Goal: Task Accomplishment & Management: Manage account settings

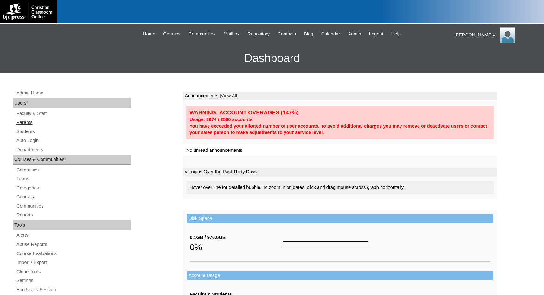
click at [35, 122] on link "Parents" at bounding box center [73, 122] width 115 height 8
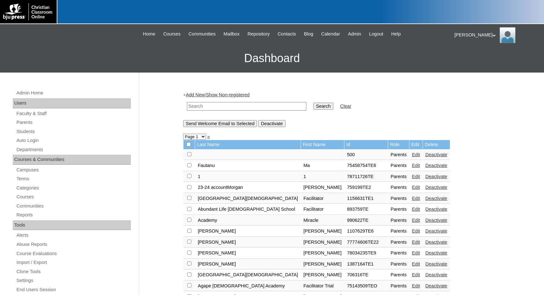
click at [212, 103] on input "text" at bounding box center [246, 106] width 119 height 9
drag, startPoint x: 215, startPoint y: 105, endPoint x: 202, endPoint y: 101, distance: 13.2
type input "8013006"
click at [313, 106] on input "Search" at bounding box center [323, 106] width 20 height 7
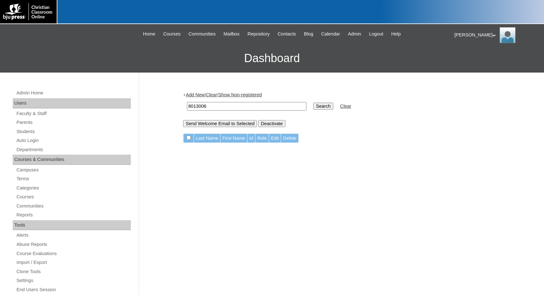
drag, startPoint x: 212, startPoint y: 104, endPoint x: 151, endPoint y: 102, distance: 61.2
click at [151, 102] on div "Admin Home Users Faculty & Staff Parents Students Auto Login Departments Course…" at bounding box center [272, 291] width 544 height 437
type input "summerln"
click at [313, 103] on input "Search" at bounding box center [323, 106] width 20 height 7
click at [207, 104] on input "summerln" at bounding box center [246, 106] width 119 height 9
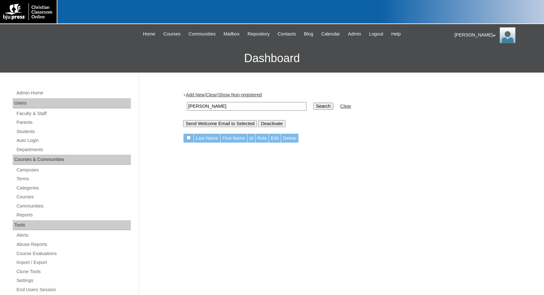
type input "summerlin"
click at [313, 103] on input "Search" at bounding box center [323, 106] width 20 height 7
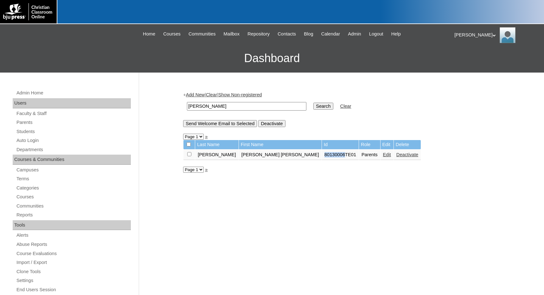
drag, startPoint x: 256, startPoint y: 154, endPoint x: 276, endPoint y: 157, distance: 20.6
click at [322, 157] on td "80130006TE01" at bounding box center [340, 154] width 37 height 11
copy td "80130006"
click at [28, 130] on link "Students" at bounding box center [73, 132] width 115 height 8
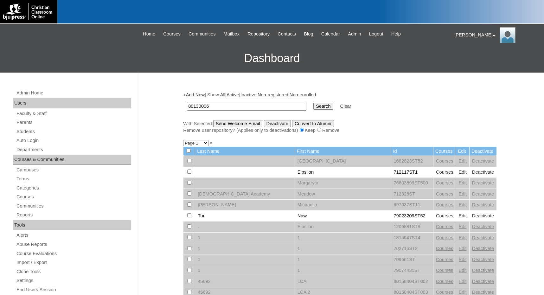
type input "80130006"
click at [313, 107] on input "Search" at bounding box center [323, 106] width 20 height 7
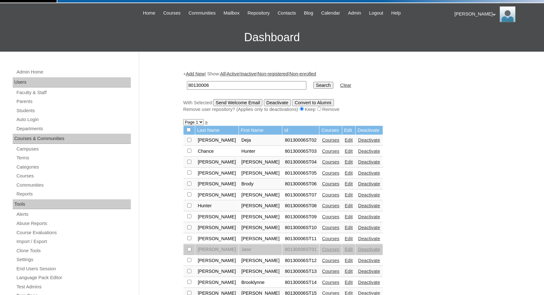
scroll to position [63, 0]
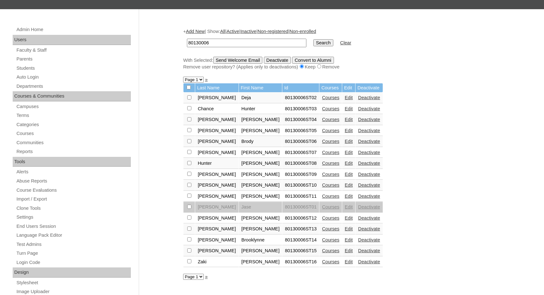
click at [197, 32] on link "Add New" at bounding box center [195, 31] width 19 height 5
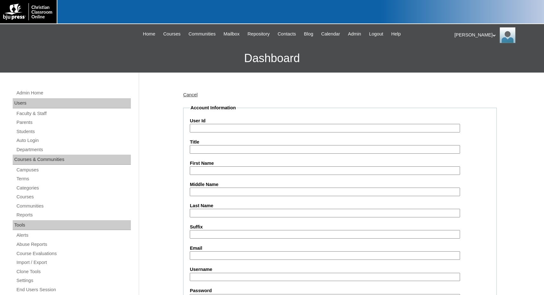
click at [220, 127] on input "User Id" at bounding box center [325, 128] width 270 height 9
paste input "80130006"
type input "80130006ST"
type input "Noah"
type input "Hinshaw"
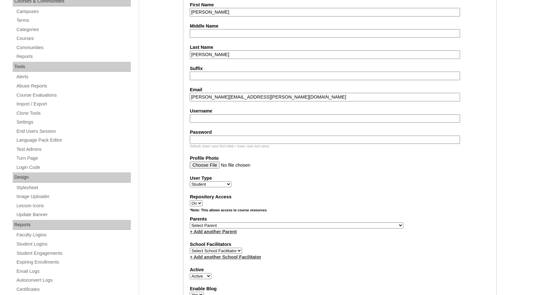
scroll to position [190, 0]
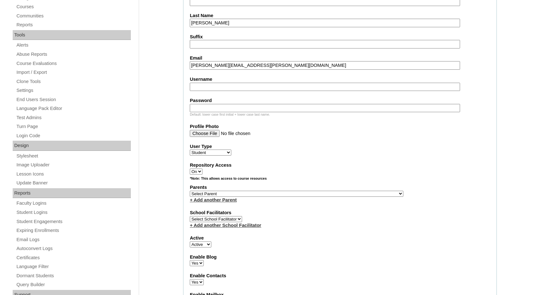
type input "noah.hinshaw@leadacademylions.com"
click at [326, 192] on select "Select Parent , Fautanu, Ma 1, 1 23-24 accountMorgan, Jason 6th Street Mennonit…" at bounding box center [296, 194] width 213 height 6
select select "34094"
click at [349, 193] on div "Parents Select Parent , Fautanu, Ma 1, 1 23-24 accountMorgan, Jason 6th Street …" at bounding box center [340, 193] width 300 height 19
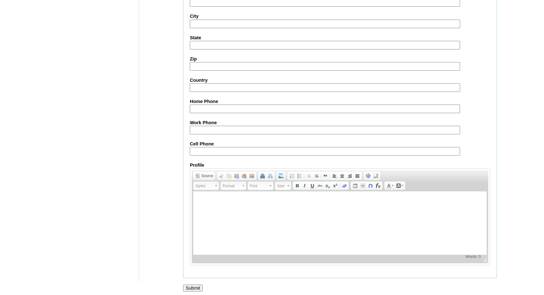
scroll to position [669, 0]
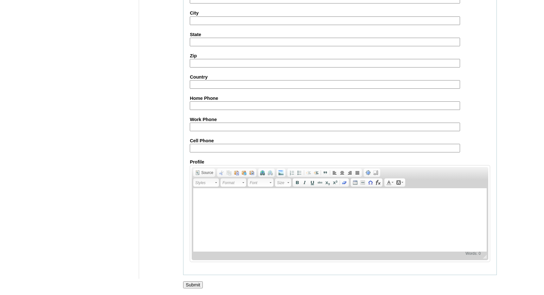
click at [193, 285] on input "Submit" at bounding box center [193, 284] width 20 height 7
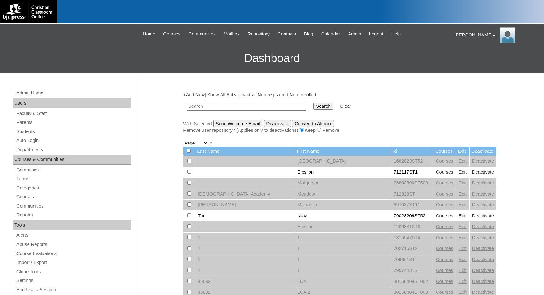
paste input "75559314"
type input "75559314"
click at [313, 107] on input "Search" at bounding box center [323, 106] width 20 height 7
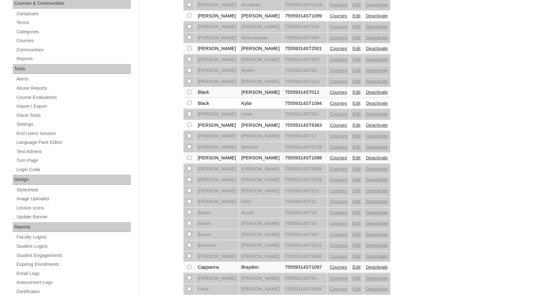
scroll to position [158, 0]
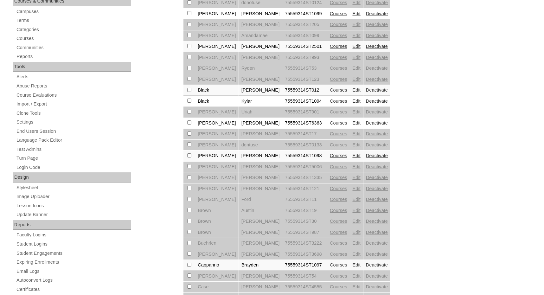
click at [330, 155] on link "Courses" at bounding box center [338, 155] width 17 height 5
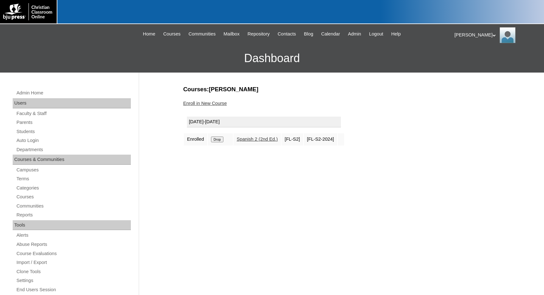
click at [212, 101] on link "Enroll in New Course" at bounding box center [205, 103] width 44 height 5
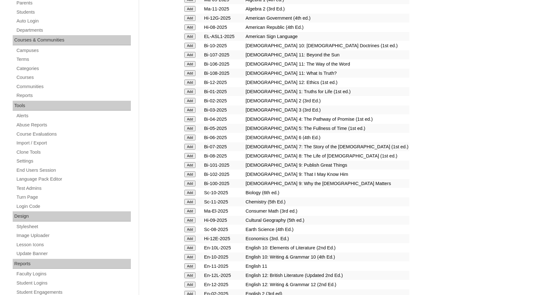
scroll to position [127, 0]
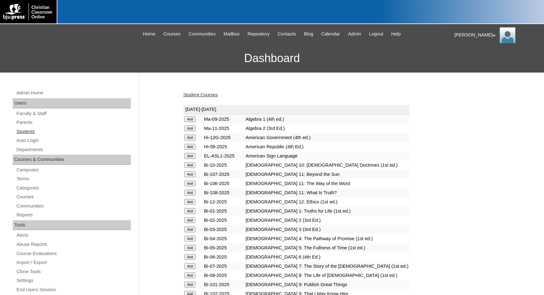
click at [36, 128] on link "Students" at bounding box center [73, 132] width 115 height 8
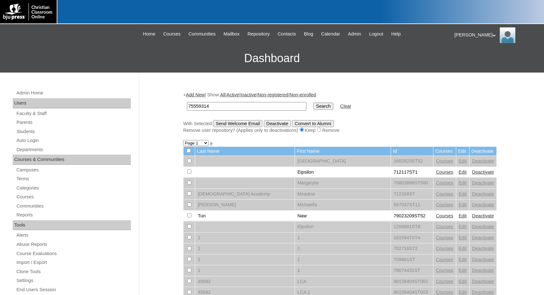
type input "75559314"
click at [313, 108] on input "Search" at bounding box center [323, 106] width 20 height 7
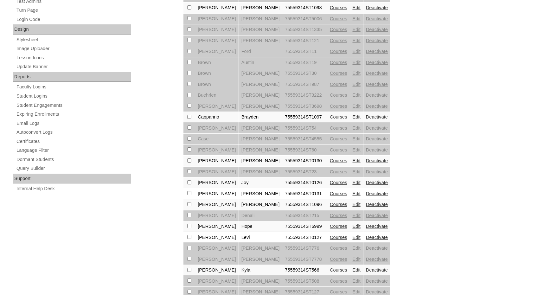
scroll to position [317, 0]
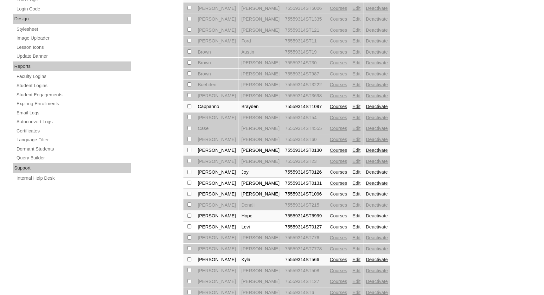
click at [330, 184] on link "Courses" at bounding box center [338, 183] width 17 height 5
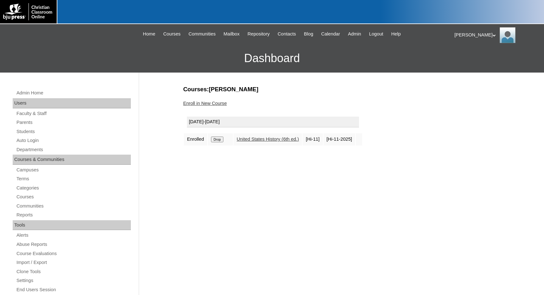
click at [219, 141] on input "Drop" at bounding box center [217, 139] width 12 height 6
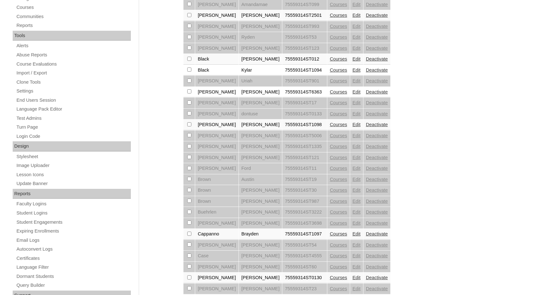
scroll to position [317, 0]
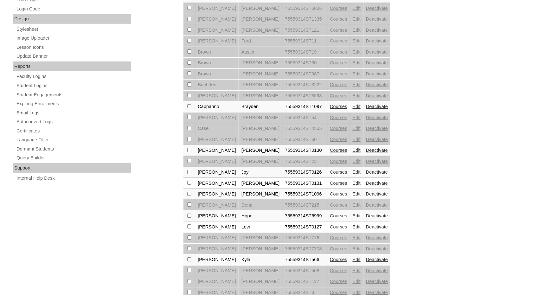
click at [352, 184] on link "Edit" at bounding box center [356, 183] width 8 height 5
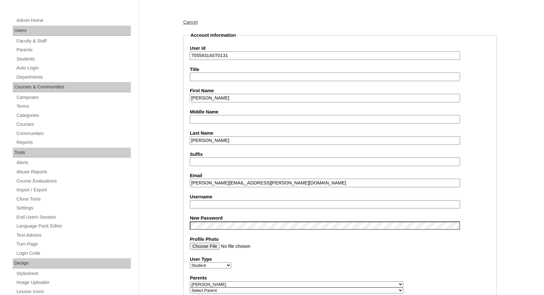
scroll to position [95, 0]
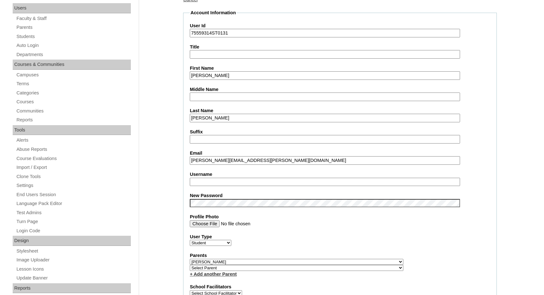
click at [248, 260] on select "Select Parent , Fautanu, Ma 1, 1 23-24 accountMorgan, Jason 6th Street Mennonit…" at bounding box center [296, 262] width 213 height 6
select select
click at [190, 259] on select "Select Parent , Fautanu, Ma 1, 1 23-24 accountMorgan, Jason 6th Street Mennonit…" at bounding box center [296, 262] width 213 height 6
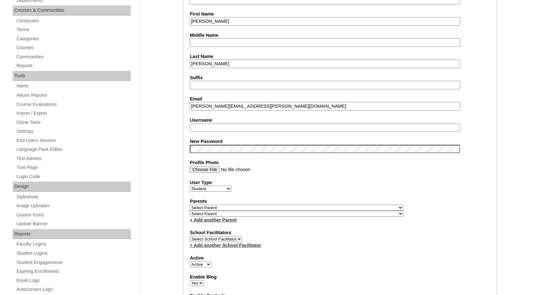
scroll to position [222, 0]
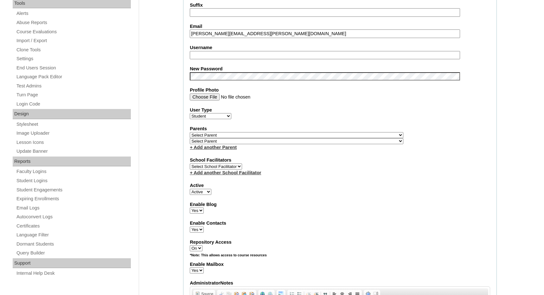
click at [205, 192] on select "Active Inactive" at bounding box center [201, 192] width 22 height 6
select select "0"
click at [190, 189] on select "Active Inactive" at bounding box center [201, 192] width 22 height 6
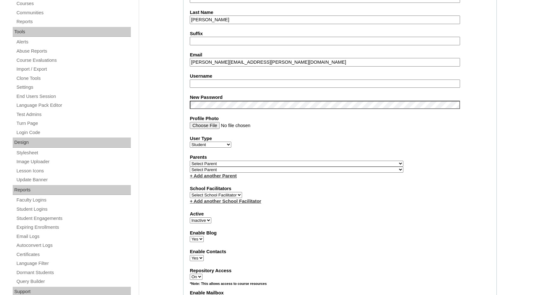
scroll to position [158, 0]
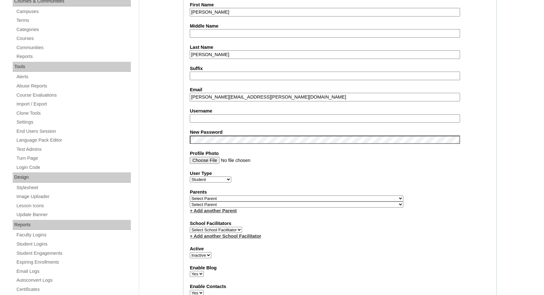
drag, startPoint x: 213, startPoint y: 15, endPoint x: 186, endPoint y: 11, distance: 27.7
click at [186, 11] on fieldset "Account Information User Id 75559314ST0131 Title First Name Gracie Middle Name …" at bounding box center [340, 202] width 314 height 513
type input "dontuse"
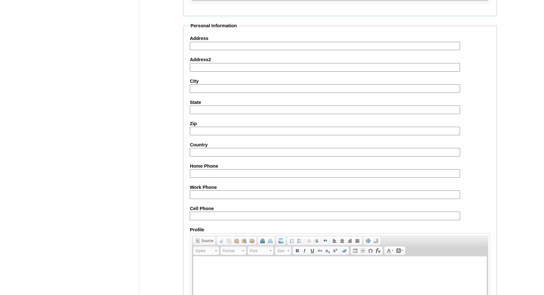
scroll to position [670, 0]
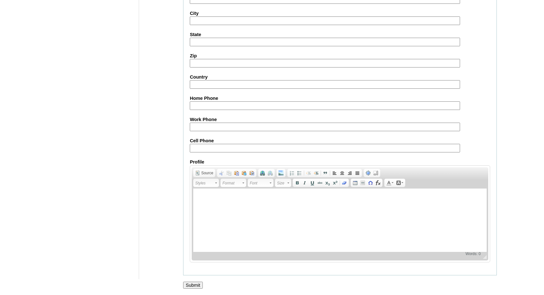
click at [195, 282] on input "Submit" at bounding box center [193, 285] width 20 height 7
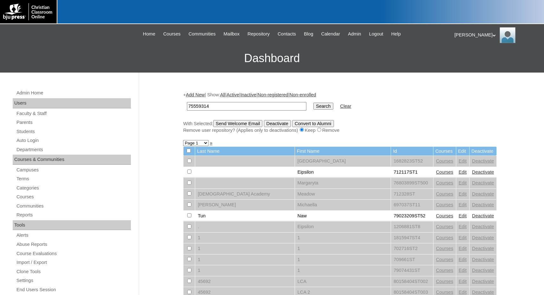
type input "75559314"
click at [313, 106] on input "Search" at bounding box center [323, 106] width 20 height 7
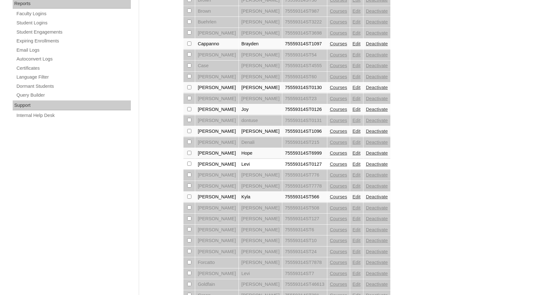
scroll to position [380, 0]
click at [330, 132] on link "Courses" at bounding box center [338, 130] width 17 height 5
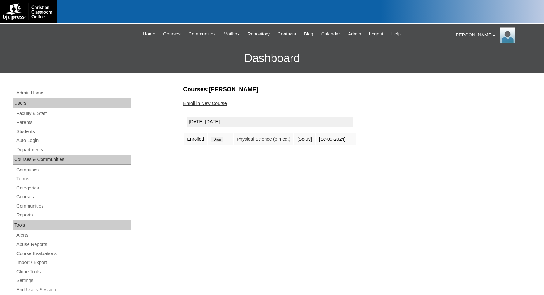
click at [212, 106] on div "Enroll in New Course" at bounding box center [340, 103] width 314 height 7
click at [212, 104] on link "Enroll in New Course" at bounding box center [205, 103] width 44 height 5
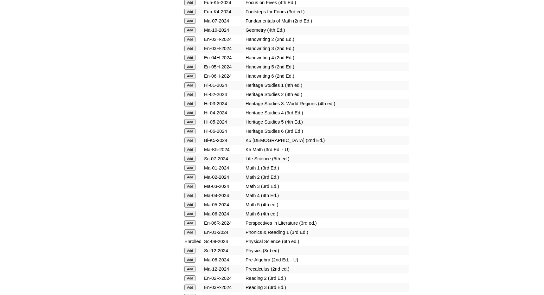
scroll to position [1615, 0]
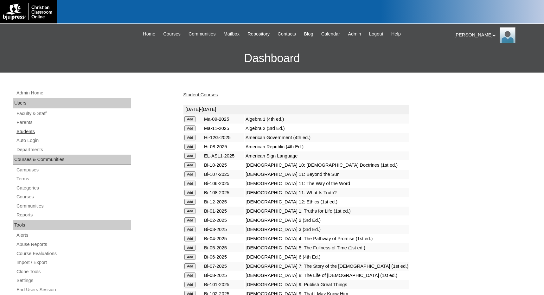
click at [32, 132] on link "Students" at bounding box center [73, 132] width 115 height 8
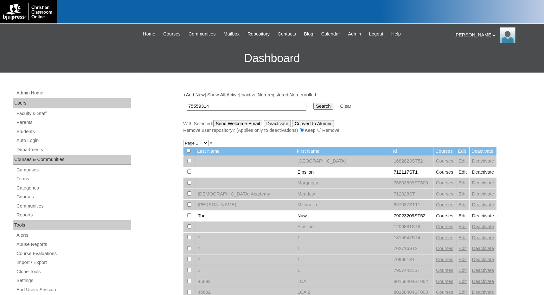
type input "75559314"
click at [313, 104] on input "Search" at bounding box center [323, 106] width 20 height 7
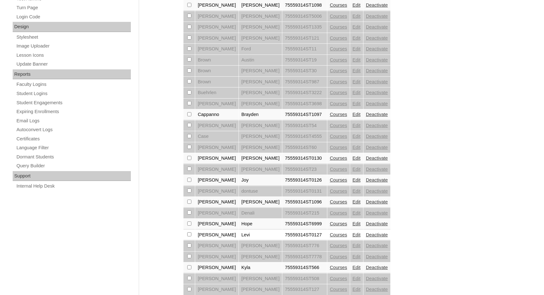
scroll to position [427, 0]
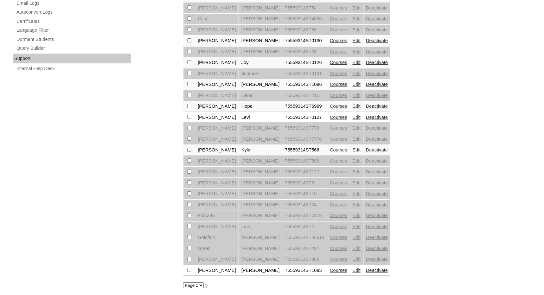
click at [206, 284] on link "»" at bounding box center [206, 284] width 3 height 5
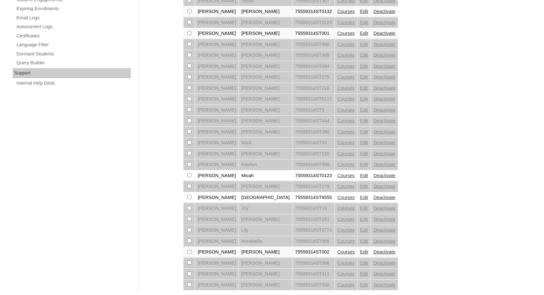
scroll to position [427, 0]
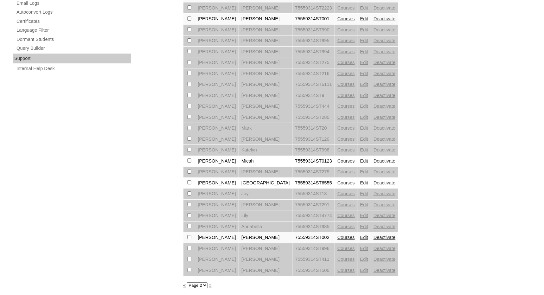
click at [210, 286] on link "»" at bounding box center [210, 284] width 3 height 5
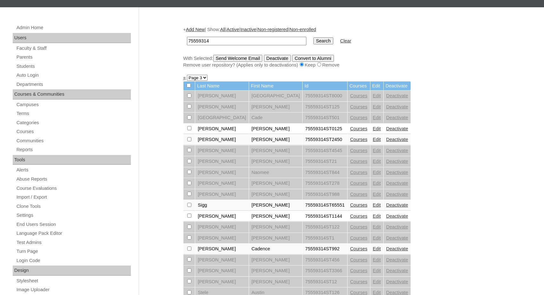
scroll to position [34, 0]
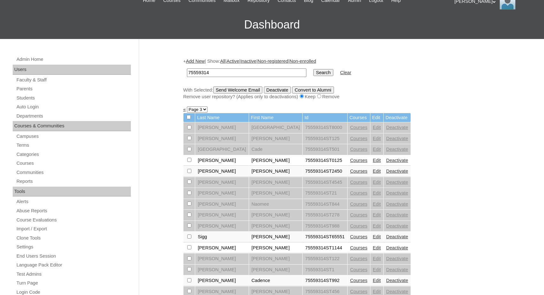
click at [350, 160] on link "Courses" at bounding box center [358, 160] width 17 height 5
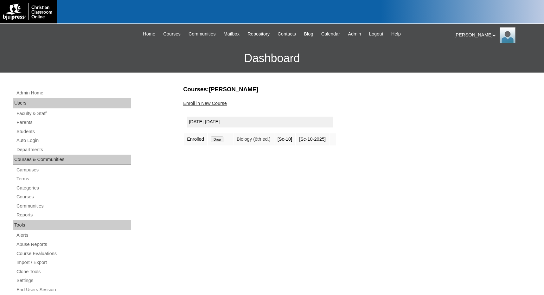
click at [216, 139] on input "Drop" at bounding box center [217, 139] width 12 height 6
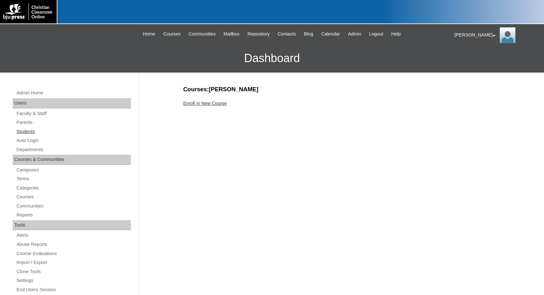
click at [37, 131] on link "Students" at bounding box center [73, 132] width 115 height 8
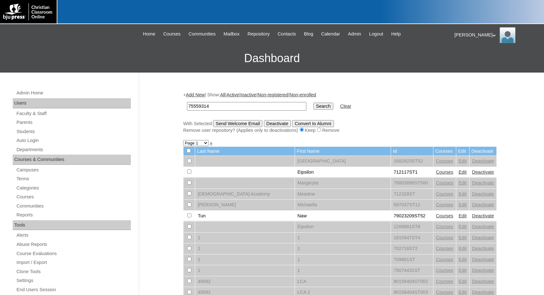
type input "75559314"
click at [313, 105] on input "Search" at bounding box center [323, 106] width 20 height 7
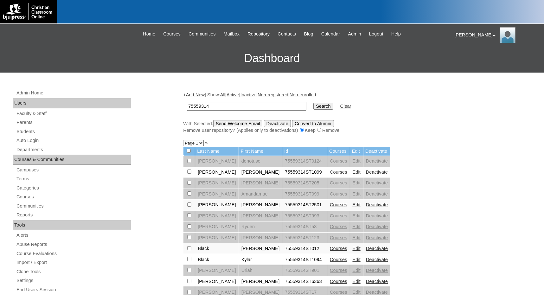
click at [196, 141] on select "Page 1 Page 2 Page 3" at bounding box center [193, 143] width 21 height 6
select select "admin_students.php?q=75559314&submit=Search&page=3"
click at [183, 141] on select "Page 1 Page 2 Page 3" at bounding box center [193, 143] width 21 height 6
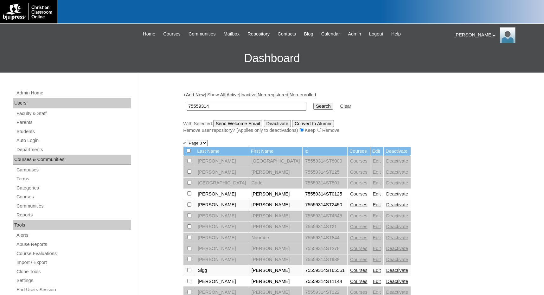
click at [373, 196] on link "Edit" at bounding box center [377, 193] width 8 height 5
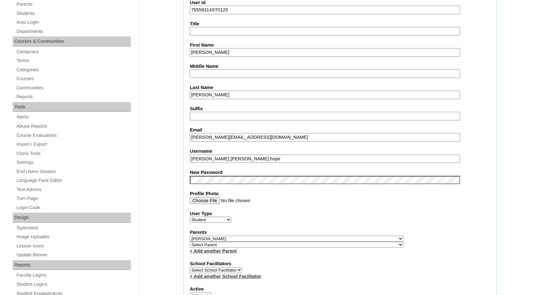
scroll to position [127, 0]
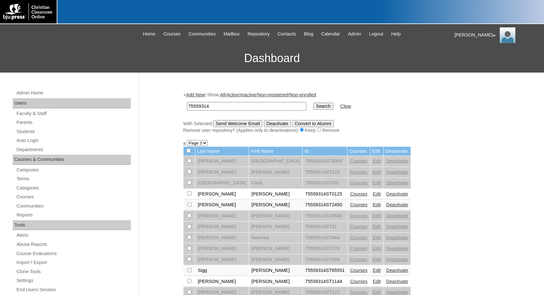
click at [350, 204] on link "Courses" at bounding box center [358, 204] width 17 height 5
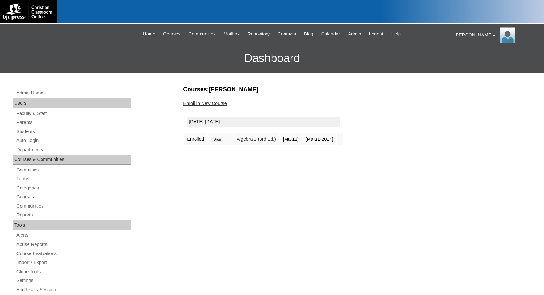
click at [214, 104] on link "Enroll in New Course" at bounding box center [205, 103] width 44 height 5
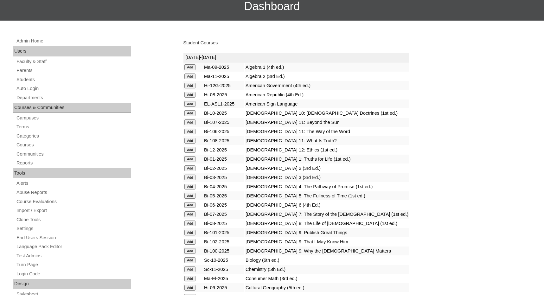
scroll to position [63, 0]
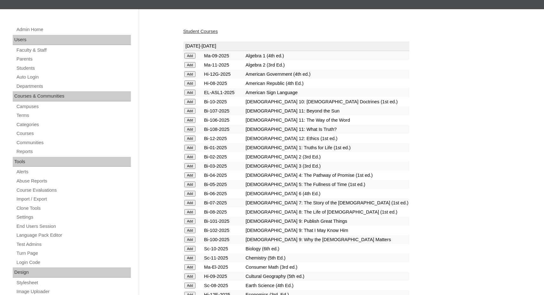
click at [192, 59] on input "Add" at bounding box center [189, 56] width 11 height 6
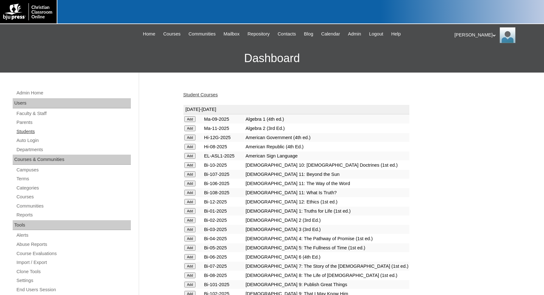
click at [32, 133] on link "Students" at bounding box center [73, 132] width 115 height 8
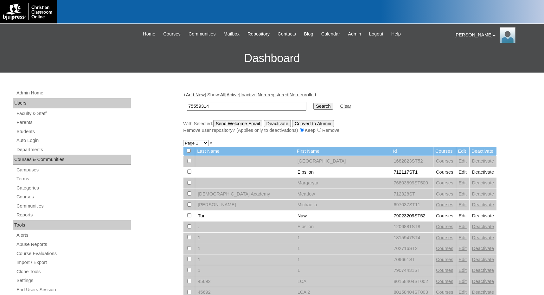
type input "75559314"
click at [313, 106] on input "Search" at bounding box center [323, 106] width 20 height 7
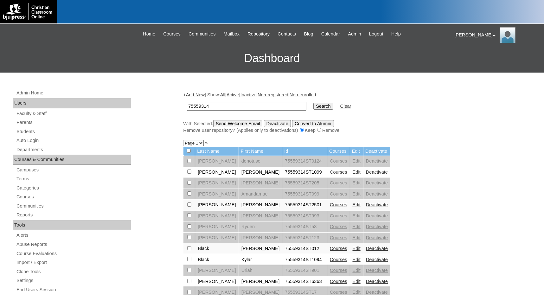
drag, startPoint x: 194, startPoint y: 143, endPoint x: 194, endPoint y: 146, distance: 3.2
click at [194, 143] on select "Page 1 Page 2 Page 3" at bounding box center [193, 143] width 21 height 6
select select "admin_students.php?q=75559314&submit=Search&page=3"
click at [183, 141] on select "Page 1 Page 2 Page 3" at bounding box center [193, 143] width 21 height 6
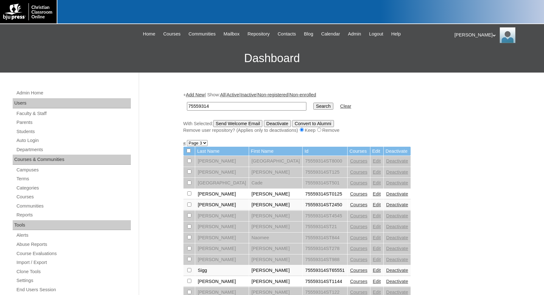
click at [373, 195] on link "Edit" at bounding box center [377, 193] width 8 height 5
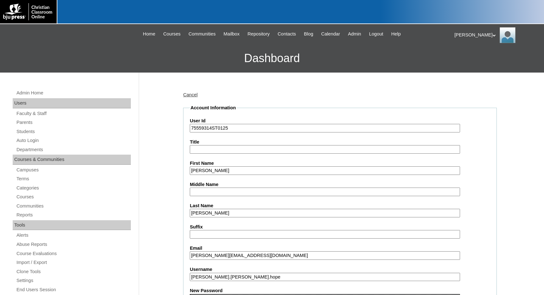
drag, startPoint x: 216, startPoint y: 171, endPoint x: 171, endPoint y: 171, distance: 45.0
type input "dontuse"
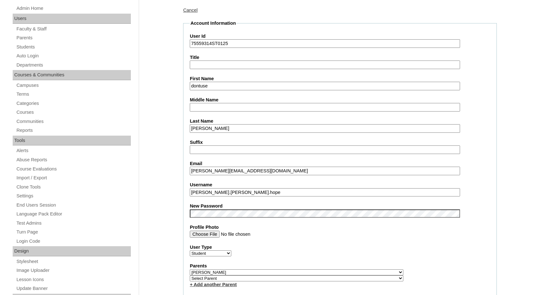
scroll to position [95, 0]
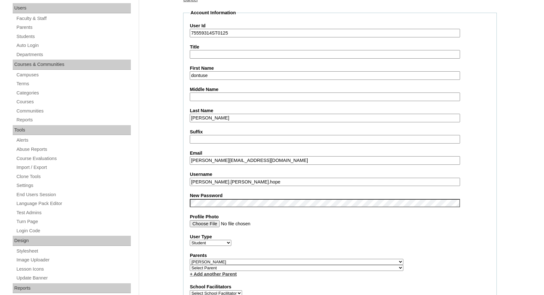
drag, startPoint x: 243, startPoint y: 180, endPoint x: 162, endPoint y: 181, distance: 80.8
click at [328, 261] on select "Select Parent , Fautanu, Ma 1, 1 23-24 accountMorgan, Jason 6th Street Mennonit…" at bounding box center [296, 262] width 213 height 6
select select
click at [190, 259] on select "Select Parent , Fautanu, Ma 1, 1 23-24 accountMorgan, Jason 6th Street Mennonit…" at bounding box center [296, 262] width 213 height 6
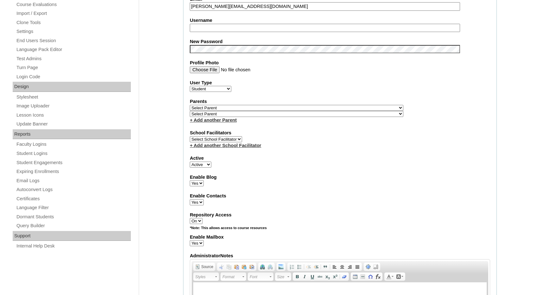
scroll to position [253, 0]
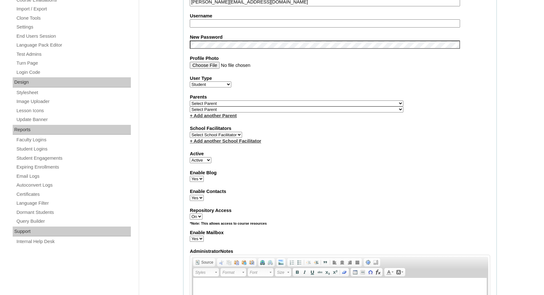
click at [209, 160] on select "Active Inactive" at bounding box center [201, 160] width 22 height 6
select select "0"
click at [190, 157] on select "Active Inactive" at bounding box center [201, 160] width 22 height 6
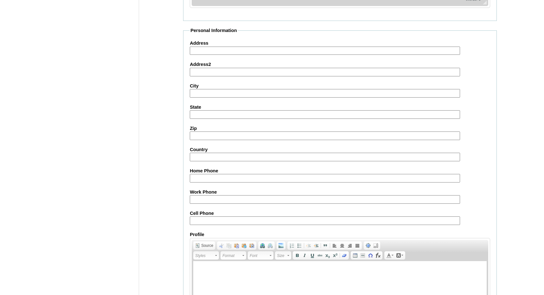
scroll to position [670, 0]
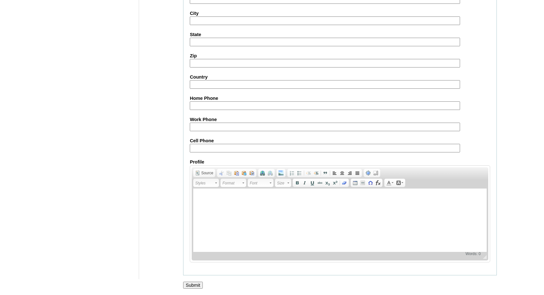
click at [191, 287] on input "Submit" at bounding box center [193, 285] width 20 height 7
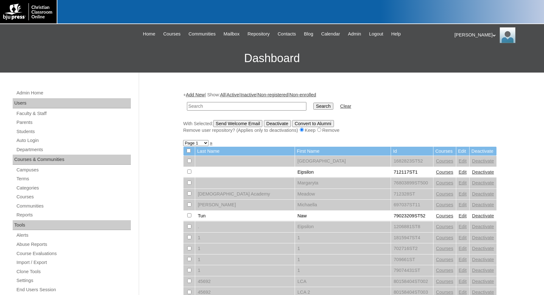
paste input "75559314"
type input "75559314"
click at [313, 103] on input "Search" at bounding box center [323, 106] width 20 height 7
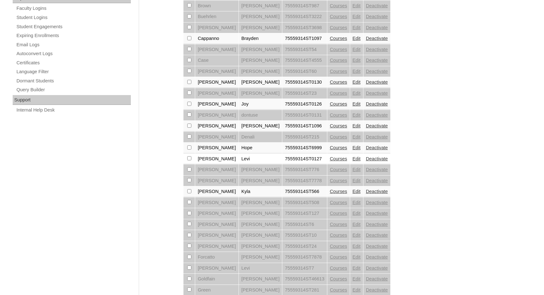
scroll to position [427, 0]
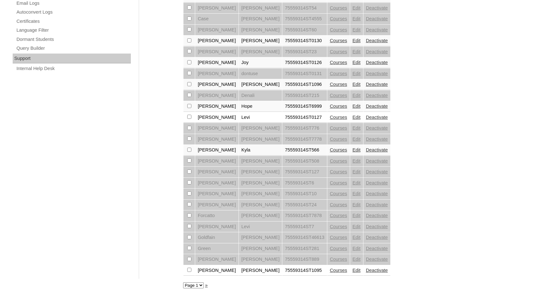
click at [206, 286] on link "»" at bounding box center [206, 284] width 3 height 5
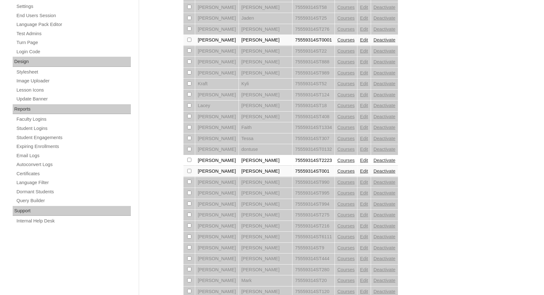
scroll to position [285, 0]
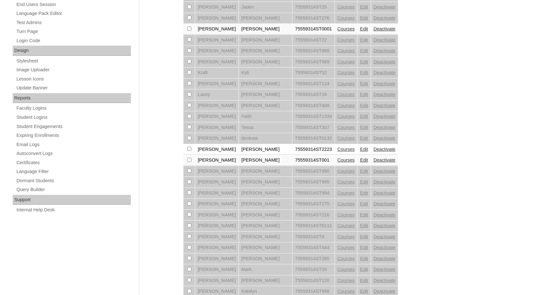
click at [337, 151] on link "Courses" at bounding box center [345, 149] width 17 height 5
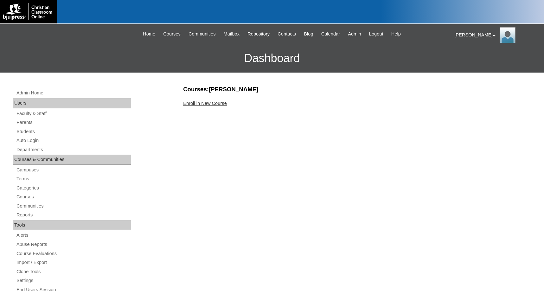
click at [211, 107] on div "Courses:Loftin Natalie Enroll in New Course" at bounding box center [338, 297] width 317 height 424
click at [211, 104] on link "Enroll in New Course" at bounding box center [205, 103] width 44 height 5
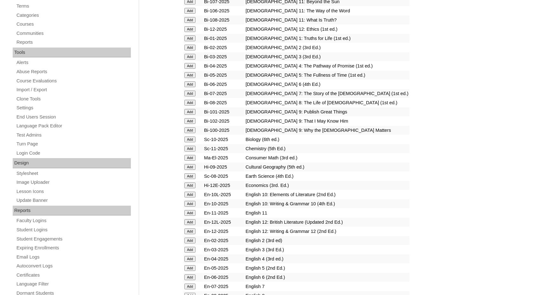
scroll to position [190, 0]
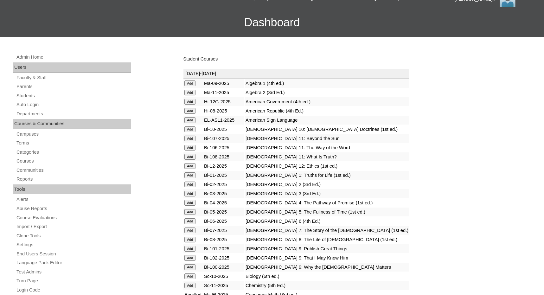
scroll to position [63, 0]
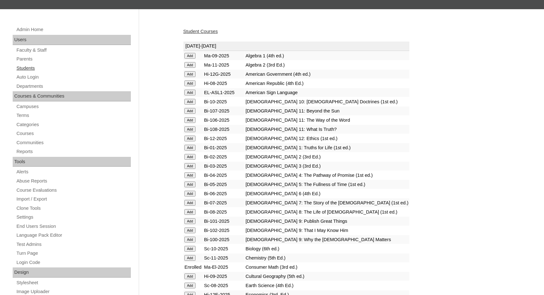
click at [32, 70] on link "Students" at bounding box center [73, 68] width 115 height 8
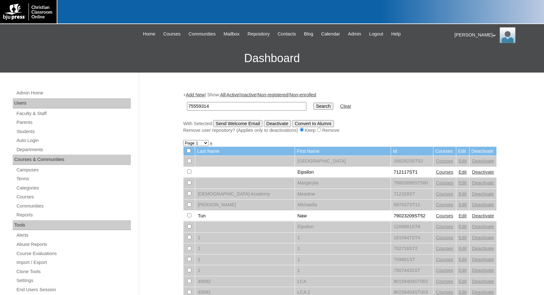
type input "75559314"
click at [313, 103] on input "Search" at bounding box center [323, 106] width 20 height 7
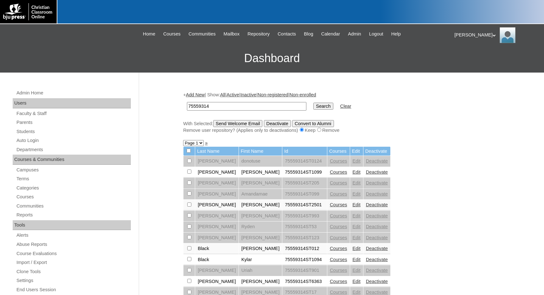
click at [206, 143] on link "»" at bounding box center [206, 142] width 3 height 5
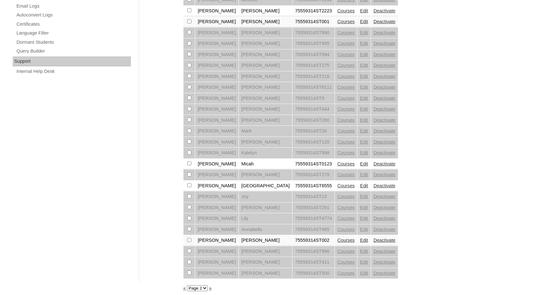
scroll to position [427, 0]
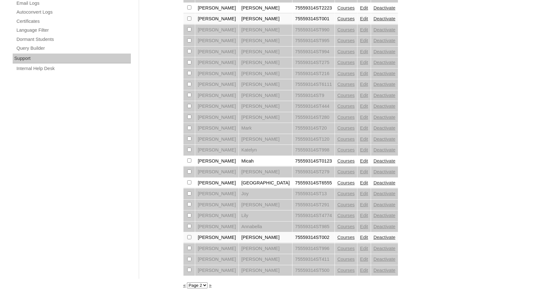
click at [185, 286] on link "«" at bounding box center [184, 284] width 3 height 5
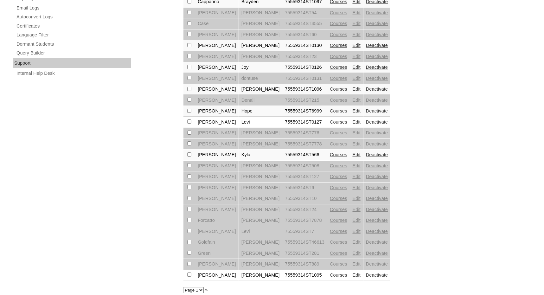
scroll to position [427, 0]
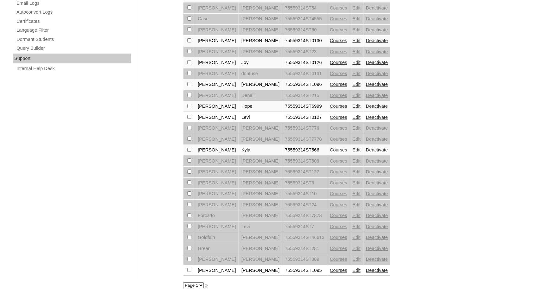
click at [195, 284] on select "Page 1 Page 2 Page 3" at bounding box center [193, 285] width 21 height 6
select select "admin_students.php?q=75559314&submit=Search&page=2"
click at [183, 282] on select "Page 1 Page 2 Page 3" at bounding box center [193, 285] width 21 height 6
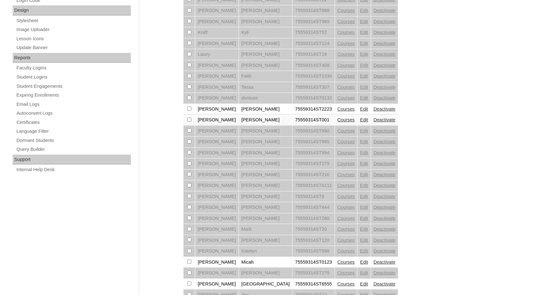
scroll to position [427, 0]
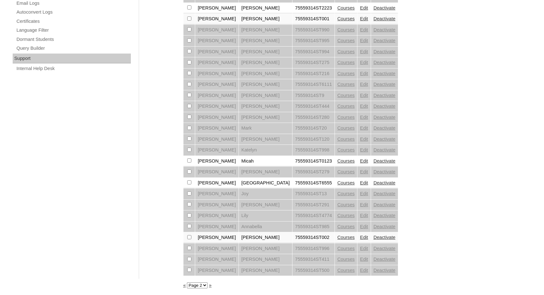
click at [360, 159] on link "Edit" at bounding box center [364, 160] width 8 height 5
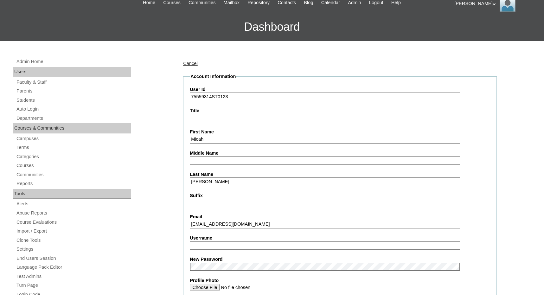
scroll to position [32, 0]
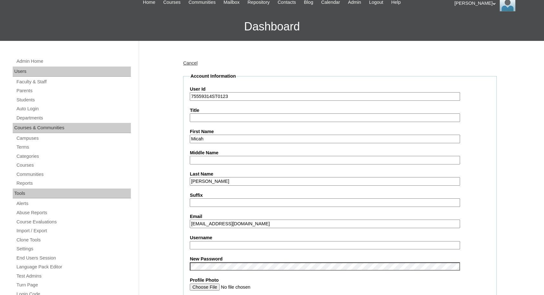
click at [217, 224] on input "micah.netterton@heritagechristian.info" at bounding box center [325, 223] width 270 height 9
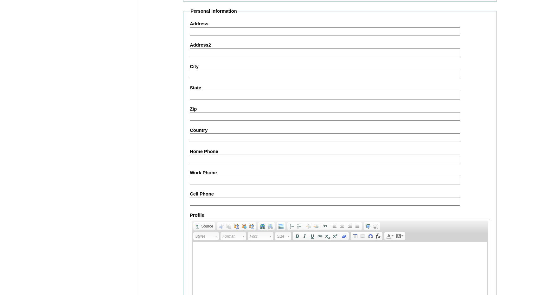
scroll to position [670, 0]
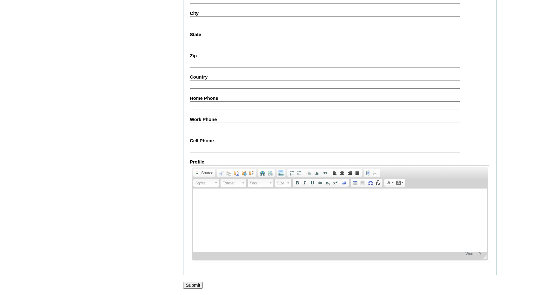
type input "micah.nettleton@heritagechristian.info"
click at [193, 285] on input "Submit" at bounding box center [193, 285] width 20 height 7
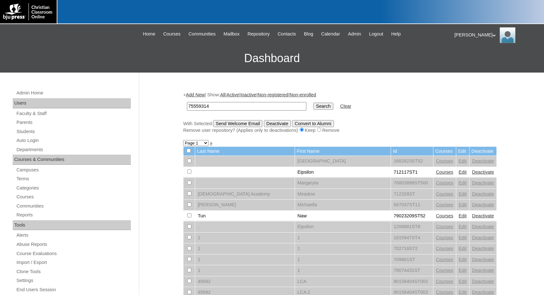
type input "75559314"
click at [313, 105] on input "Search" at bounding box center [323, 106] width 20 height 7
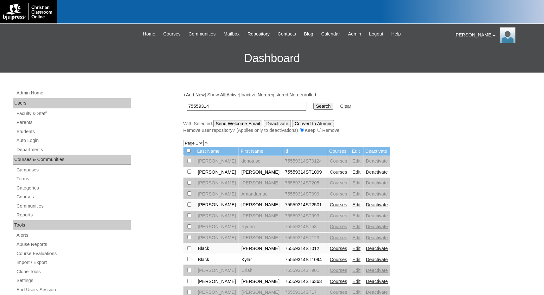
click at [193, 143] on select "Page 1 Page 2 Page 3" at bounding box center [193, 143] width 21 height 6
select select "admin_students.php?q=75559314&submit=Search&page=2"
click at [183, 141] on select "Page 1 Page 2 Page 3" at bounding box center [193, 143] width 21 height 6
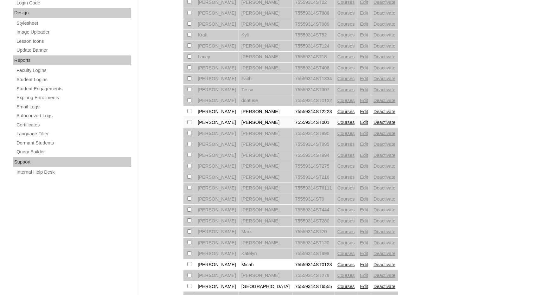
scroll to position [348, 0]
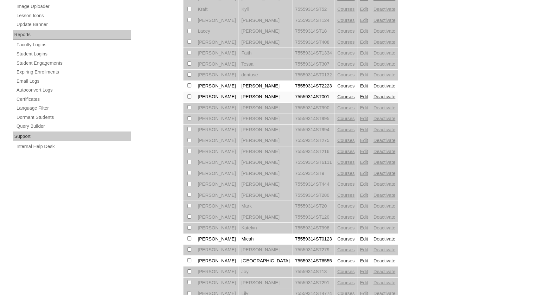
checkbox input "true"
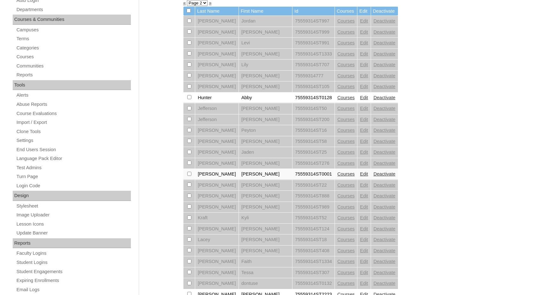
scroll to position [0, 0]
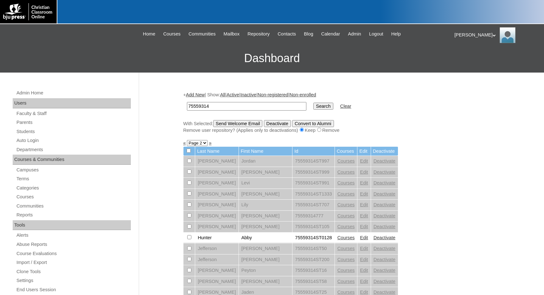
click at [244, 125] on input "Send Welcome Email" at bounding box center [237, 123] width 49 height 7
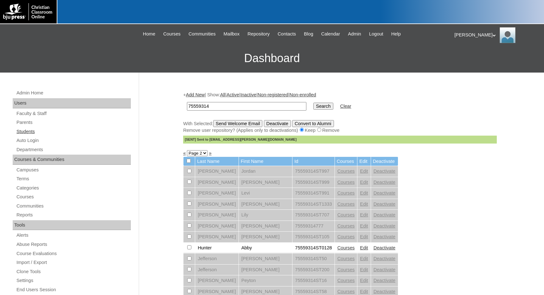
click at [34, 133] on link "Students" at bounding box center [73, 132] width 115 height 8
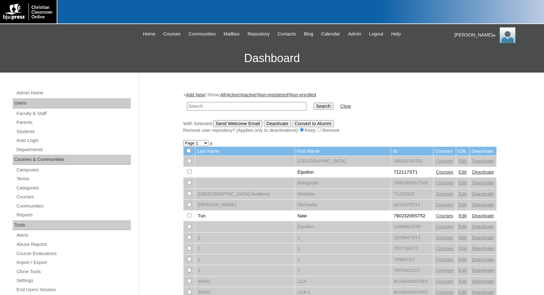
click at [249, 106] on input "text" at bounding box center [246, 106] width 119 height 9
click at [224, 106] on input "text" at bounding box center [246, 106] width 119 height 9
paste input "75914213"
type input "75914213"
click at [313, 105] on input "Search" at bounding box center [323, 106] width 20 height 7
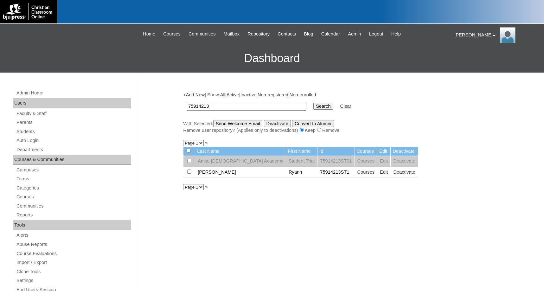
click at [357, 173] on link "Courses" at bounding box center [365, 171] width 17 height 5
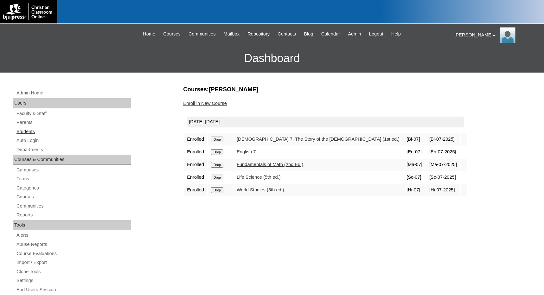
drag, startPoint x: 43, startPoint y: 131, endPoint x: 48, endPoint y: 131, distance: 5.4
click at [43, 131] on link "Students" at bounding box center [73, 132] width 115 height 8
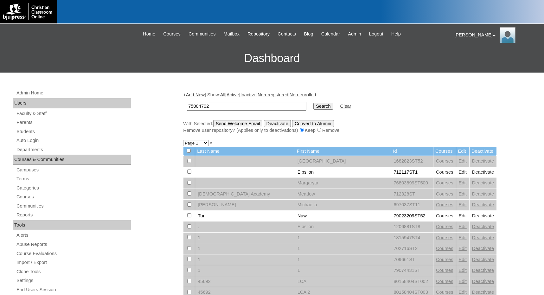
type input "75004702"
click at [313, 107] on input "Search" at bounding box center [323, 106] width 20 height 7
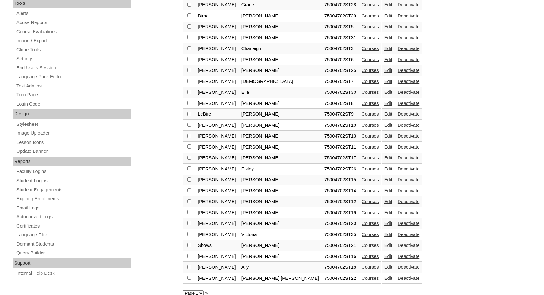
scroll to position [230, 0]
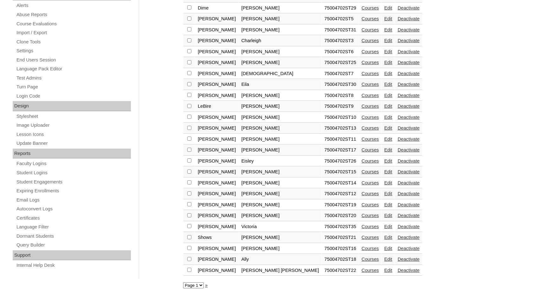
click at [361, 228] on link "Courses" at bounding box center [369, 226] width 17 height 5
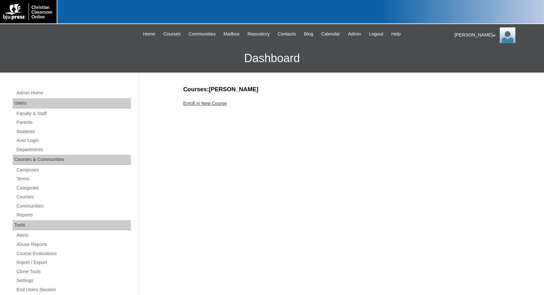
click at [211, 99] on div "Courses:Ruggiero Victoria Enroll in New Course" at bounding box center [338, 297] width 317 height 424
click at [211, 104] on link "Enroll in New Course" at bounding box center [205, 103] width 44 height 5
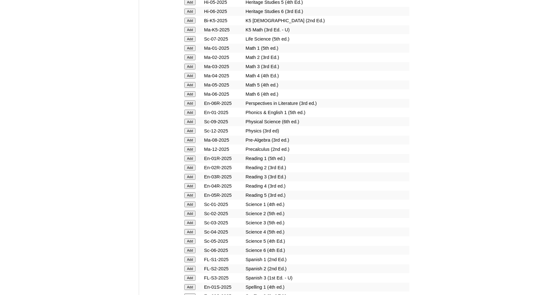
scroll to position [633, 0]
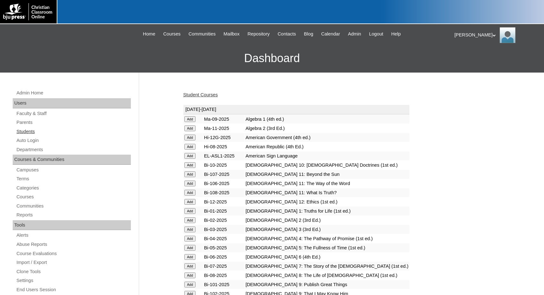
click at [30, 135] on link "Students" at bounding box center [73, 132] width 115 height 8
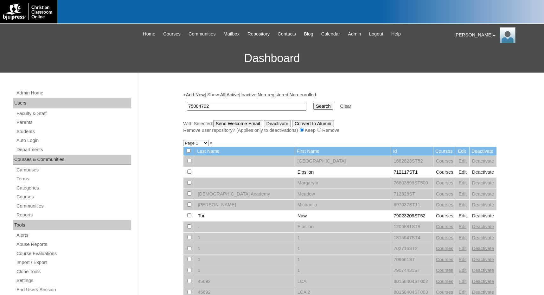
type input "75004702"
click at [313, 104] on input "Search" at bounding box center [323, 106] width 20 height 7
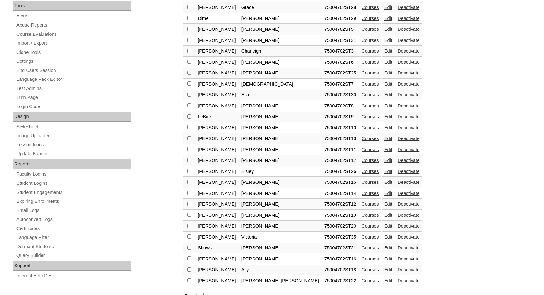
scroll to position [230, 0]
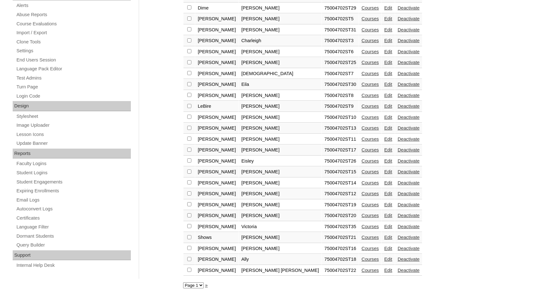
checkbox input "true"
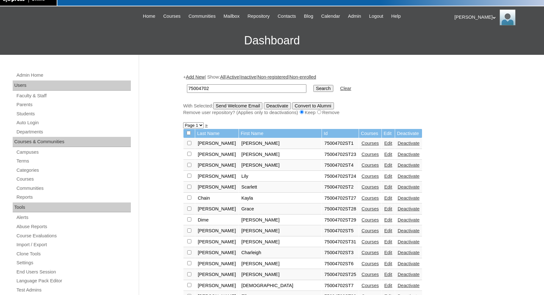
scroll to position [0, 0]
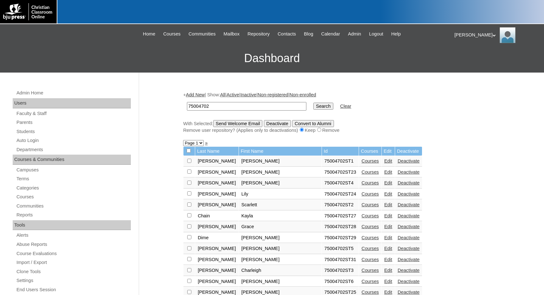
click at [251, 125] on input "Send Welcome Email" at bounding box center [237, 123] width 49 height 7
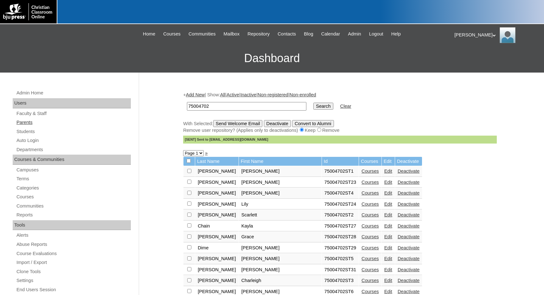
click at [29, 123] on link "Parents" at bounding box center [73, 122] width 115 height 8
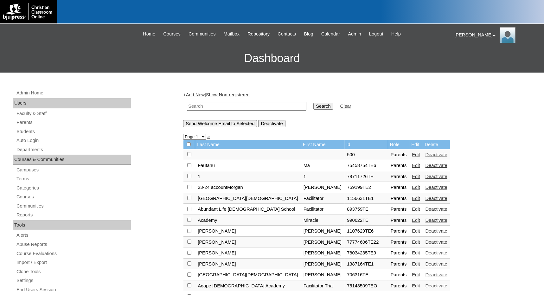
click at [221, 109] on input "text" at bounding box center [246, 106] width 119 height 9
paste input "78177677"
type input "78177677"
click at [313, 107] on input "Search" at bounding box center [323, 106] width 20 height 7
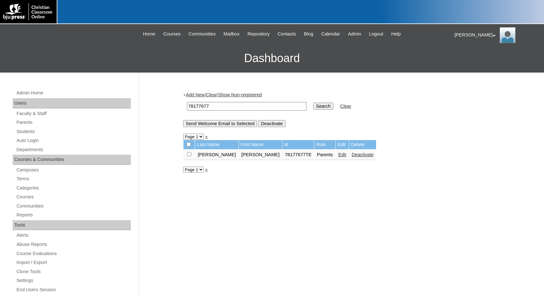
click at [338, 155] on link "Edit" at bounding box center [342, 154] width 8 height 5
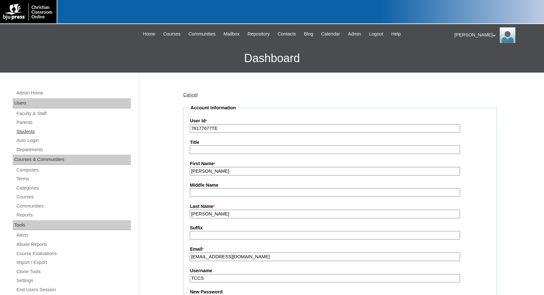
click at [25, 131] on link "Students" at bounding box center [73, 132] width 115 height 8
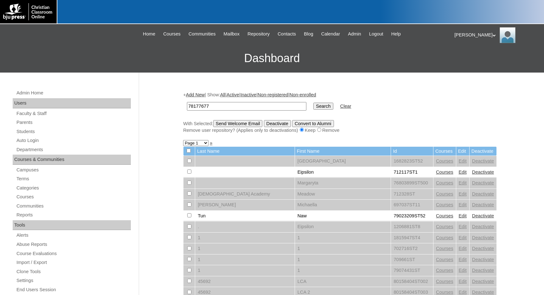
type input "78177677"
click at [313, 106] on input "Search" at bounding box center [323, 106] width 20 height 7
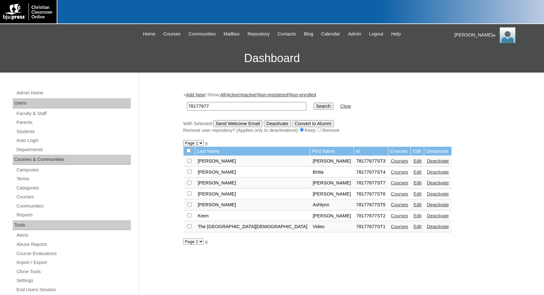
click at [391, 192] on link "Courses" at bounding box center [399, 193] width 17 height 5
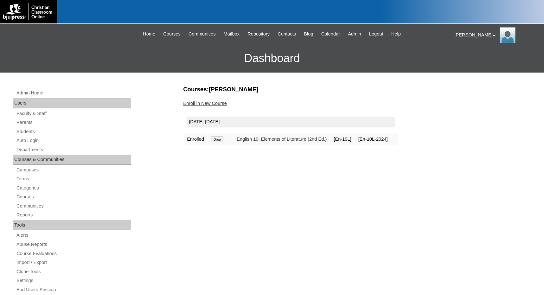
click at [207, 104] on link "Enroll in New Course" at bounding box center [205, 103] width 44 height 5
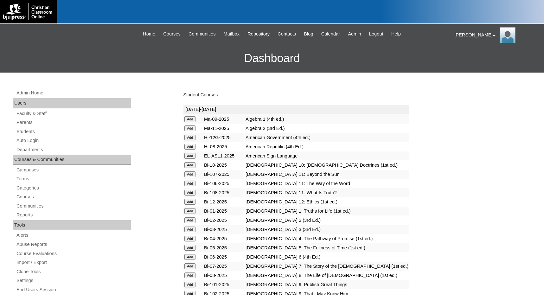
click at [191, 122] on input "Add" at bounding box center [189, 119] width 11 height 6
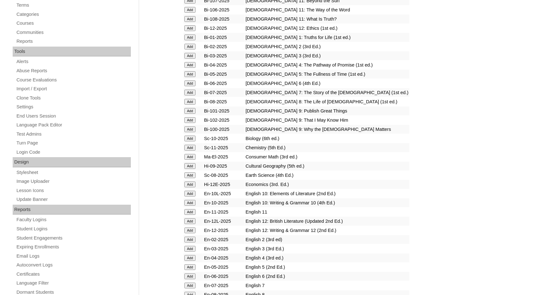
scroll to position [190, 0]
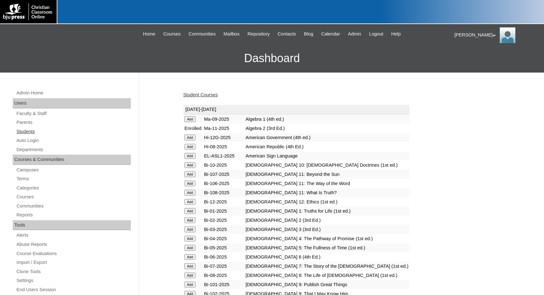
click at [30, 134] on link "Students" at bounding box center [73, 132] width 115 height 8
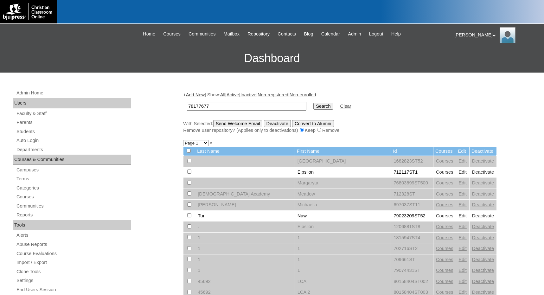
type input "78177677"
click at [313, 105] on input "Search" at bounding box center [323, 106] width 20 height 7
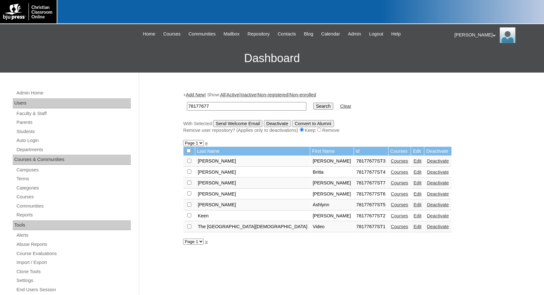
click at [201, 95] on link "Add New" at bounding box center [195, 94] width 19 height 5
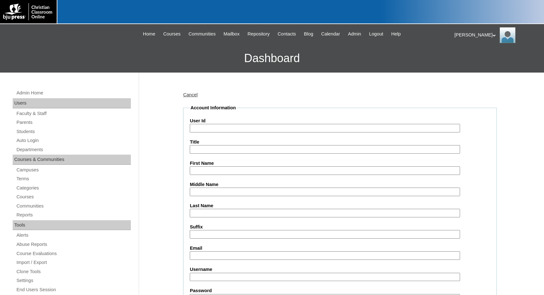
click at [219, 127] on input "User Id" at bounding box center [325, 128] width 270 height 9
paste input "78177677"
type input "78177677ST8"
type input "Ronnie"
type input "Adams"
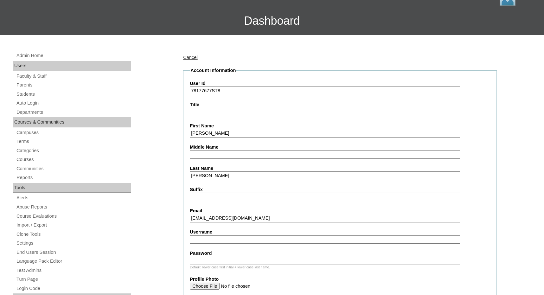
scroll to position [127, 0]
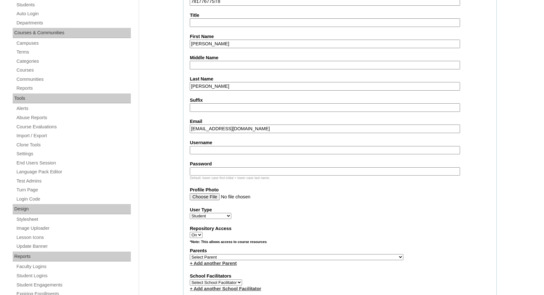
type input "radamstccs@gmail.com"
click at [328, 258] on select "Select Parent , Fautanu, Ma 1, 1 23-24 accountMorgan, Jason 6th Street Mennonit…" at bounding box center [296, 257] width 213 height 6
select select "35445"
click at [336, 257] on div "Parents Select Parent , Fautanu, Ma 1, 1 23-24 accountMorgan, Jason 6th Street …" at bounding box center [340, 256] width 300 height 19
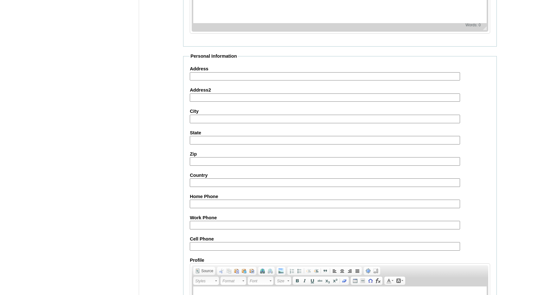
scroll to position [669, 0]
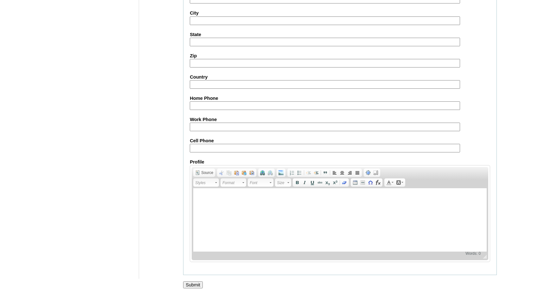
click at [187, 285] on input "Submit" at bounding box center [193, 284] width 20 height 7
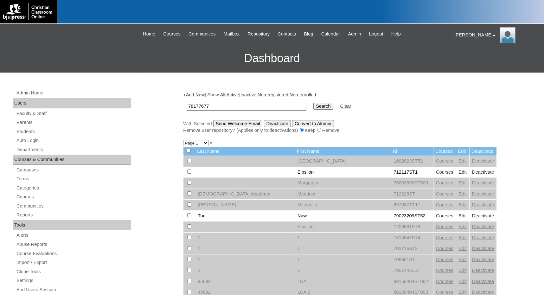
type input "78177677"
click at [313, 103] on input "Search" at bounding box center [323, 106] width 20 height 7
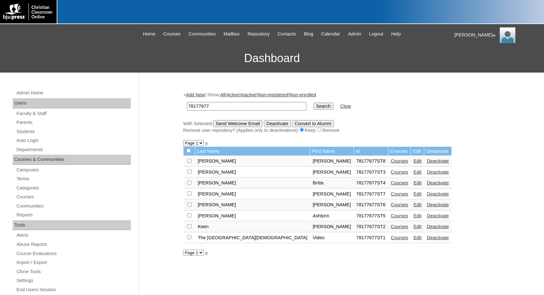
click at [391, 162] on link "Courses" at bounding box center [399, 160] width 17 height 5
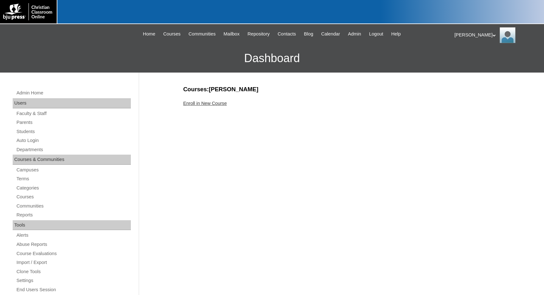
click at [220, 104] on link "Enroll in New Course" at bounding box center [205, 103] width 44 height 5
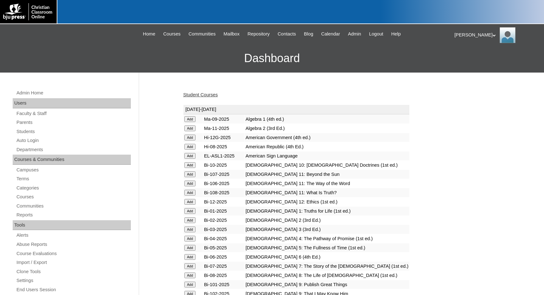
click at [190, 121] on input "Add" at bounding box center [189, 119] width 11 height 6
click at [53, 133] on link "Students" at bounding box center [73, 132] width 115 height 8
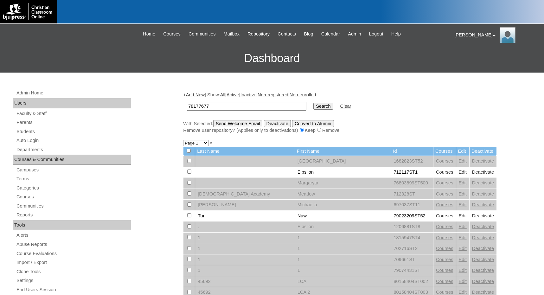
type input "78177677"
click at [313, 108] on input "Search" at bounding box center [323, 106] width 20 height 7
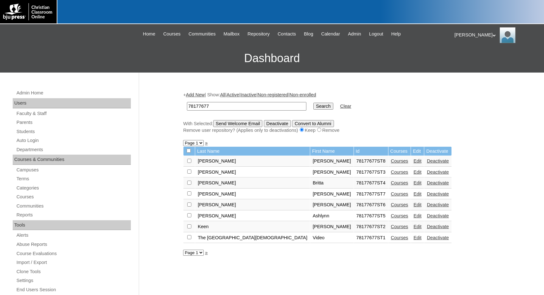
click at [200, 94] on link "Add New" at bounding box center [195, 94] width 19 height 5
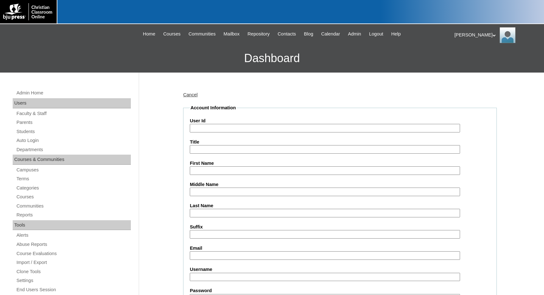
click at [212, 126] on input "User Id" at bounding box center [325, 128] width 270 height 9
paste input "78177677"
click at [229, 123] on label "User Id" at bounding box center [340, 120] width 300 height 7
click at [229, 124] on input "78177677ST" at bounding box center [325, 128] width 270 height 9
type input "78177677ST9"
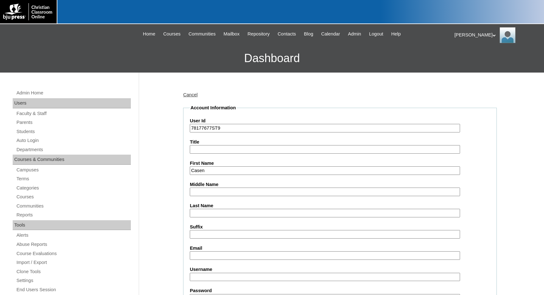
type input "Casen"
type input "Pruitt"
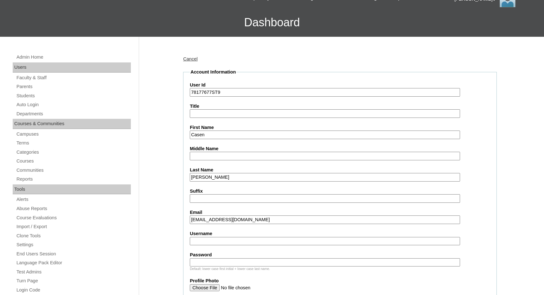
scroll to position [158, 0]
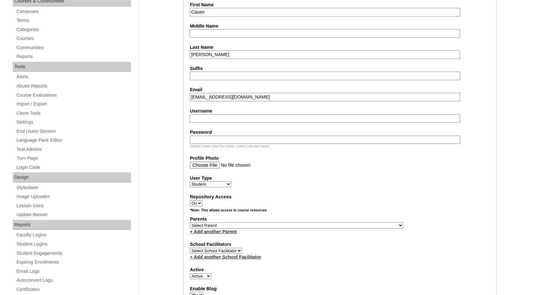
type input "casenpruitttccs@gmail.com"
click at [315, 224] on select "Select Parent , Fautanu, Ma 1, 1 23-24 accountMorgan, Jason 6th Street Mennonit…" at bounding box center [296, 225] width 213 height 6
select select "35445"
click at [359, 215] on div "*Note: This allows access to course resources" at bounding box center [340, 212] width 300 height 8
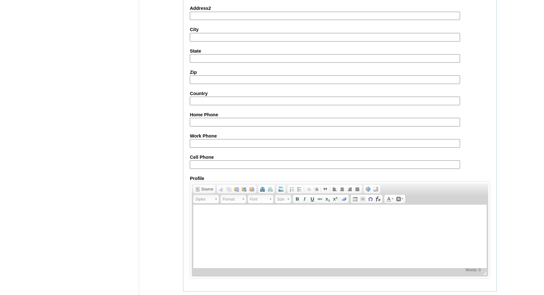
scroll to position [669, 0]
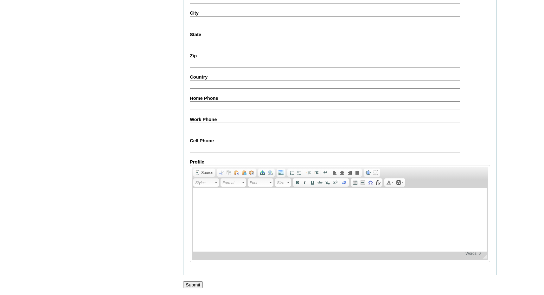
click at [197, 283] on input "Submit" at bounding box center [193, 284] width 20 height 7
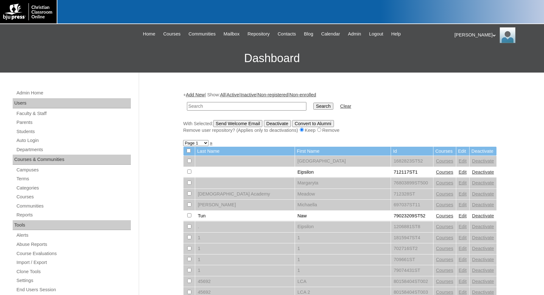
paste input "78266532"
type input "78266532"
click at [313, 104] on input "Search" at bounding box center [323, 106] width 20 height 7
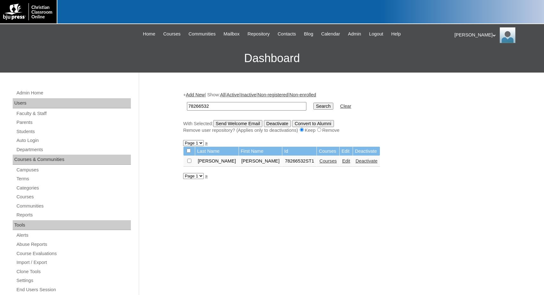
click at [319, 162] on link "Courses" at bounding box center [327, 160] width 17 height 5
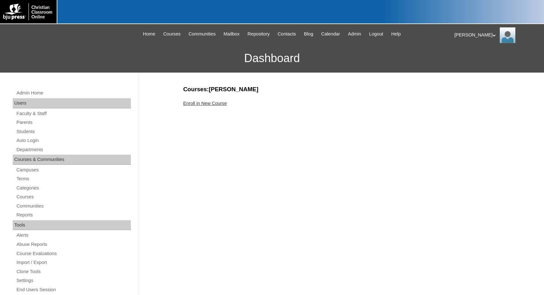
click at [219, 104] on link "Enroll in New Course" at bounding box center [205, 103] width 44 height 5
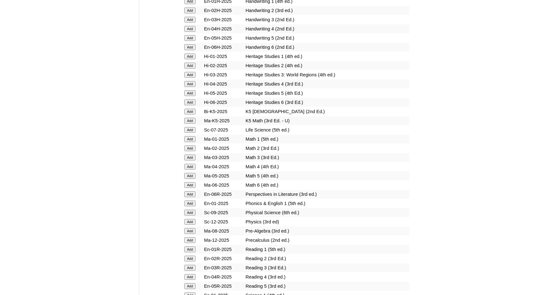
scroll to position [665, 0]
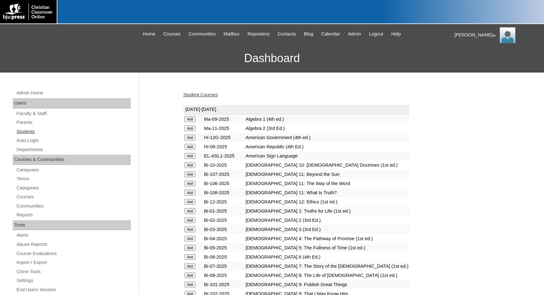
click at [39, 132] on link "Students" at bounding box center [73, 132] width 115 height 8
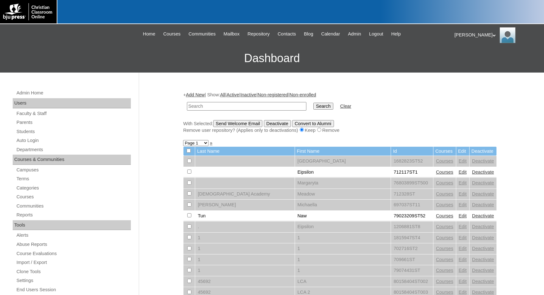
click at [194, 94] on link "Add New" at bounding box center [195, 94] width 19 height 5
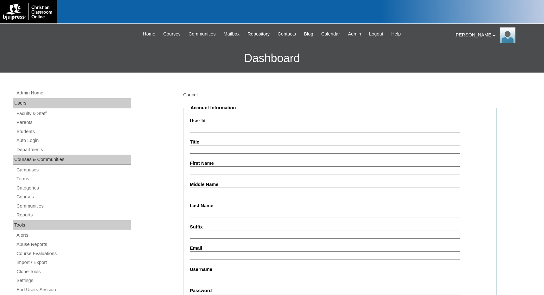
click at [204, 126] on input "User Id" at bounding box center [325, 128] width 270 height 9
paste input "78266532"
type input "78266532ST2"
type input "Bowen"
type input "Pourciaux"
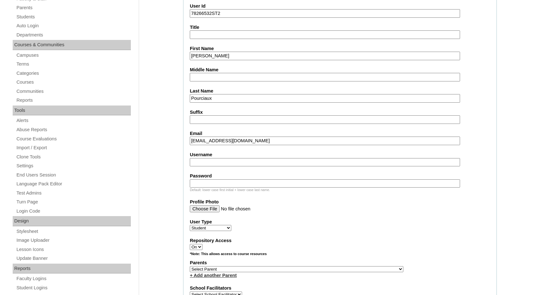
scroll to position [127, 0]
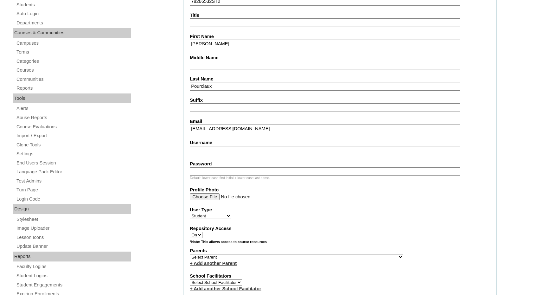
type input "bpour215@lcasulphur.com"
click at [326, 258] on select "Select Parent , Fautanu, Ma 1, 1 23-24 accountMorgan, Jason 6th Street Mennonit…" at bounding box center [296, 257] width 213 height 6
select select "37109"
click at [352, 254] on div "Parents Select Parent , Fautanu, Ma 1, 1 23-24 accountMorgan, Jason 6th Street …" at bounding box center [340, 256] width 300 height 19
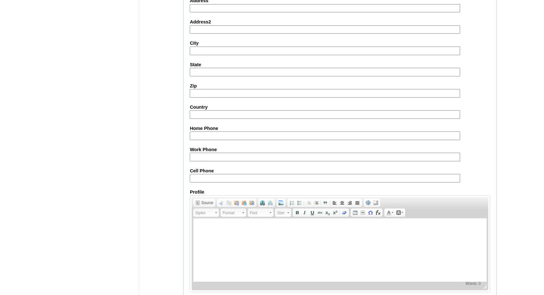
scroll to position [669, 0]
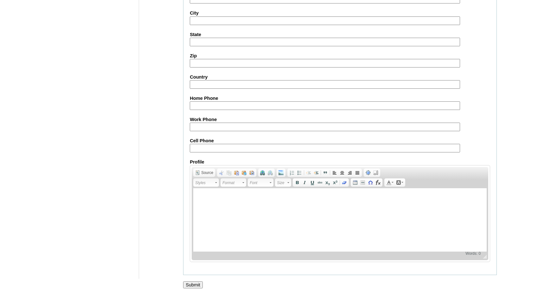
click at [192, 285] on input "Submit" at bounding box center [193, 284] width 20 height 7
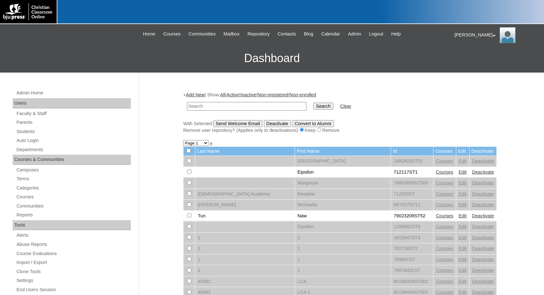
drag, startPoint x: 497, startPoint y: 148, endPoint x: 480, endPoint y: 149, distance: 16.5
click at [276, 106] on input "text" at bounding box center [246, 106] width 119 height 9
paste input "78266532"
type input "78266532"
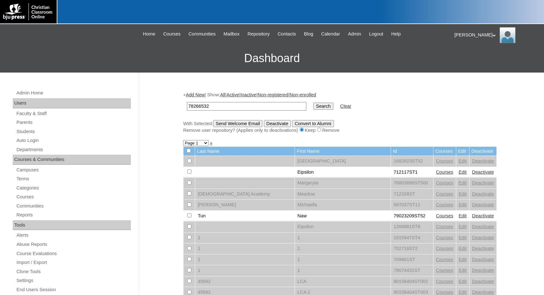
click at [313, 106] on input "Search" at bounding box center [323, 106] width 20 height 7
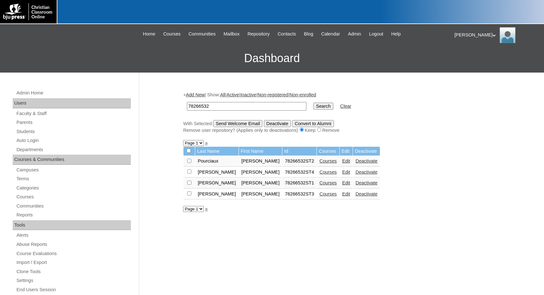
click at [319, 173] on link "Courses" at bounding box center [327, 171] width 17 height 5
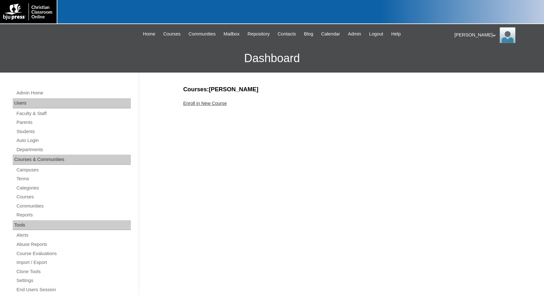
click at [216, 104] on link "Enroll in New Course" at bounding box center [205, 103] width 44 height 5
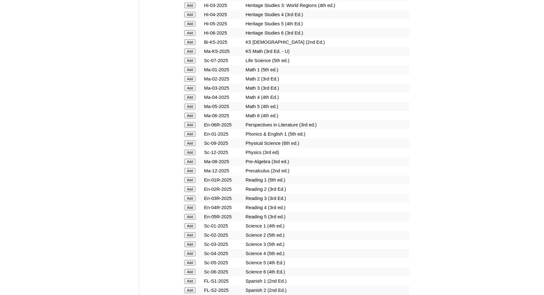
scroll to position [602, 0]
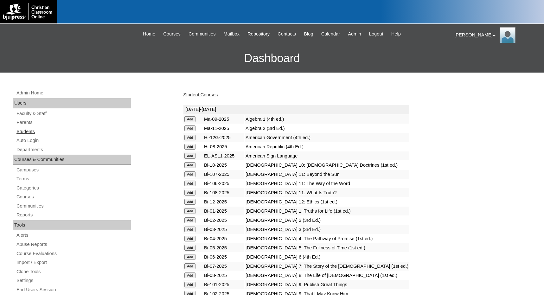
click at [35, 133] on link "Students" at bounding box center [73, 132] width 115 height 8
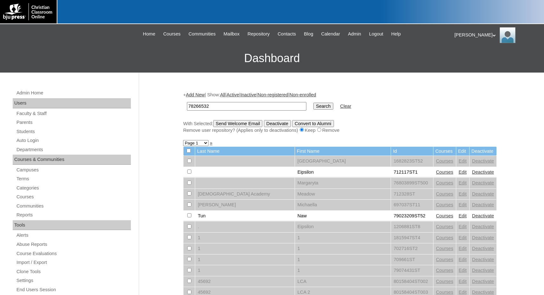
type input "78266532"
click at [313, 109] on input "Search" at bounding box center [323, 106] width 20 height 7
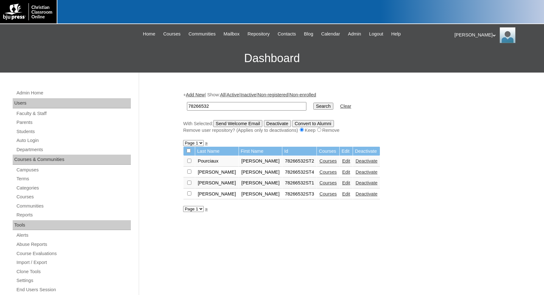
click at [188, 152] on input "checkbox" at bounding box center [189, 151] width 4 height 4
checkbox input "true"
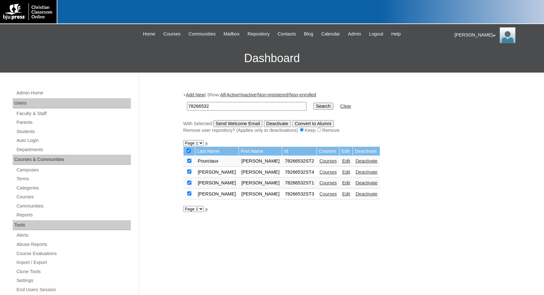
checkbox input "true"
click at [247, 123] on input "Send Welcome Email" at bounding box center [237, 123] width 49 height 7
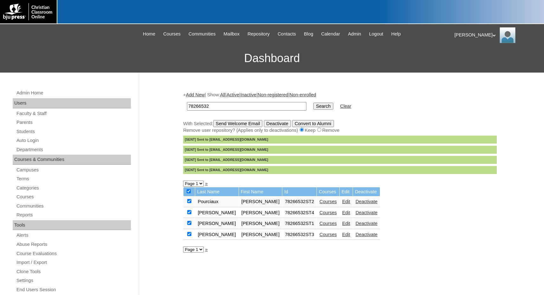
click at [11, 78] on div "Admin Home Users Faculty & Staff Parents Students Auto Login Departments Course…" at bounding box center [72, 286] width 133 height 427
click at [27, 180] on link "Terms" at bounding box center [73, 179] width 115 height 8
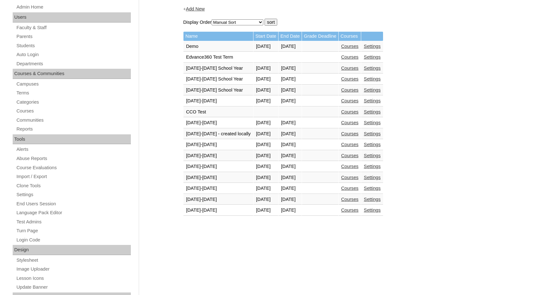
scroll to position [95, 0]
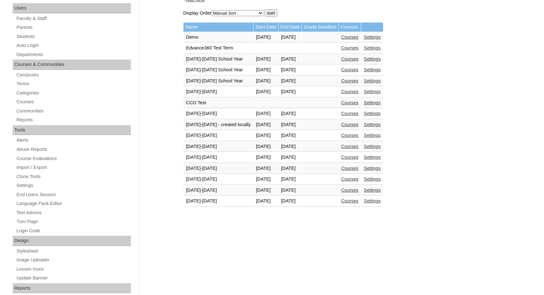
click at [347, 200] on link "Courses" at bounding box center [349, 200] width 17 height 5
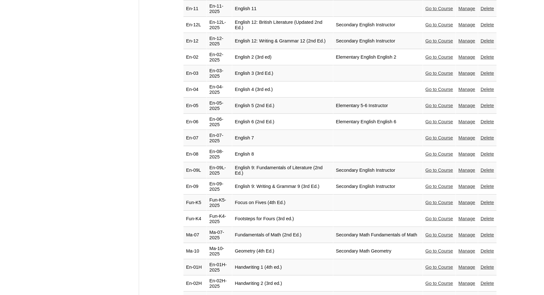
scroll to position [728, 0]
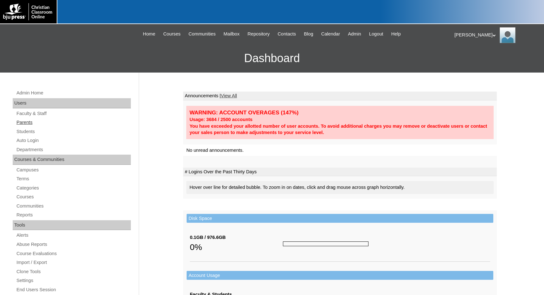
click at [37, 122] on link "Parents" at bounding box center [73, 122] width 115 height 8
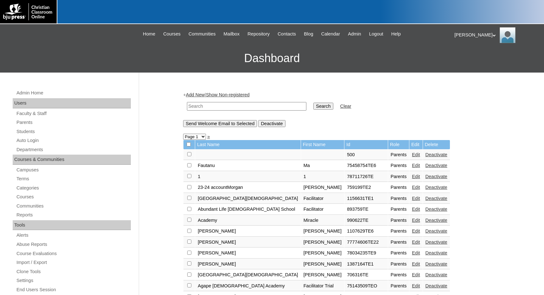
click at [225, 109] on input "text" at bounding box center [246, 106] width 119 height 9
drag, startPoint x: 211, startPoint y: 104, endPoint x: 172, endPoint y: 103, distance: 39.3
type input "80090335"
click at [313, 106] on input "Search" at bounding box center [323, 106] width 20 height 7
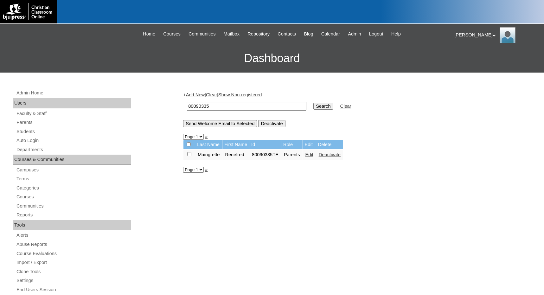
click at [333, 208] on div "+ Add New | Clear | Show Non-registered 80090335 Search Clear Send Welcome Emai…" at bounding box center [338, 297] width 317 height 424
click at [308, 153] on link "Edit" at bounding box center [309, 154] width 8 height 5
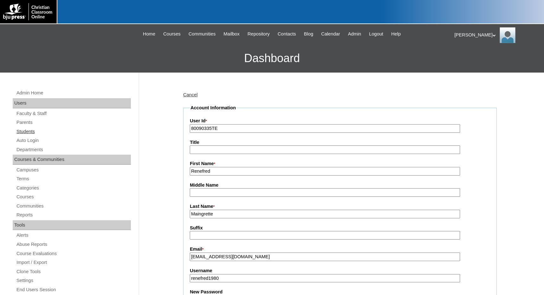
click at [30, 129] on link "Students" at bounding box center [73, 132] width 115 height 8
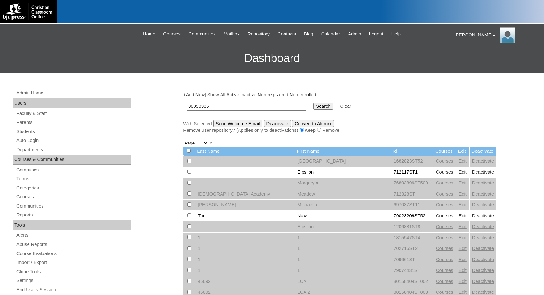
type input "80090335"
click at [313, 109] on input "Search" at bounding box center [323, 106] width 20 height 7
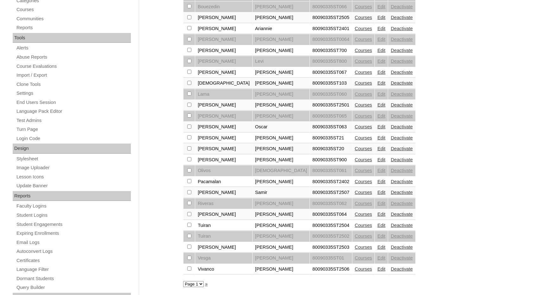
scroll to position [190, 0]
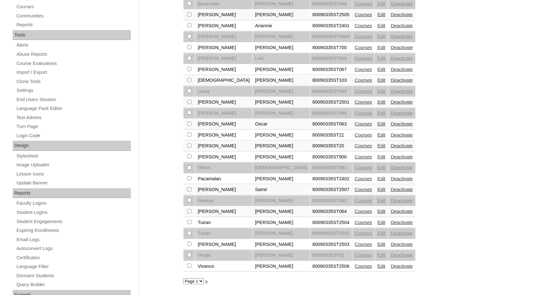
click at [355, 265] on link "Courses" at bounding box center [363, 265] width 17 height 5
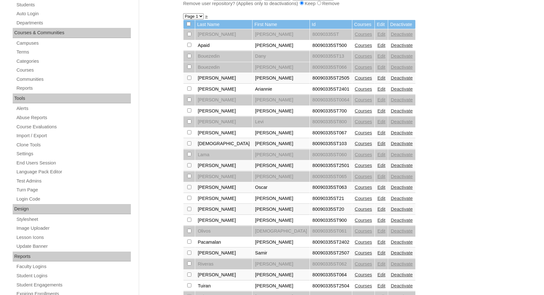
scroll to position [158, 0]
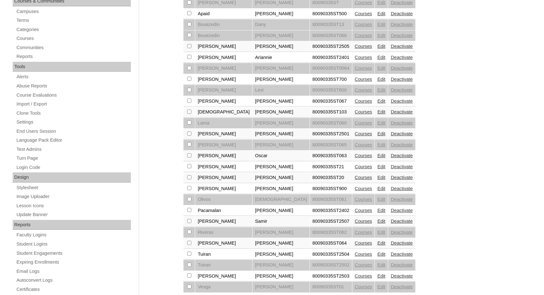
click at [355, 244] on link "Courses" at bounding box center [363, 242] width 17 height 5
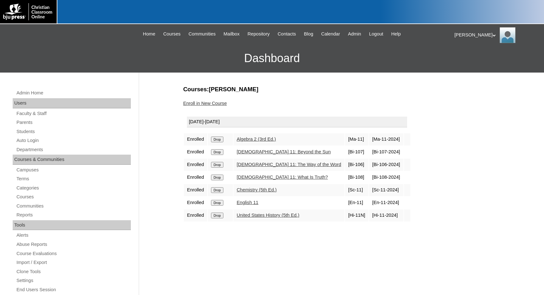
click at [206, 102] on link "Enroll in New Course" at bounding box center [205, 103] width 44 height 5
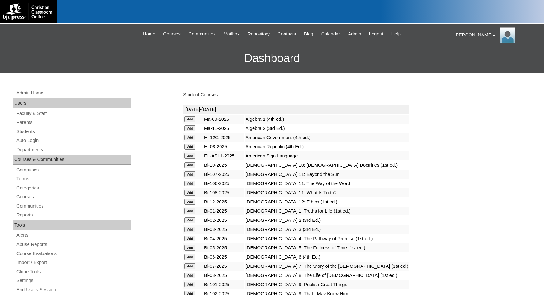
click at [189, 122] on input "Add" at bounding box center [189, 119] width 11 height 6
click at [194, 122] on input "Add" at bounding box center [189, 119] width 11 height 6
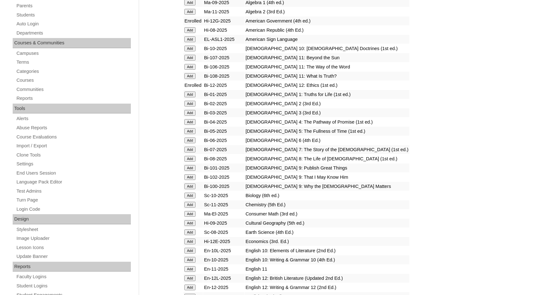
scroll to position [127, 0]
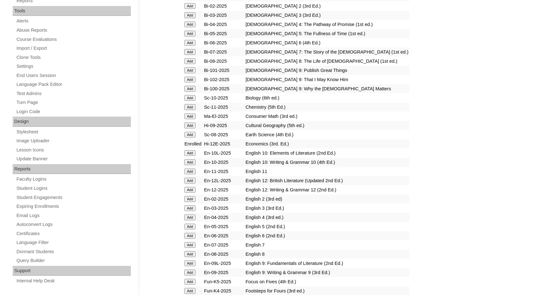
scroll to position [253, 0]
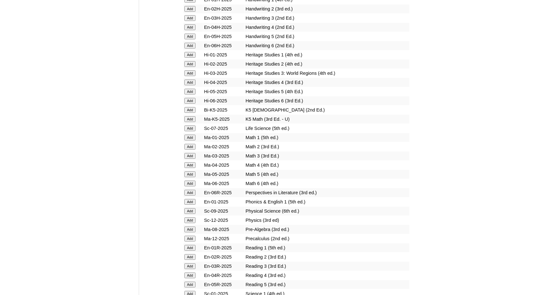
scroll to position [538, 0]
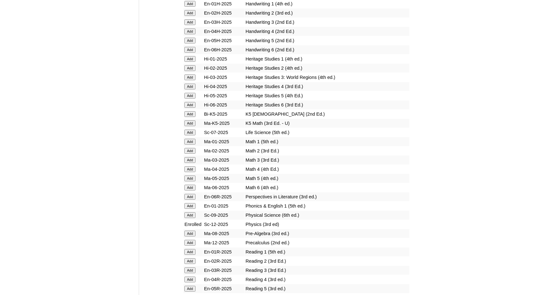
scroll to position [538, 0]
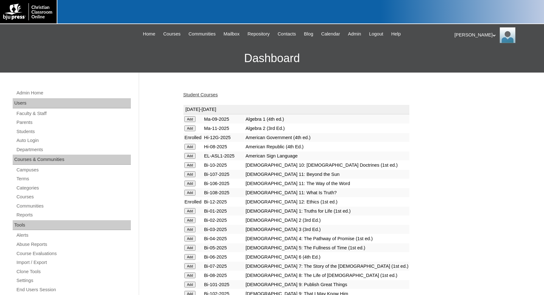
click at [194, 95] on link "Student Courses" at bounding box center [200, 94] width 35 height 5
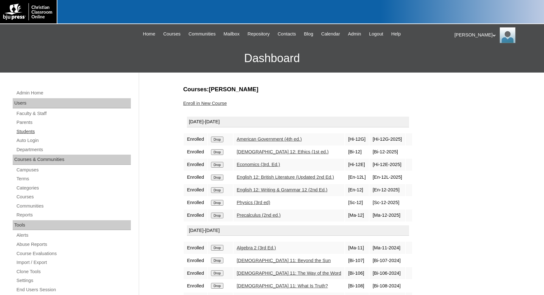
click at [29, 130] on link "Students" at bounding box center [73, 132] width 115 height 8
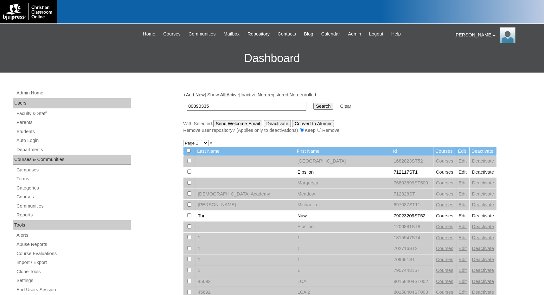
type input "80090335"
click at [313, 108] on input "Search" at bounding box center [323, 106] width 20 height 7
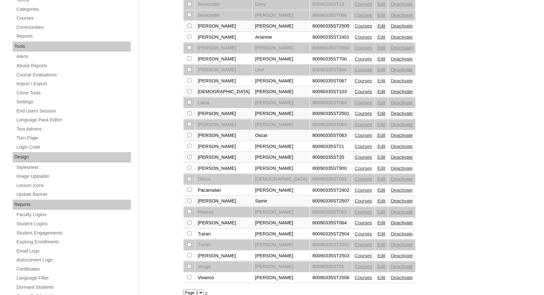
scroll to position [190, 0]
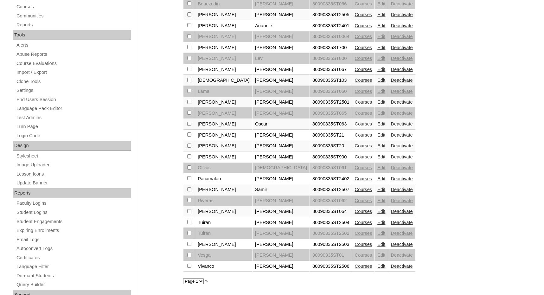
click at [377, 211] on link "Edit" at bounding box center [381, 211] width 8 height 5
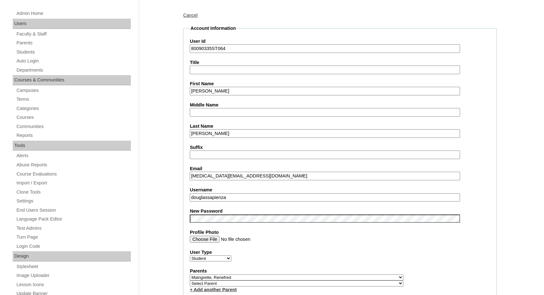
scroll to position [95, 0]
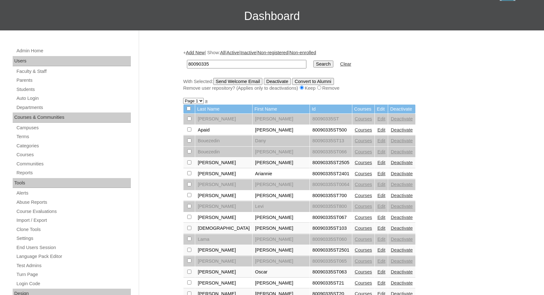
scroll to position [31, 0]
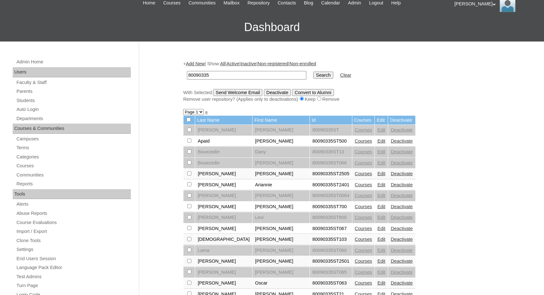
click at [191, 61] on link "Add New" at bounding box center [195, 63] width 19 height 5
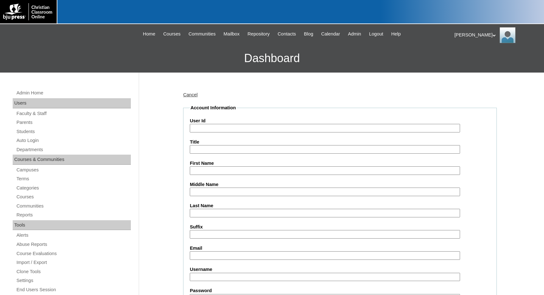
click at [215, 127] on input "User Id" at bounding box center [325, 128] width 270 height 9
paste input "80090335"
type input "80090335ST068"
type input "Enzo"
type input "Vivanco"
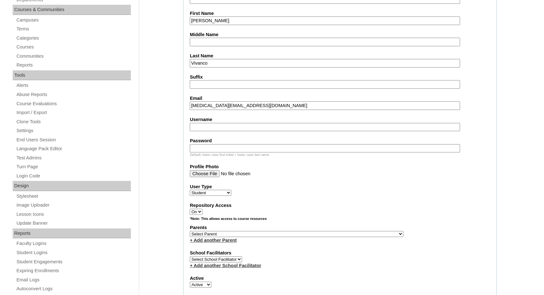
scroll to position [158, 0]
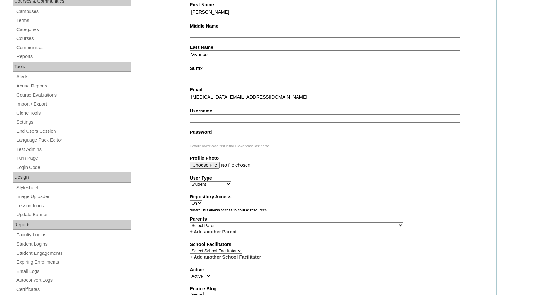
type input "doral@omegalearning.com"
click at [323, 226] on select "Select Parent , [GEOGRAPHIC_DATA], Ma 1, 1 23-24 accountMorgan, [PERSON_NAME] 6…" at bounding box center [296, 225] width 213 height 6
select select "32453"
click at [351, 224] on div "Parents Select Parent , Fautanu, Ma 1, 1 23-24 accountMorgan, Jason 6th Street …" at bounding box center [340, 225] width 300 height 19
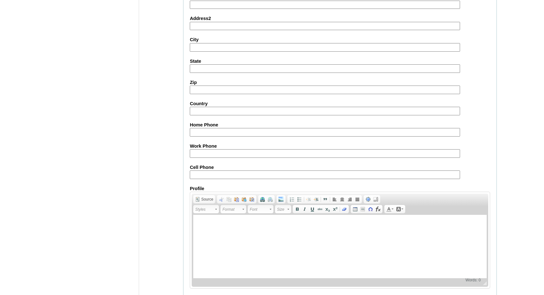
scroll to position [669, 0]
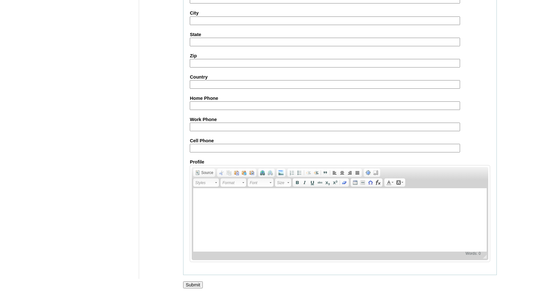
click at [189, 282] on input "Submit" at bounding box center [193, 284] width 20 height 7
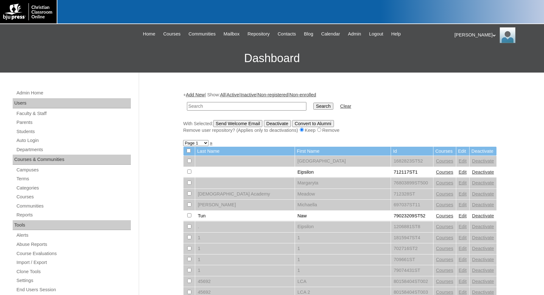
paste input "976364"
type input "976364"
click at [313, 103] on input "Search" at bounding box center [323, 106] width 20 height 7
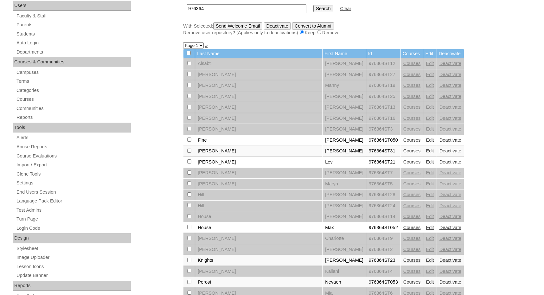
scroll to position [127, 0]
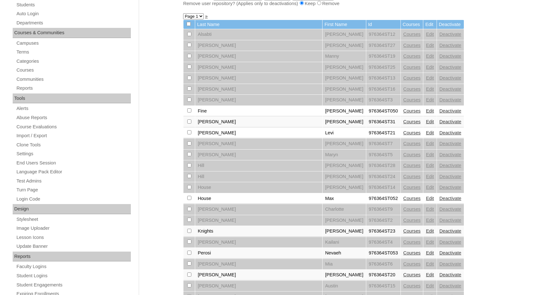
click at [403, 123] on link "Courses" at bounding box center [411, 121] width 17 height 5
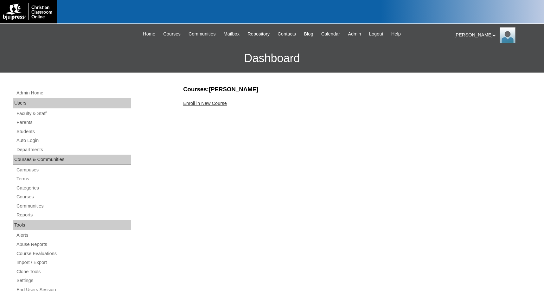
click at [214, 105] on link "Enroll in New Course" at bounding box center [205, 103] width 44 height 5
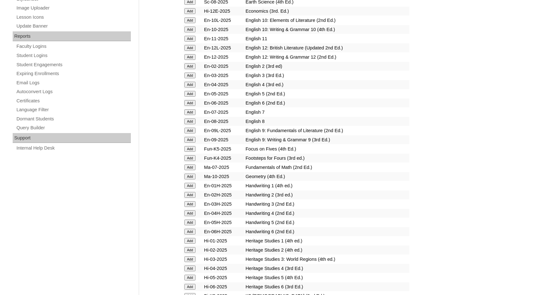
scroll to position [348, 0]
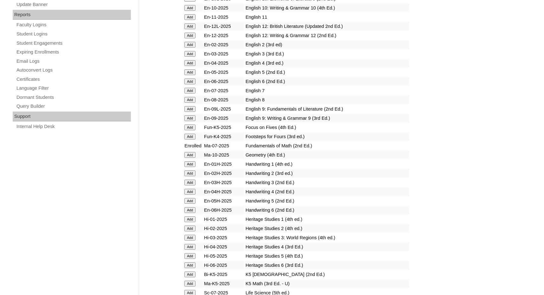
scroll to position [475, 0]
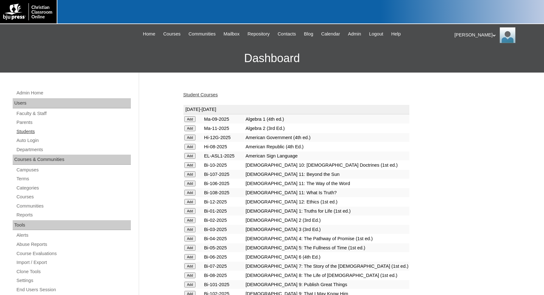
click at [44, 133] on link "Students" at bounding box center [73, 132] width 115 height 8
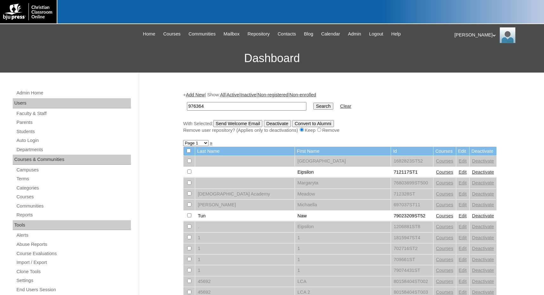
type input "976364"
click at [313, 103] on input "Search" at bounding box center [323, 106] width 20 height 7
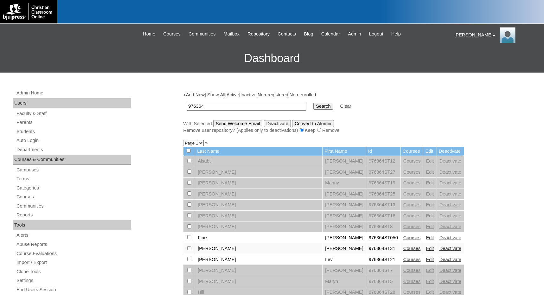
click at [200, 94] on link "Add New" at bounding box center [195, 94] width 19 height 5
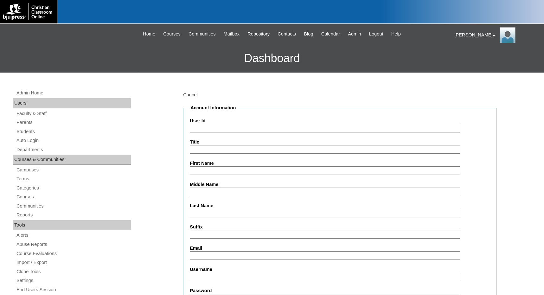
click at [210, 129] on input "User Id" at bounding box center [325, 128] width 270 height 9
paste input "976364"
type input "976364ST32"
type input "Madison"
type input "Powell"
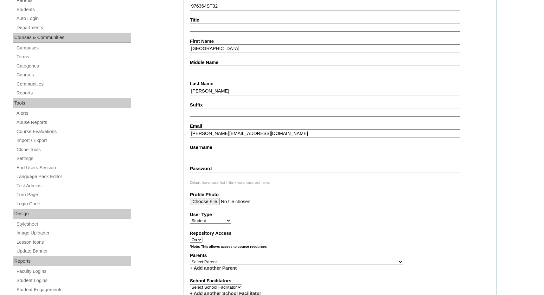
scroll to position [127, 0]
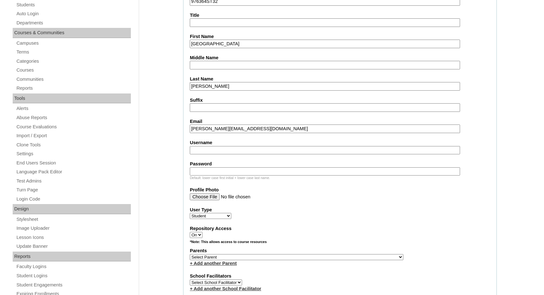
type input "powell.madison.smca@gmail.com"
click at [325, 254] on select "Select Parent , Fautanu, Ma 1, 1 23-24 accountMorgan, Jason 6th Street Mennonit…" at bounding box center [296, 257] width 213 height 6
select select "25937"
click at [344, 256] on div "Parents Select Parent , Fautanu, Ma 1, 1 23-24 accountMorgan, Jason 6th Street …" at bounding box center [340, 256] width 300 height 19
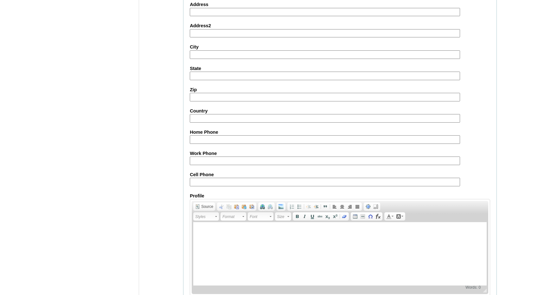
scroll to position [669, 0]
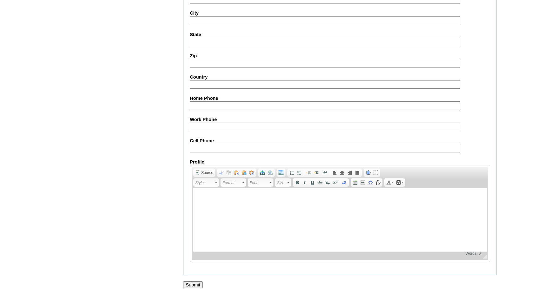
click at [199, 286] on input "Submit" at bounding box center [193, 284] width 20 height 7
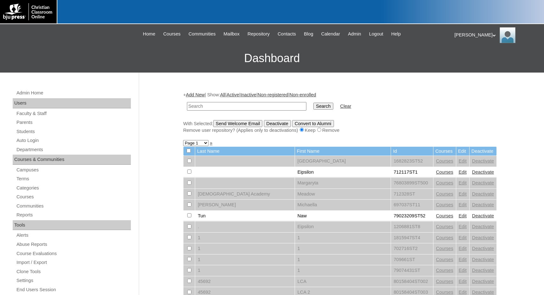
click at [476, 10] on div at bounding box center [272, 12] width 544 height 24
drag, startPoint x: 250, startPoint y: 107, endPoint x: 276, endPoint y: 106, distance: 25.0
click at [250, 107] on input "text" at bounding box center [246, 106] width 119 height 9
paste input "500005517"
type input "500005517"
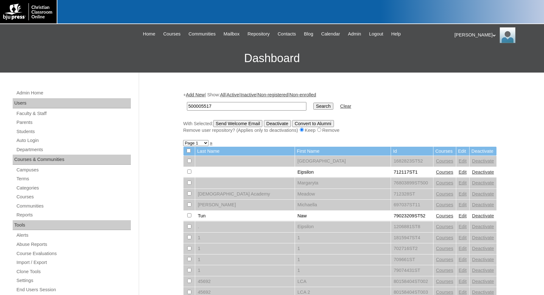
drag, startPoint x: 305, startPoint y: 103, endPoint x: 306, endPoint y: 109, distance: 6.4
click at [313, 103] on input "Search" at bounding box center [323, 106] width 20 height 7
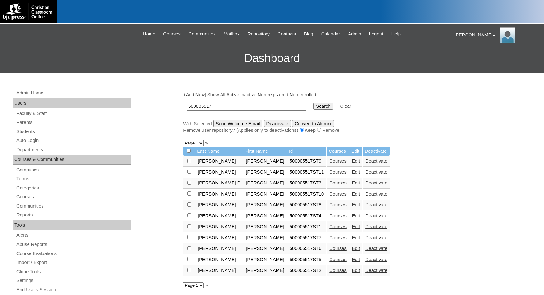
click at [352, 193] on link "Edit" at bounding box center [356, 193] width 8 height 5
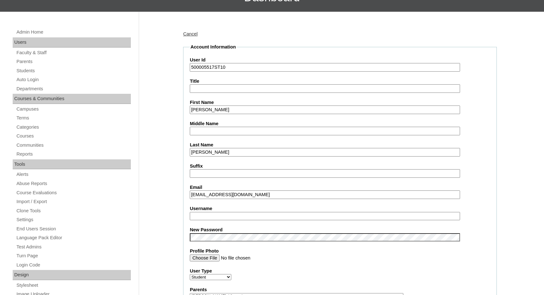
scroll to position [63, 0]
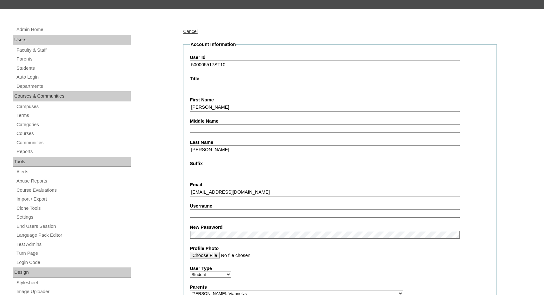
click at [213, 215] on input "Username" at bounding box center [325, 213] width 270 height 9
drag, startPoint x: 224, startPoint y: 213, endPoint x: 167, endPoint y: 209, distance: 57.5
type input "sebastianpaula"
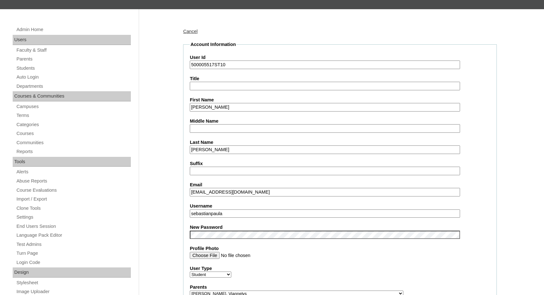
drag, startPoint x: 214, startPoint y: 64, endPoint x: 180, endPoint y: 63, distance: 34.5
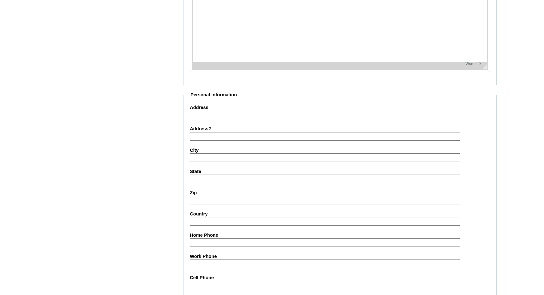
scroll to position [670, 0]
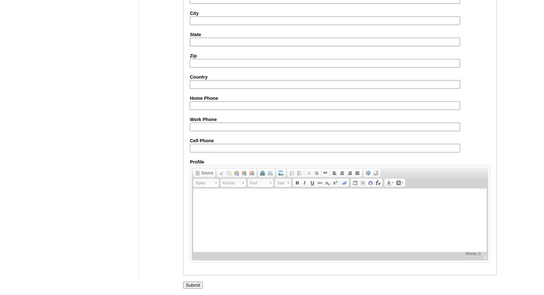
drag, startPoint x: 195, startPoint y: 283, endPoint x: 222, endPoint y: 279, distance: 26.9
click at [195, 283] on input "Submit" at bounding box center [193, 285] width 20 height 7
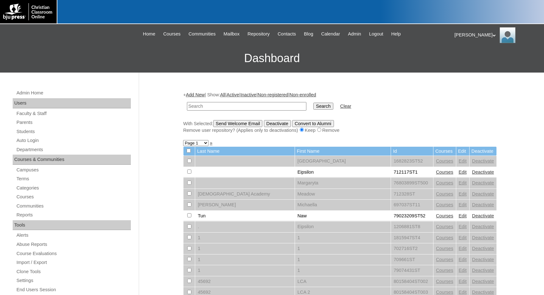
drag, startPoint x: 283, startPoint y: 104, endPoint x: 286, endPoint y: 104, distance: 3.5
click at [283, 104] on input "text" at bounding box center [246, 106] width 119 height 9
paste input "76321381"
type input "76321381"
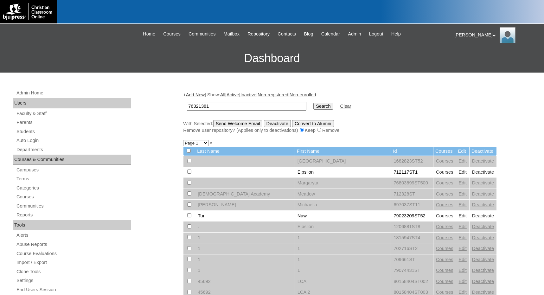
click at [313, 103] on input "Search" at bounding box center [323, 106] width 20 height 7
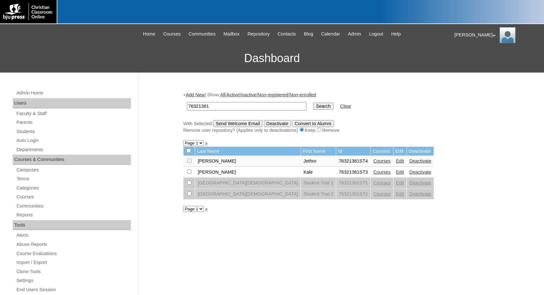
click at [373, 162] on link "Courses" at bounding box center [381, 160] width 17 height 5
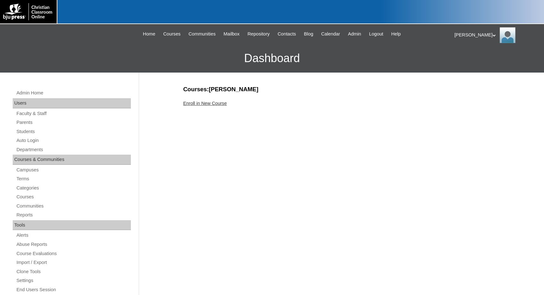
click at [212, 104] on link "Enroll in New Course" at bounding box center [205, 103] width 44 height 5
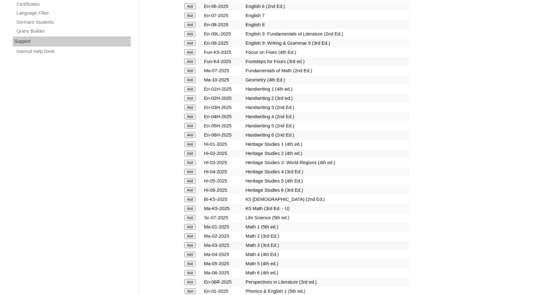
scroll to position [633, 0]
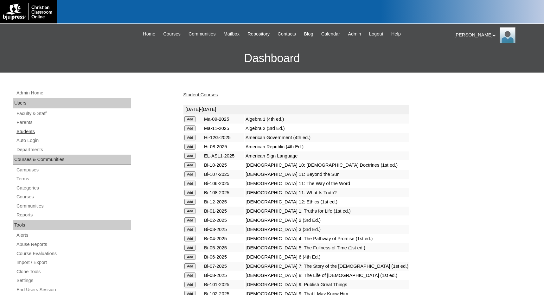
click at [37, 132] on link "Students" at bounding box center [73, 132] width 115 height 8
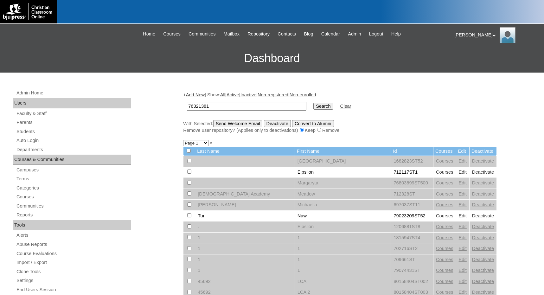
type input "76321381"
click at [313, 105] on input "Search" at bounding box center [323, 106] width 20 height 7
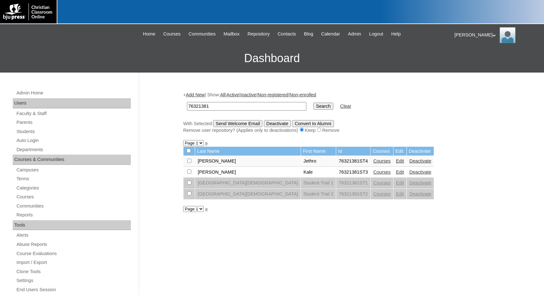
click at [187, 161] on input "checkbox" at bounding box center [189, 161] width 4 height 4
checkbox input "true"
click at [187, 163] on input "checkbox" at bounding box center [189, 161] width 4 height 4
checkbox input "true"
click at [233, 124] on input "Send Welcome Email" at bounding box center [237, 123] width 49 height 7
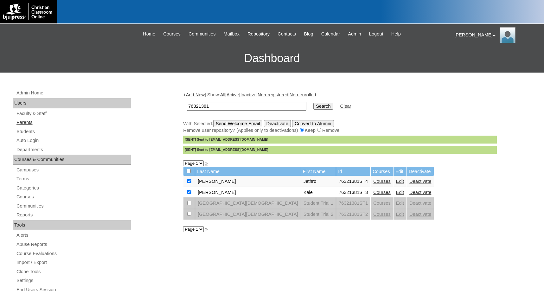
click at [23, 125] on link "Parents" at bounding box center [73, 122] width 115 height 8
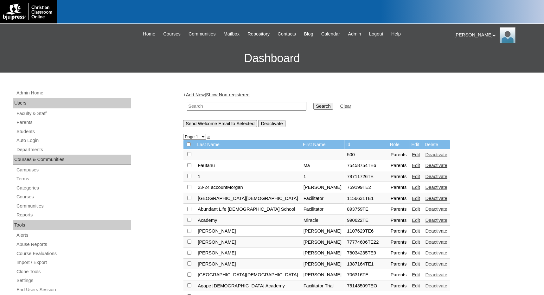
click at [24, 130] on link "Students" at bounding box center [73, 132] width 115 height 8
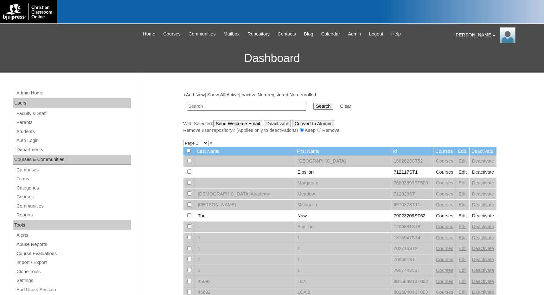
click at [241, 105] on input "text" at bounding box center [246, 106] width 119 height 9
type input "[PERSON_NAME]"
click at [313, 104] on input "Search" at bounding box center [323, 106] width 20 height 7
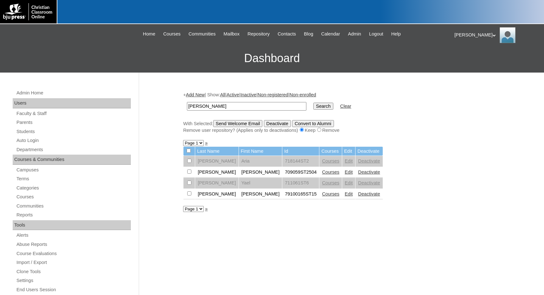
click at [190, 163] on input "checkbox" at bounding box center [189, 161] width 4 height 4
checkbox input "true"
click at [230, 123] on input "Send Welcome Email" at bounding box center [237, 123] width 49 height 7
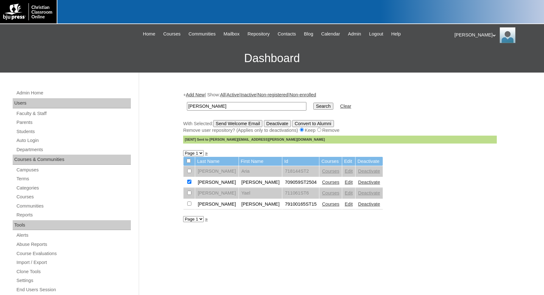
drag, startPoint x: 231, startPoint y: 108, endPoint x: 127, endPoint y: 98, distance: 105.0
click at [127, 98] on div "Admin Home Users Faculty & Staff Parents Students Auto Login Departments Course…" at bounding box center [272, 291] width 544 height 437
paste input "695093"
type input "695093"
click at [313, 105] on input "Search" at bounding box center [323, 106] width 20 height 7
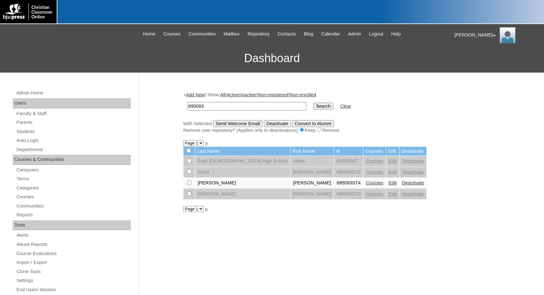
click at [366, 184] on link "Courses" at bounding box center [374, 182] width 17 height 5
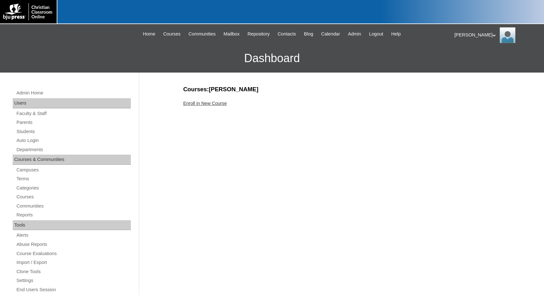
click at [214, 103] on link "Enroll in New Course" at bounding box center [205, 103] width 44 height 5
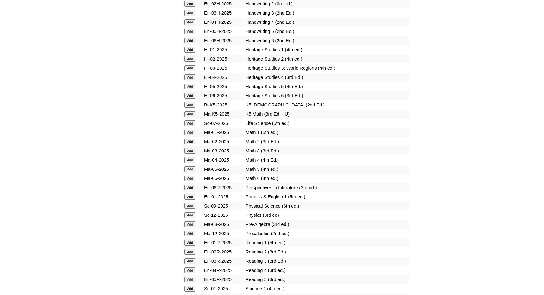
scroll to position [538, 0]
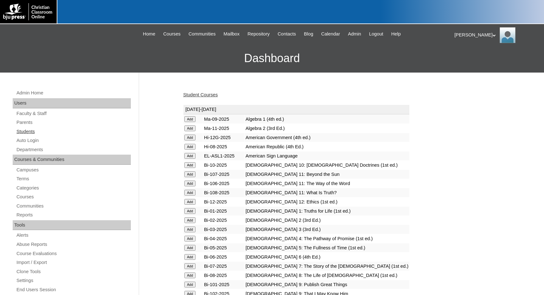
click at [24, 132] on link "Students" at bounding box center [73, 132] width 115 height 8
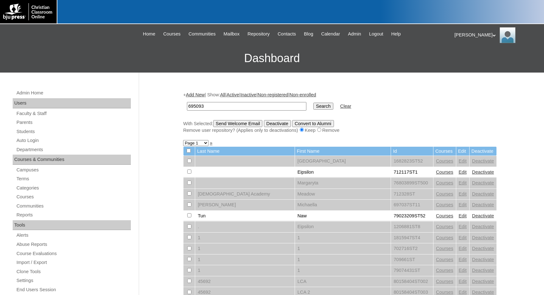
type input "695093"
click at [313, 105] on input "Search" at bounding box center [323, 106] width 20 height 7
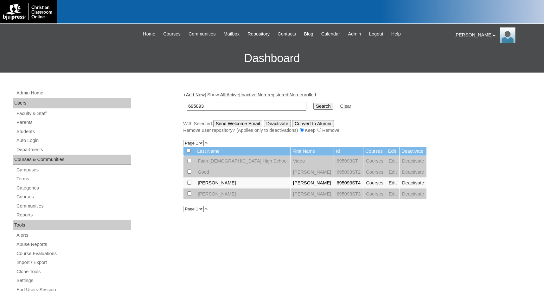
click at [190, 163] on input "checkbox" at bounding box center [189, 161] width 4 height 4
checkbox input "true"
click at [229, 126] on input "Send Welcome Email" at bounding box center [237, 123] width 49 height 7
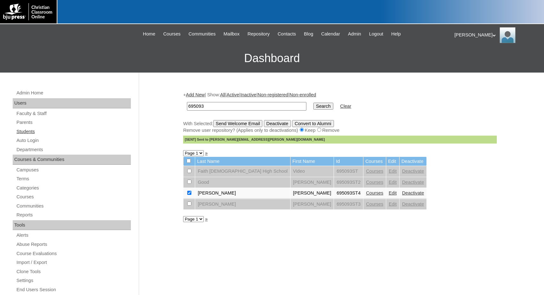
drag, startPoint x: 32, startPoint y: 132, endPoint x: 70, endPoint y: 133, distance: 38.7
click at [32, 132] on link "Students" at bounding box center [73, 132] width 115 height 8
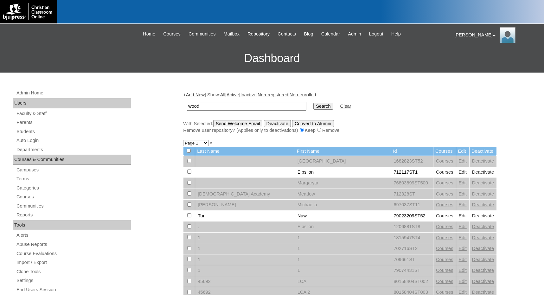
type input "wood"
click at [313, 103] on input "Search" at bounding box center [323, 106] width 20 height 7
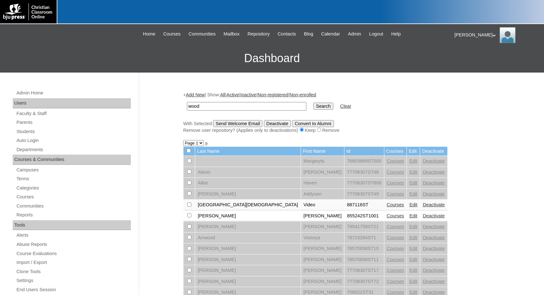
scroll to position [32, 0]
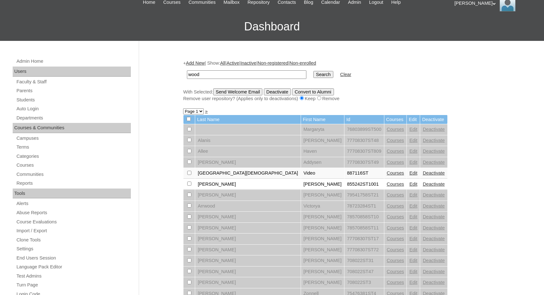
drag, startPoint x: 215, startPoint y: 73, endPoint x: 161, endPoint y: 72, distance: 54.5
type input "ethan"
click at [313, 71] on input "Search" at bounding box center [323, 74] width 20 height 7
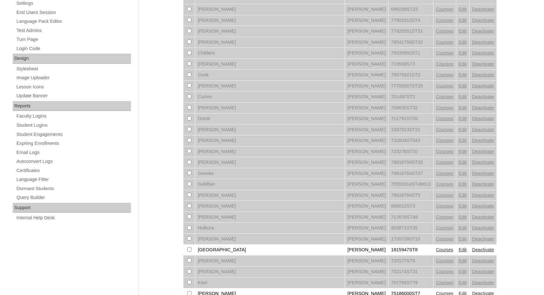
scroll to position [427, 0]
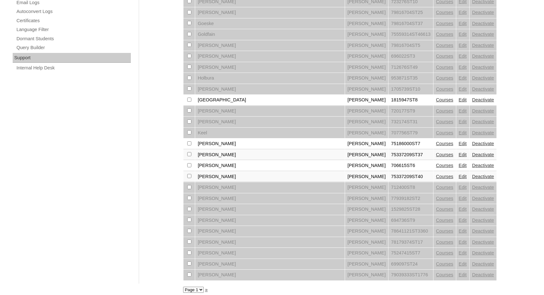
click at [195, 287] on select "Page 1 Page 2" at bounding box center [193, 290] width 21 height 6
select select "admin_students.php?q=ethan&submit=Search&page=2"
click at [183, 287] on select "Page 1 Page 2" at bounding box center [193, 290] width 21 height 6
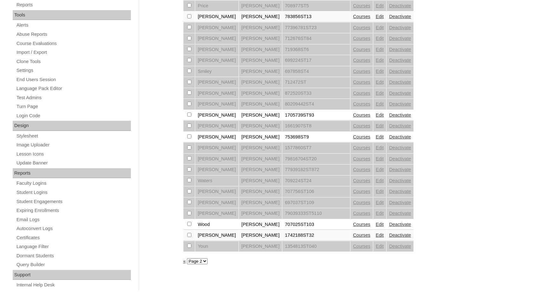
scroll to position [221, 0]
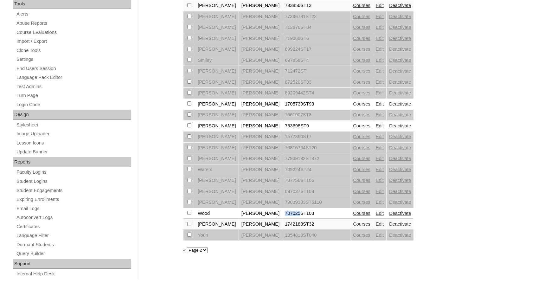
drag, startPoint x: 258, startPoint y: 214, endPoint x: 274, endPoint y: 214, distance: 15.8
click at [282, 214] on td "707025ST103" at bounding box center [316, 213] width 68 height 11
copy td "707025"
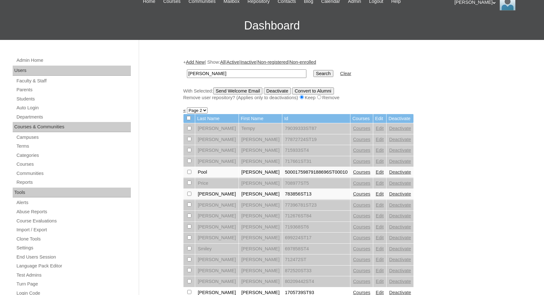
scroll to position [0, 0]
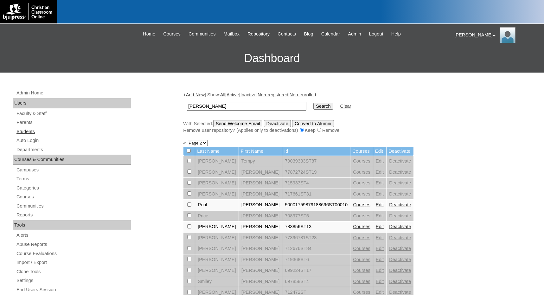
click at [33, 131] on link "Students" at bounding box center [73, 132] width 115 height 8
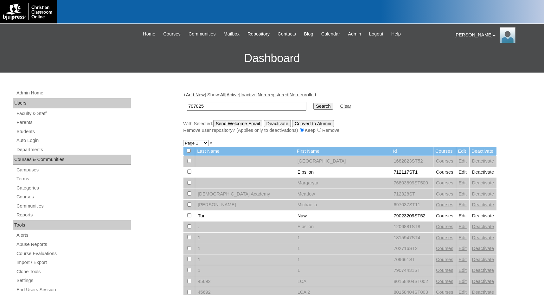
type input "707025"
click at [313, 103] on input "Search" at bounding box center [323, 106] width 20 height 7
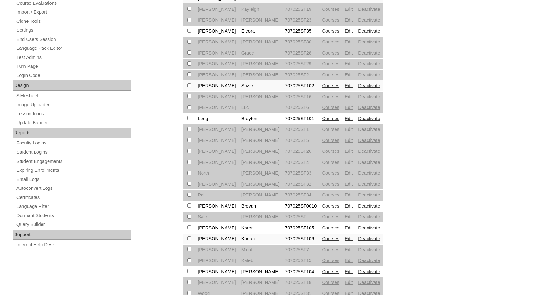
scroll to position [285, 0]
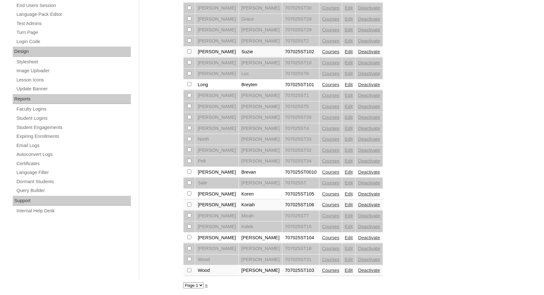
click at [345, 270] on link "Edit" at bounding box center [349, 270] width 8 height 5
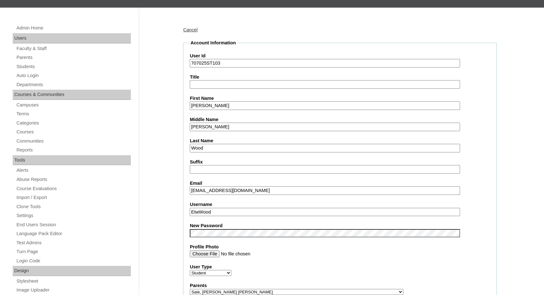
scroll to position [95, 0]
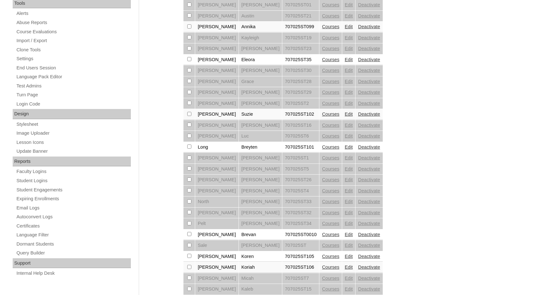
scroll to position [285, 0]
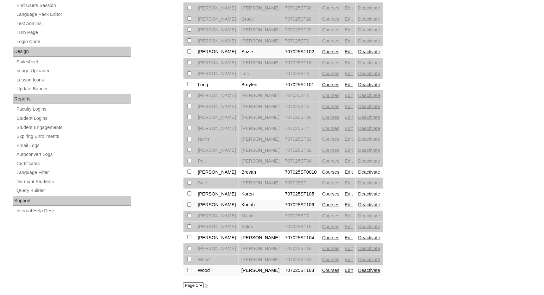
click at [322, 237] on link "Courses" at bounding box center [330, 237] width 17 height 5
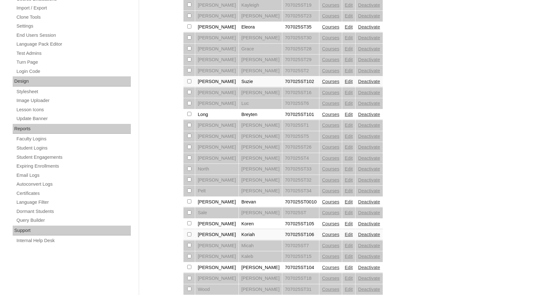
scroll to position [285, 0]
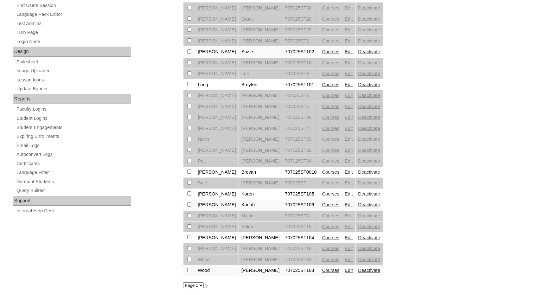
click at [345, 236] on link "Edit" at bounding box center [349, 237] width 8 height 5
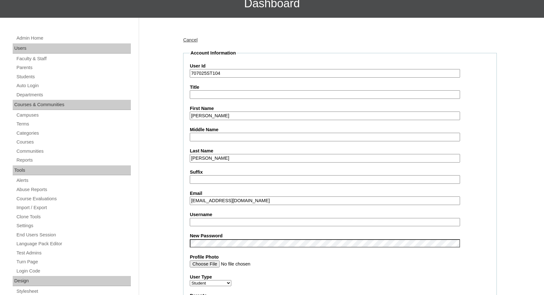
scroll to position [95, 0]
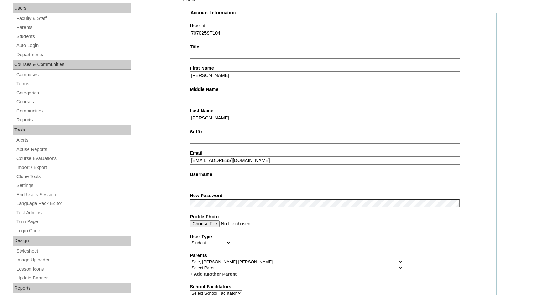
drag, startPoint x: 216, startPoint y: 161, endPoint x: 180, endPoint y: 158, distance: 35.5
click at [198, 181] on input "Username" at bounding box center [325, 182] width 270 height 9
paste input "evanwalters"
type input "evanwalters"
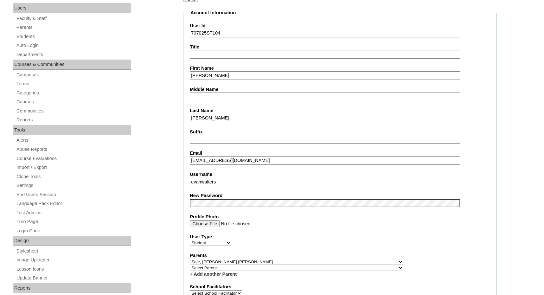
drag, startPoint x: 207, startPoint y: 33, endPoint x: 177, endPoint y: 29, distance: 30.6
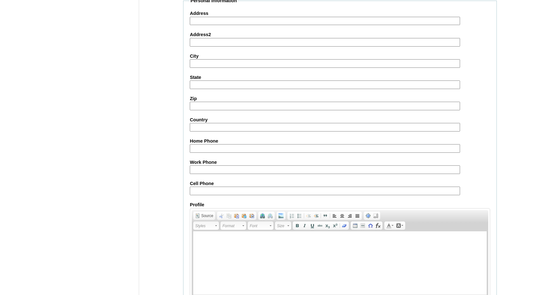
scroll to position [670, 0]
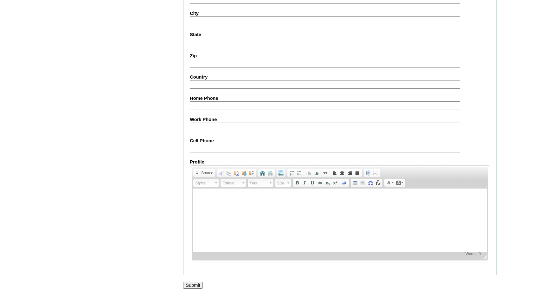
click at [192, 282] on input "Submit" at bounding box center [193, 285] width 20 height 7
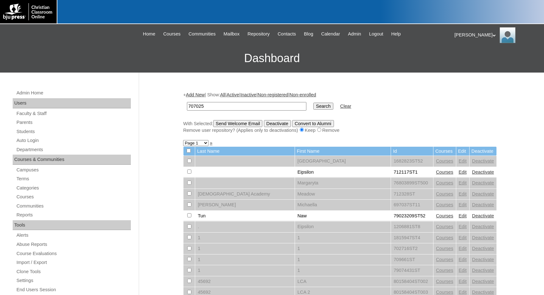
type input "707025"
click at [313, 105] on input "Search" at bounding box center [323, 106] width 20 height 7
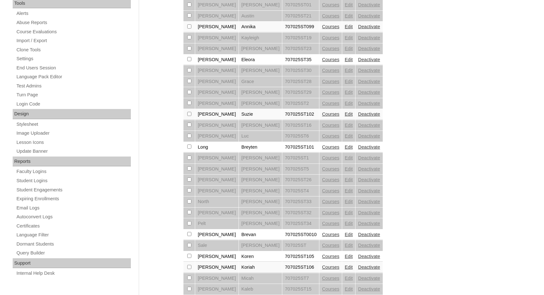
scroll to position [285, 0]
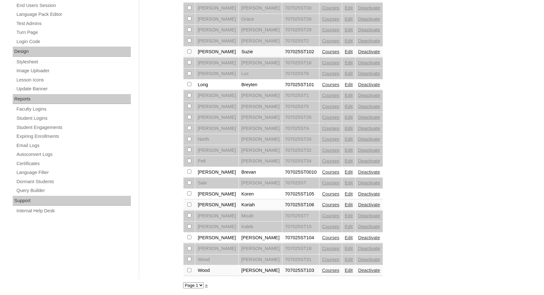
click at [322, 202] on link "Courses" at bounding box center [330, 204] width 17 height 5
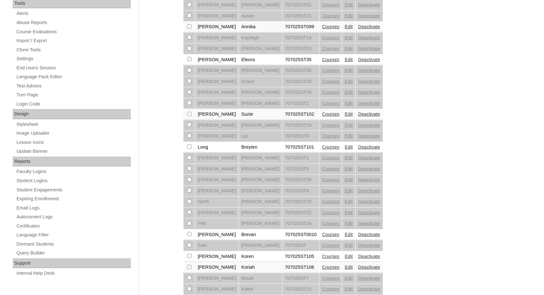
scroll to position [285, 0]
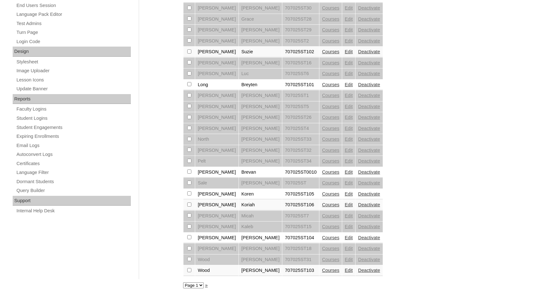
click at [345, 205] on link "Edit" at bounding box center [349, 204] width 8 height 5
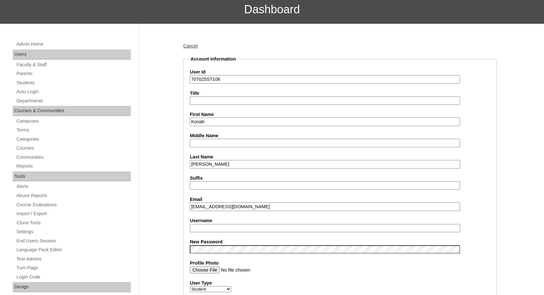
scroll to position [63, 0]
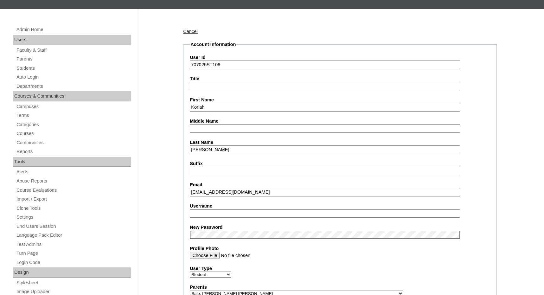
drag, startPoint x: 215, startPoint y: 193, endPoint x: 182, endPoint y: 192, distance: 32.6
click at [199, 215] on input "Username" at bounding box center [325, 213] width 270 height 9
paste input "koriahsmith"
type input "koriahsmith"
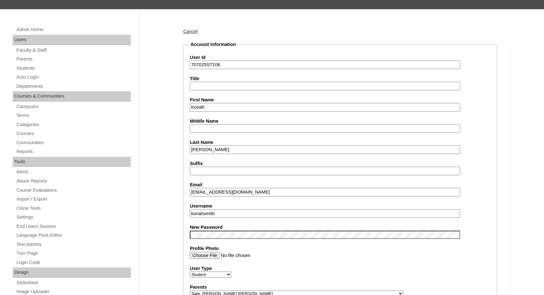
drag, startPoint x: 206, startPoint y: 66, endPoint x: 165, endPoint y: 64, distance: 41.6
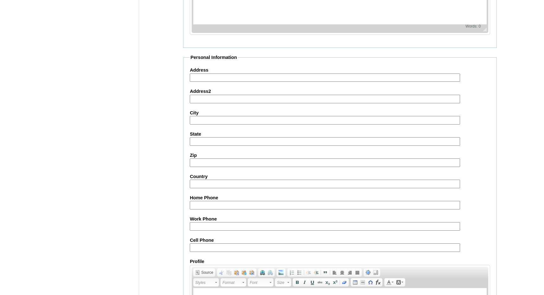
scroll to position [670, 0]
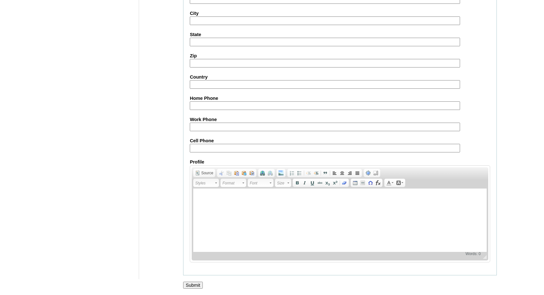
click at [188, 282] on input "Submit" at bounding box center [193, 285] width 20 height 7
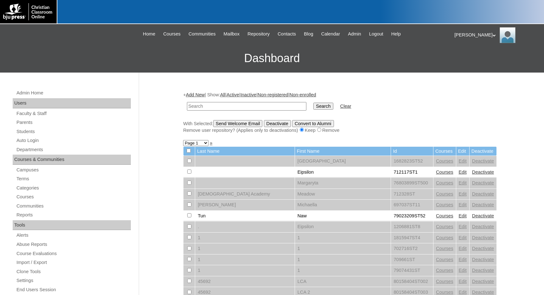
paste input "707025"
type input "707025"
click at [313, 106] on input "Search" at bounding box center [323, 106] width 20 height 7
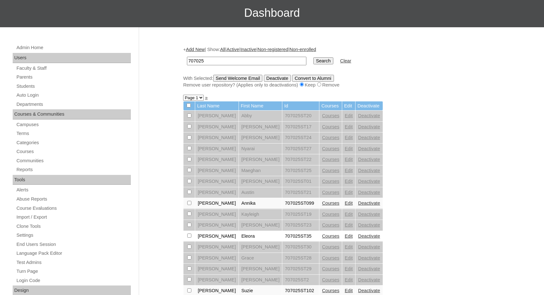
scroll to position [222, 0]
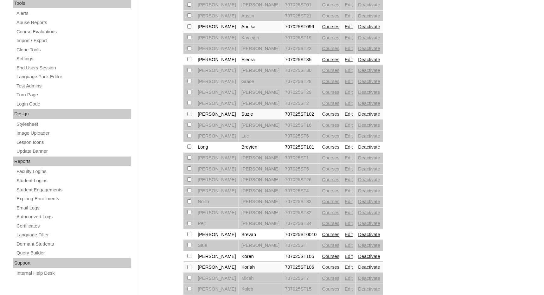
click at [322, 256] on link "Courses" at bounding box center [330, 256] width 17 height 5
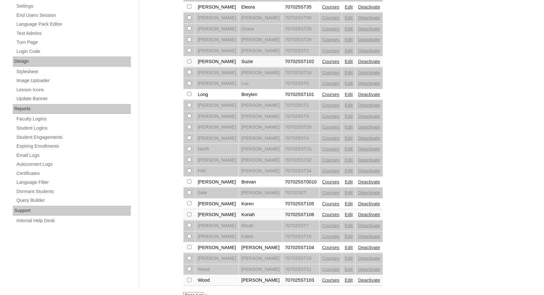
scroll to position [285, 0]
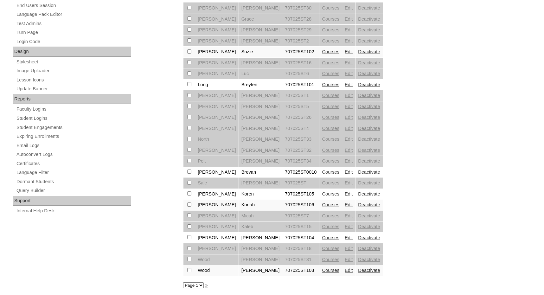
click at [345, 193] on link "Edit" at bounding box center [349, 193] width 8 height 5
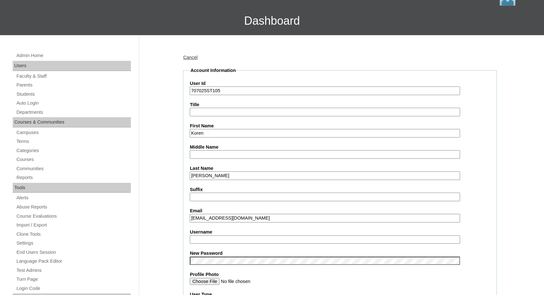
scroll to position [95, 0]
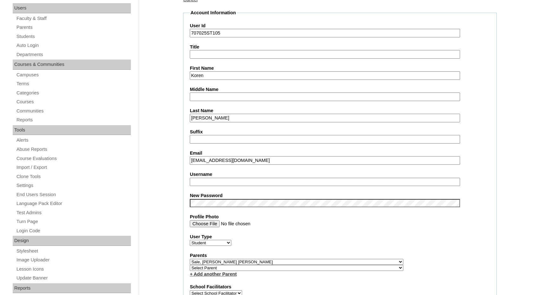
drag, startPoint x: 213, startPoint y: 162, endPoint x: 165, endPoint y: 163, distance: 48.1
click at [204, 181] on input "Username" at bounding box center [325, 182] width 270 height 9
paste input "korensmith"
type input "korensmith"
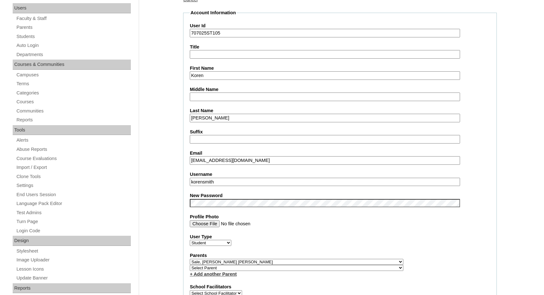
drag, startPoint x: 206, startPoint y: 34, endPoint x: 175, endPoint y: 29, distance: 31.4
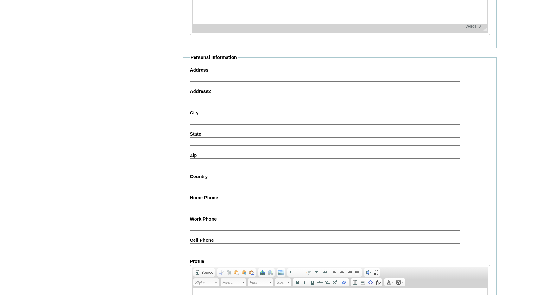
scroll to position [670, 0]
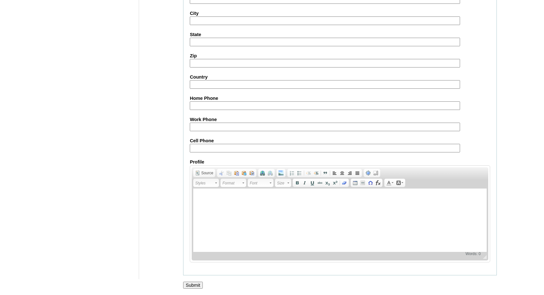
click at [194, 283] on input "Submit" at bounding box center [193, 285] width 20 height 7
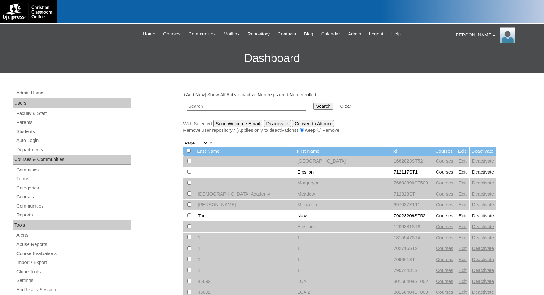
paste input "707025"
type input "707025"
click at [313, 106] on input "Search" at bounding box center [323, 106] width 20 height 7
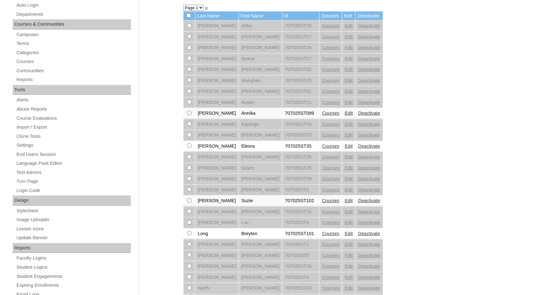
scroll to position [158, 0]
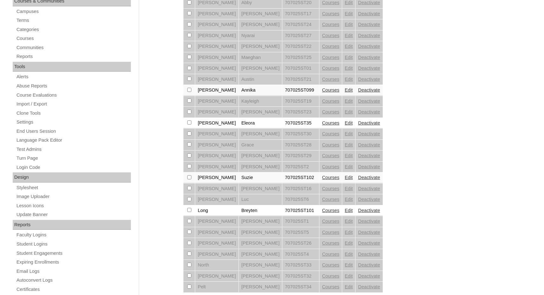
click at [322, 122] on link "Courses" at bounding box center [330, 122] width 17 height 5
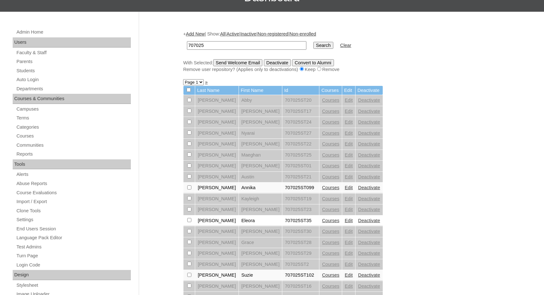
scroll to position [63, 0]
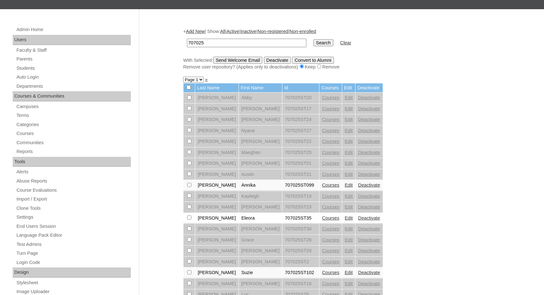
click at [322, 184] on link "Courses" at bounding box center [330, 184] width 17 height 5
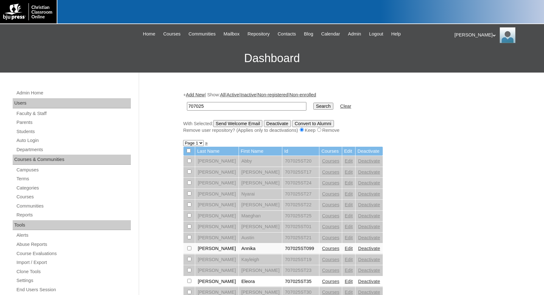
click at [466, 35] on div "Melanie My Profile My Settings Logout" at bounding box center [495, 35] width 83 height 16
click at [465, 59] on span "Logout" at bounding box center [465, 59] width 13 height 5
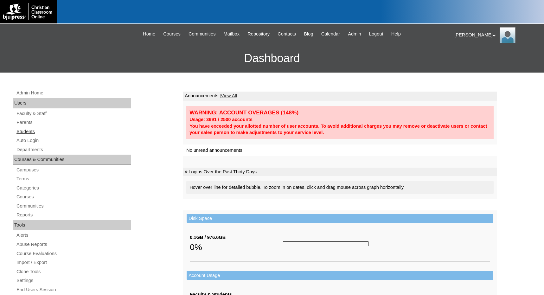
click at [28, 135] on link "Students" at bounding box center [73, 132] width 115 height 8
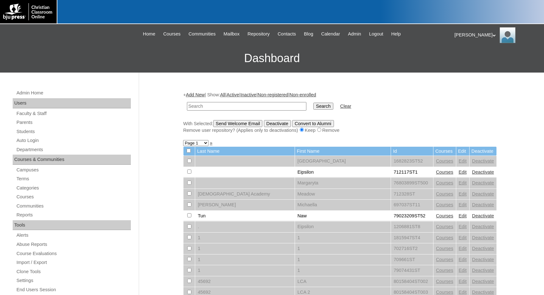
type input "https://edvance360.com/christianclassroomonline/"
click at [38, 132] on link "Students" at bounding box center [73, 132] width 115 height 8
click at [204, 107] on input "text" at bounding box center [246, 106] width 119 height 9
type input "bailee"
click at [313, 103] on input "Search" at bounding box center [323, 106] width 20 height 7
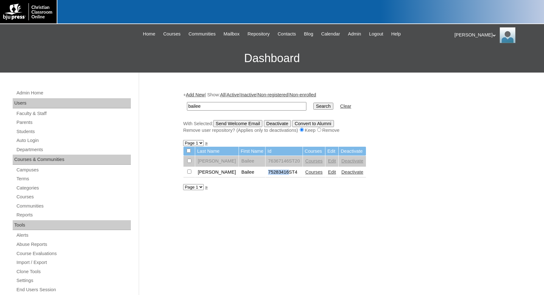
drag, startPoint x: 251, startPoint y: 173, endPoint x: 271, endPoint y: 173, distance: 20.3
click at [271, 173] on td "75283416ST4" at bounding box center [283, 172] width 37 height 11
copy td "75283416"
click at [328, 172] on link "Edit" at bounding box center [332, 171] width 8 height 5
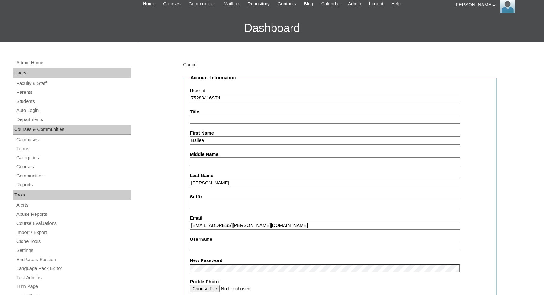
scroll to position [32, 0]
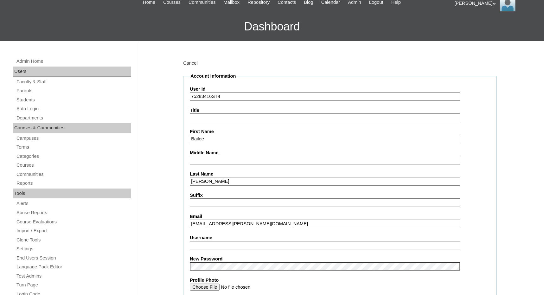
drag, startPoint x: 239, startPoint y: 224, endPoint x: 253, endPoint y: 223, distance: 14.0
click at [239, 224] on input "bailee.pierce@students.springbaptistacademy.org" at bounding box center [325, 223] width 270 height 9
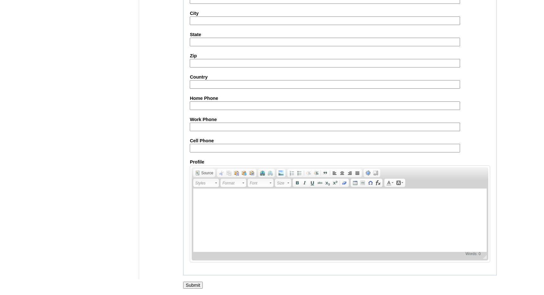
scroll to position [676, 0]
type input "bailee.pierce@student.springbaptistacademy.org"
click at [201, 282] on input "Submit" at bounding box center [193, 285] width 20 height 7
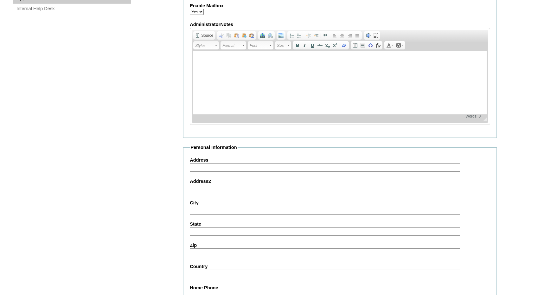
scroll to position [454, 0]
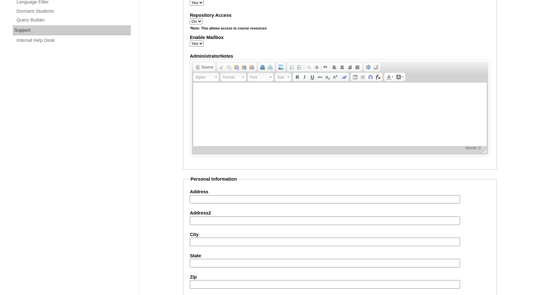
click at [518, 183] on div "Admin Home Users Faculty & Staff Parents Students Auto Login Departments Course…" at bounding box center [272, 63] width 544 height 891
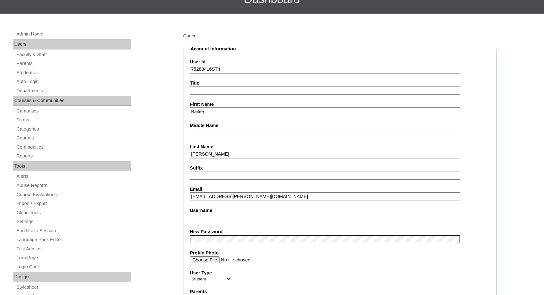
scroll to position [127, 0]
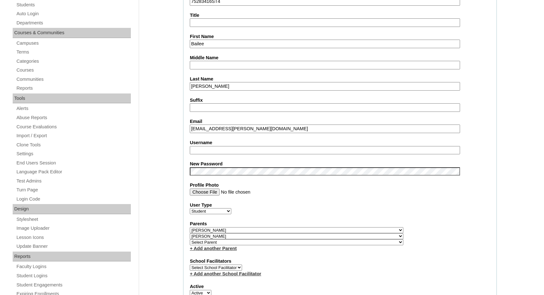
drag, startPoint x: 217, startPoint y: 129, endPoint x: 188, endPoint y: 129, distance: 28.5
click at [188, 129] on fieldset "Account Information User Id 75283416ST4 Title First Name Bailee Middle Name Las…" at bounding box center [340, 237] width 314 height 519
click at [193, 149] on input "Username" at bounding box center [325, 150] width 270 height 9
paste input "bailee.pierce"
type input "bailee.pierce"
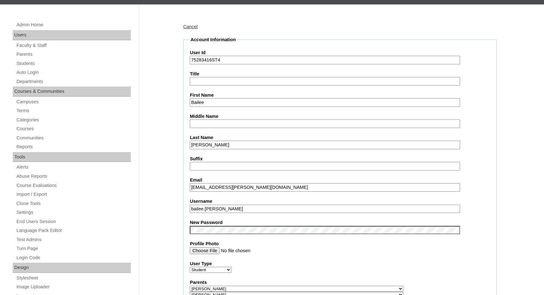
scroll to position [0, 0]
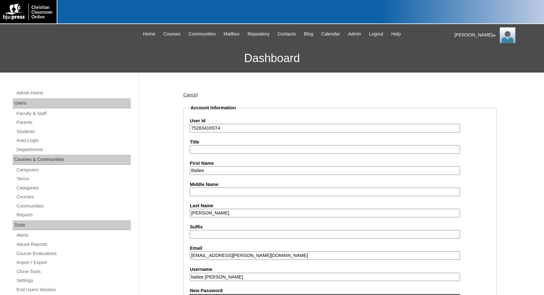
drag, startPoint x: 211, startPoint y: 130, endPoint x: 168, endPoint y: 130, distance: 43.4
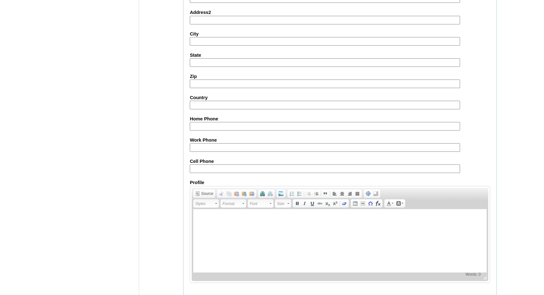
scroll to position [676, 0]
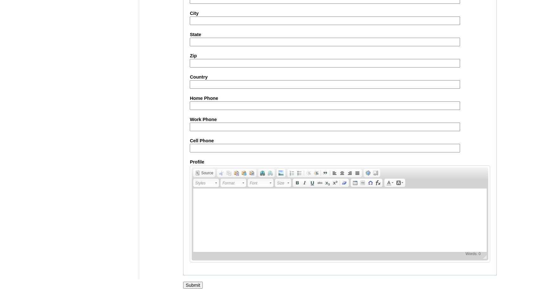
click at [190, 283] on input "Submit" at bounding box center [193, 285] width 20 height 7
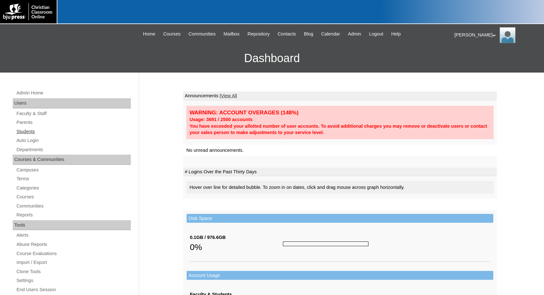
click at [37, 130] on link "Students" at bounding box center [73, 132] width 115 height 8
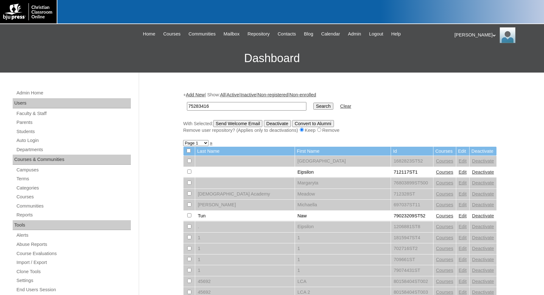
type input "75283416"
click at [313, 103] on input "Search" at bounding box center [323, 106] width 20 height 7
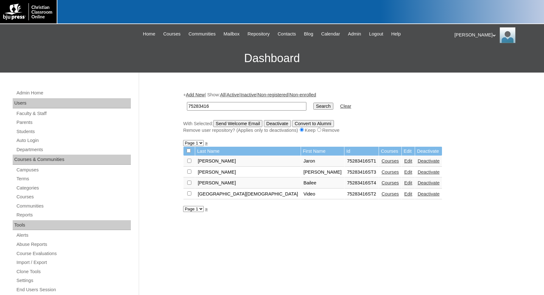
click at [404, 171] on link "Edit" at bounding box center [408, 171] width 8 height 5
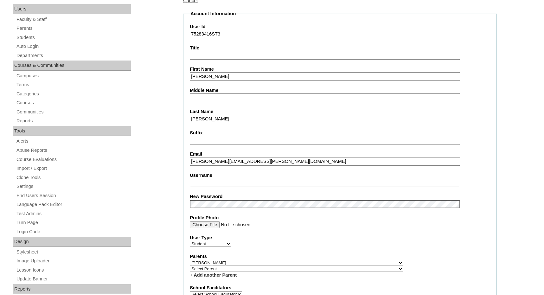
scroll to position [95, 0]
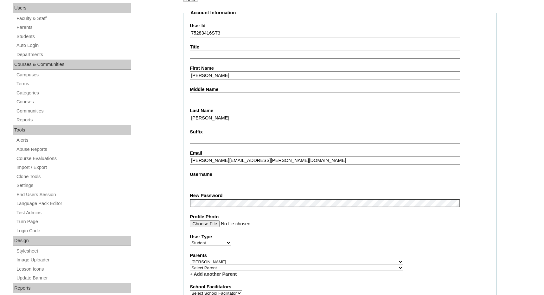
click at [212, 182] on input "Username" at bounding box center [325, 182] width 270 height 9
type input "nolan.haney"
drag, startPoint x: 173, startPoint y: 178, endPoint x: 174, endPoint y: 185, distance: 7.8
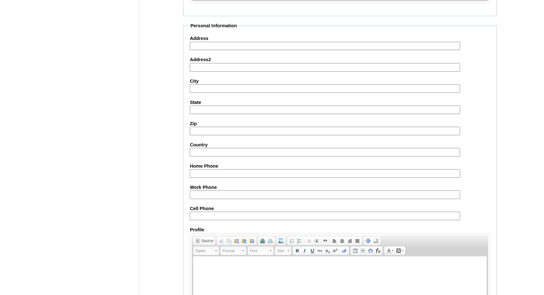
scroll to position [670, 0]
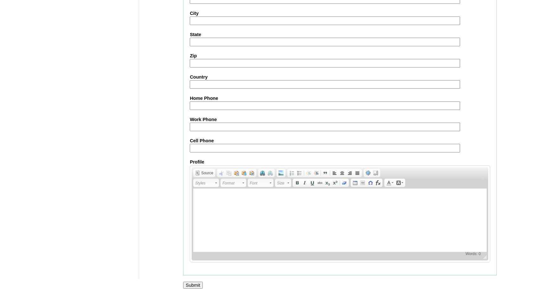
click at [193, 284] on input "Submit" at bounding box center [193, 285] width 20 height 7
click at [496, 147] on fieldset "Personal Information Address Address2 City State Zip Country Home Phone Work Ph…" at bounding box center [340, 115] width 314 height 320
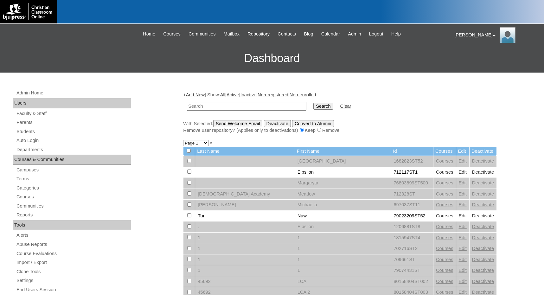
click at [26, 119] on link "Parents" at bounding box center [73, 122] width 115 height 8
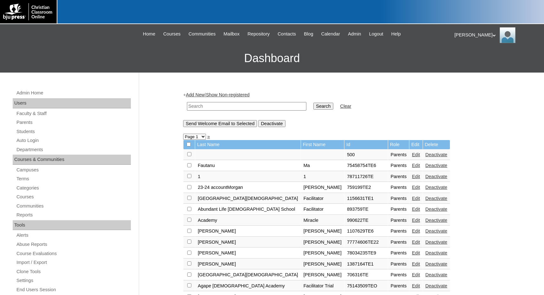
click at [282, 108] on input "text" at bounding box center [246, 106] width 119 height 9
paste input "bailee.pierce"
drag, startPoint x: 246, startPoint y: 105, endPoint x: 162, endPoint y: 104, distance: 84.6
type input "aeyers"
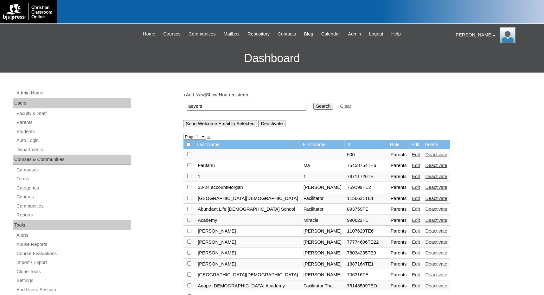
click at [313, 103] on input "Search" at bounding box center [323, 106] width 20 height 7
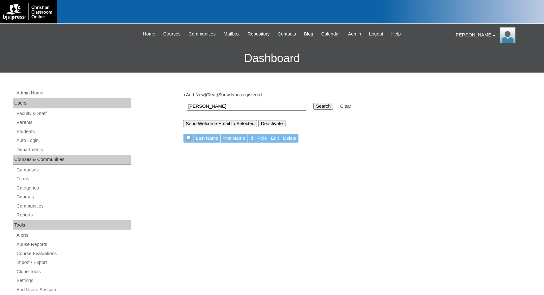
type input "[PERSON_NAME]"
click at [313, 103] on input "Search" at bounding box center [323, 106] width 20 height 7
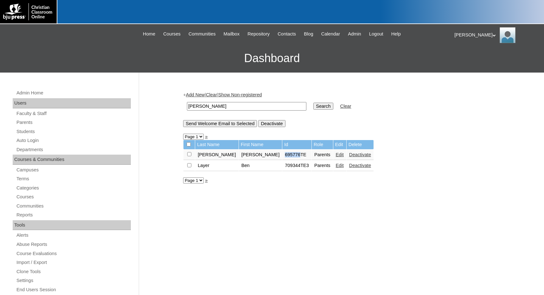
drag, startPoint x: 251, startPoint y: 154, endPoint x: 267, endPoint y: 156, distance: 16.1
click at [282, 156] on td "695776TE" at bounding box center [296, 154] width 29 height 11
copy td "695776"
drag, startPoint x: 232, startPoint y: 108, endPoint x: 174, endPoint y: 107, distance: 58.9
click at [168, 107] on div "Admin Home Users Faculty & Staff Parents Students Auto Login Departments Course…" at bounding box center [272, 291] width 544 height 437
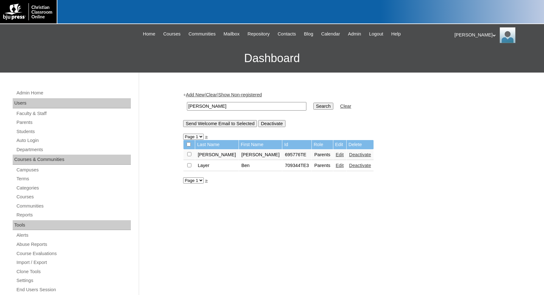
paste input "695776"
type input "695776"
click at [313, 104] on input "Search" at bounding box center [323, 106] width 20 height 7
click at [199, 95] on link "Add New" at bounding box center [195, 94] width 19 height 5
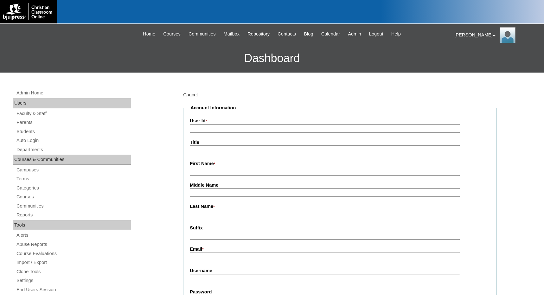
click at [219, 127] on input "User Id *" at bounding box center [325, 128] width 270 height 9
paste input "695776"
type input "695776TE1"
type input "Kimberly"
type input "McDaniel"
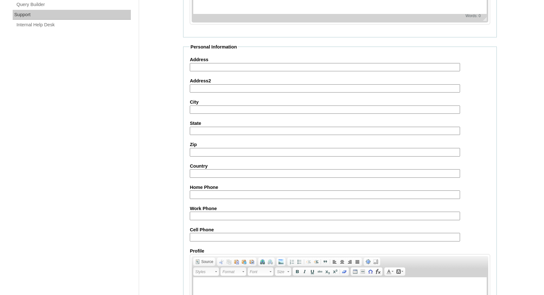
scroll to position [561, 0]
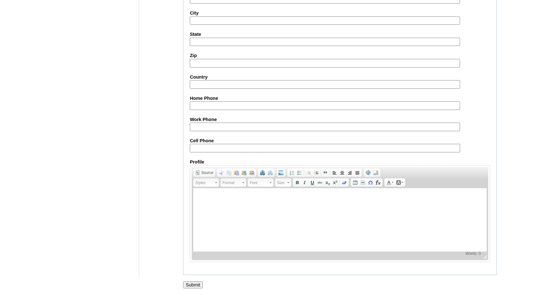
type input "kmcdaniel@friendshipchristian.net"
click at [189, 286] on input "Submit" at bounding box center [193, 284] width 20 height 7
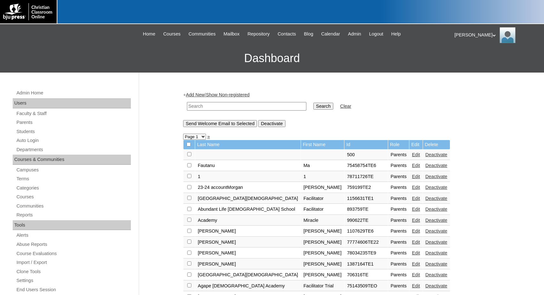
click at [269, 108] on input "text" at bounding box center [246, 106] width 119 height 9
paste input "695776"
type input "695776"
click at [313, 104] on input "Search" at bounding box center [323, 106] width 20 height 7
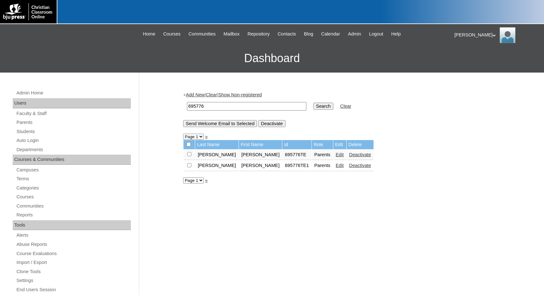
click at [191, 156] on input "checkbox" at bounding box center [189, 154] width 4 height 4
checkbox input "true"
click at [208, 127] on input "Send Welcome Email to Selected" at bounding box center [220, 123] width 74 height 7
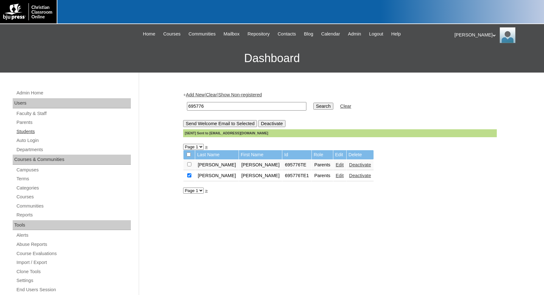
click at [34, 129] on link "Students" at bounding box center [73, 132] width 115 height 8
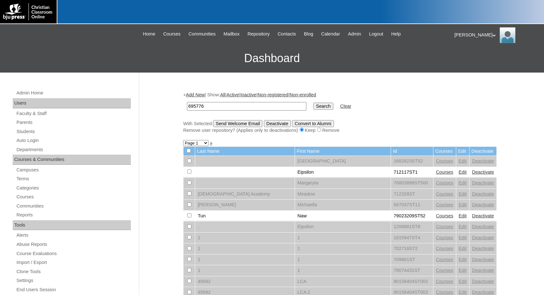
type input "695776"
click at [313, 105] on input "Search" at bounding box center [323, 106] width 20 height 7
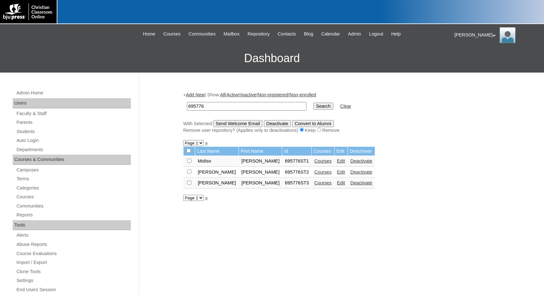
click at [337, 160] on link "Edit" at bounding box center [341, 160] width 8 height 5
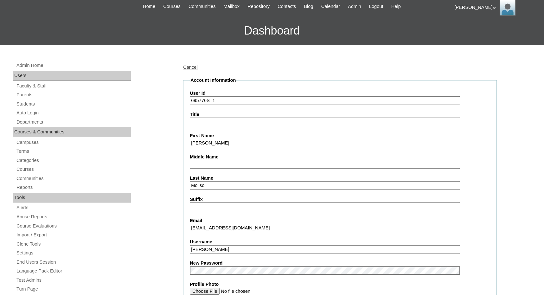
scroll to position [127, 0]
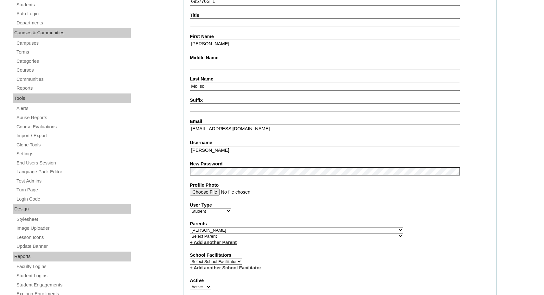
click at [329, 236] on select "Select Parent , Fautanu, Ma 1, 1 23-24 accountMorgan, Jason 6th Street Mennonit…" at bounding box center [296, 236] width 213 height 6
select select "37123"
click at [346, 233] on div "Parents Select Parent , [GEOGRAPHIC_DATA], Ma 1, 1 23-24 accountMorgan, [PERSON…" at bounding box center [340, 232] width 300 height 25
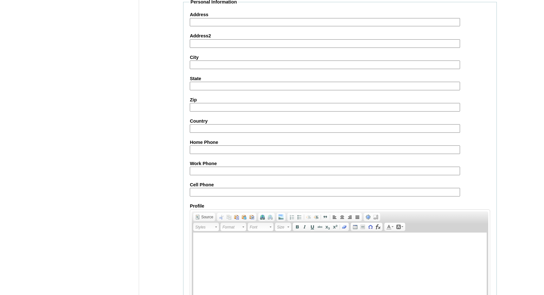
scroll to position [670, 0]
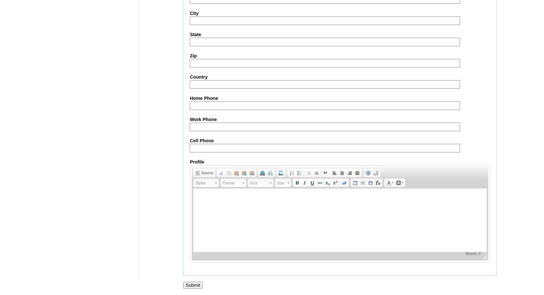
click at [191, 282] on input "Submit" at bounding box center [193, 285] width 20 height 7
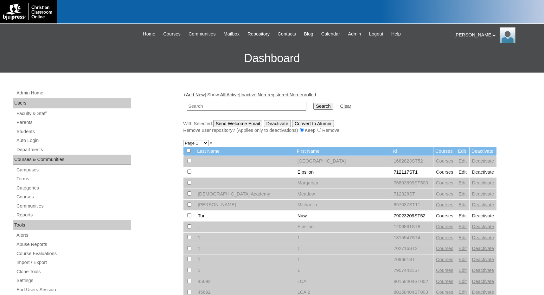
click at [246, 105] on input "text" at bounding box center [246, 106] width 119 height 9
paste input "695776"
type input "695776"
click at [313, 103] on input "Search" at bounding box center [323, 106] width 20 height 7
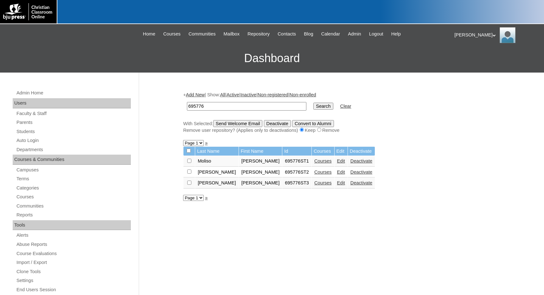
click at [337, 183] on link "Edit" at bounding box center [341, 182] width 8 height 5
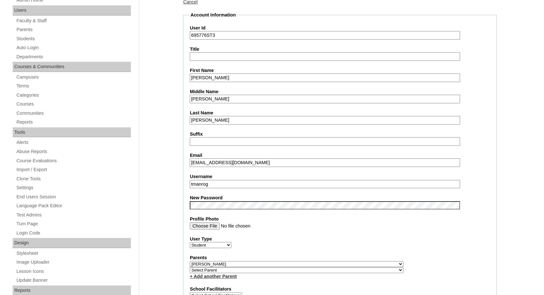
scroll to position [158, 0]
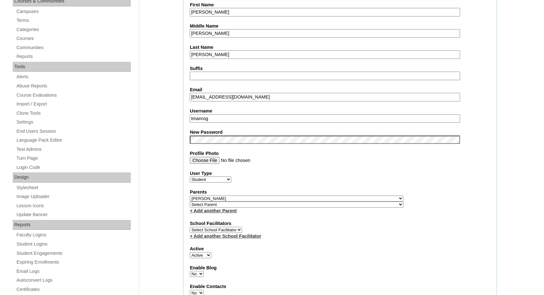
click at [332, 204] on select "Select Parent , [GEOGRAPHIC_DATA], Ma 1, 1 23-24 accountMorgan, [PERSON_NAME] 6…" at bounding box center [296, 204] width 213 height 6
select select "37123"
click at [388, 206] on div "Parents Select Parent , Fautanu, Ma 1, 1 23-24 accountMorgan, Jason 6th Street …" at bounding box center [340, 201] width 300 height 25
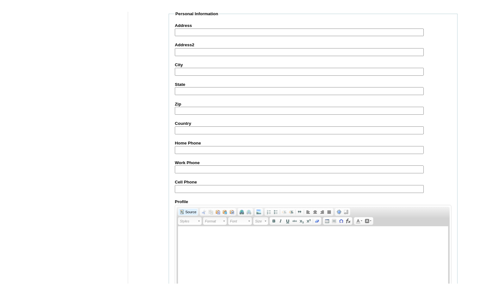
scroll to position [670, 0]
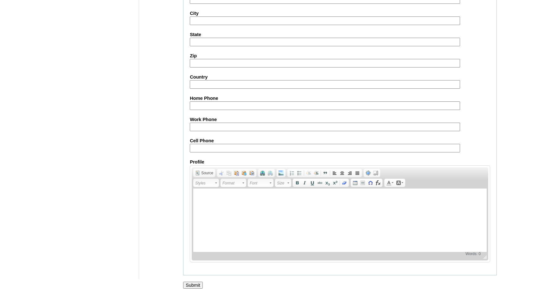
click at [192, 282] on input "Submit" at bounding box center [193, 285] width 20 height 7
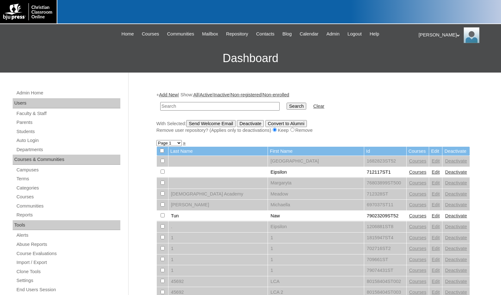
drag, startPoint x: 431, startPoint y: 129, endPoint x: 424, endPoint y: 133, distance: 7.8
click at [431, 129] on div "Remove user repository? (Applies only to deactivations) Keep Remove" at bounding box center [313, 130] width 314 height 7
click at [199, 105] on input "text" at bounding box center [219, 106] width 119 height 9
paste input "75650287"
type input "75650287"
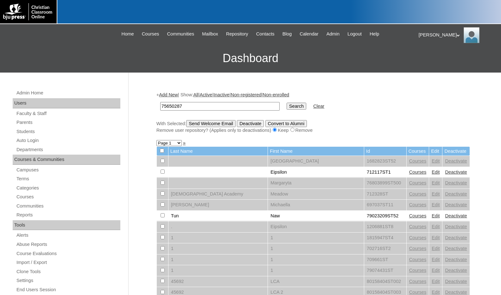
click at [287, 107] on input "Search" at bounding box center [297, 106] width 20 height 7
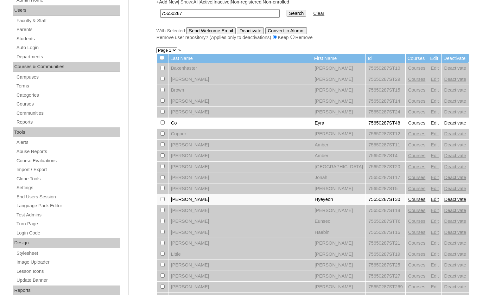
scroll to position [95, 0]
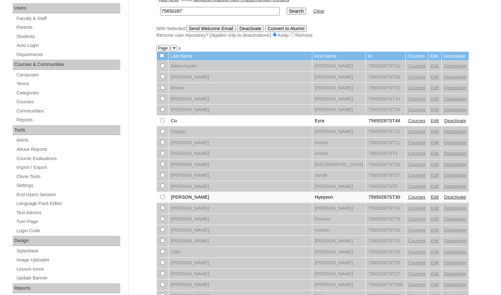
click at [408, 197] on link "Courses" at bounding box center [416, 196] width 17 height 5
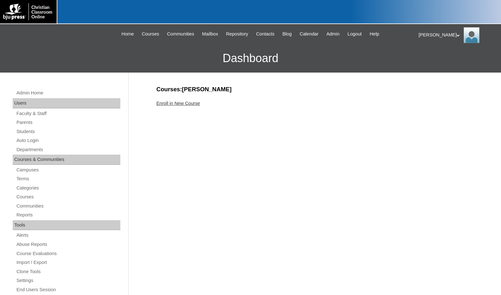
click at [190, 103] on link "Enroll in New Course" at bounding box center [178, 103] width 44 height 5
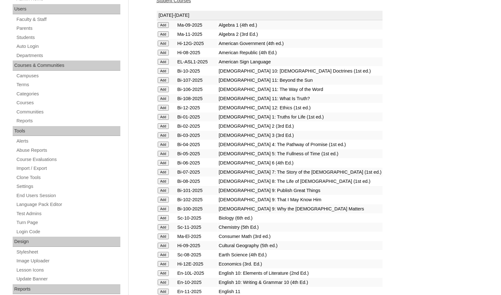
scroll to position [95, 0]
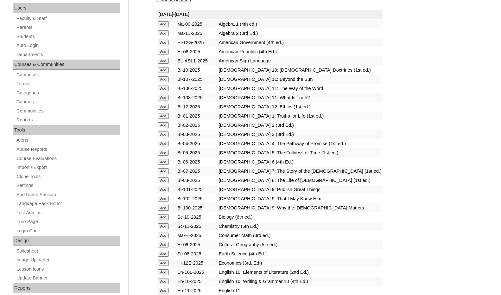
click at [167, 27] on input "Add" at bounding box center [163, 24] width 11 height 6
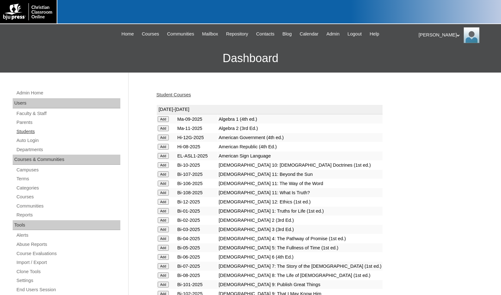
click at [27, 134] on link "Students" at bounding box center [68, 132] width 105 height 8
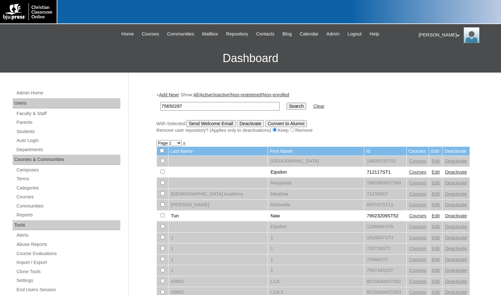
type input "75650287"
click at [287, 108] on input "Search" at bounding box center [297, 106] width 20 height 7
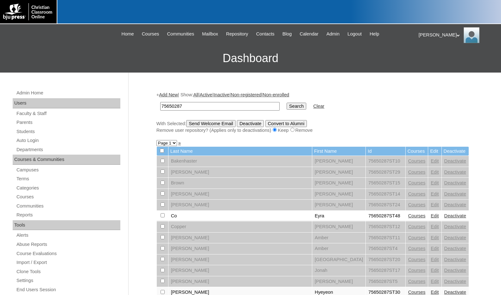
click at [168, 95] on link "Add New" at bounding box center [168, 94] width 19 height 5
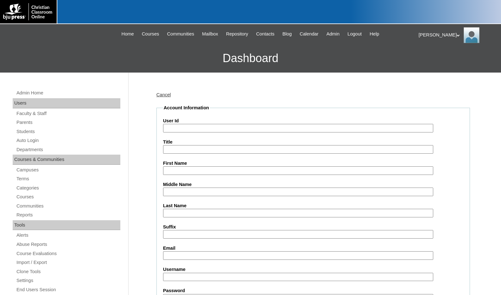
click at [179, 128] on input "User Id" at bounding box center [298, 128] width 270 height 9
paste input "75650287"
click at [213, 129] on input "75650287ST31" at bounding box center [298, 128] width 270 height 9
type input "75650287ST32"
type input "Hongchao"
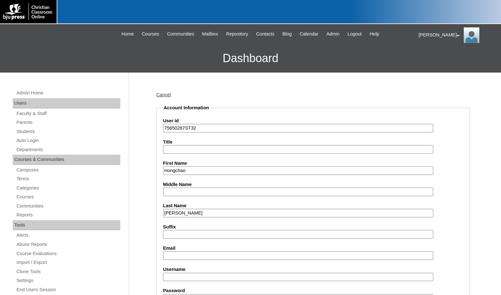
click at [185, 211] on input "Lynch" at bounding box center [298, 213] width 270 height 9
type input "Ly"
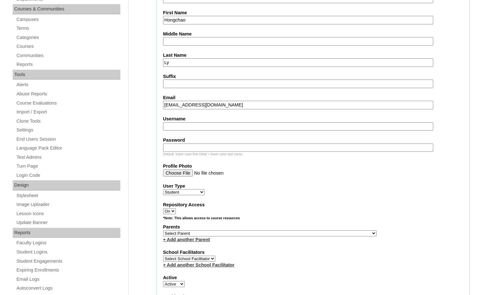
scroll to position [158, 0]
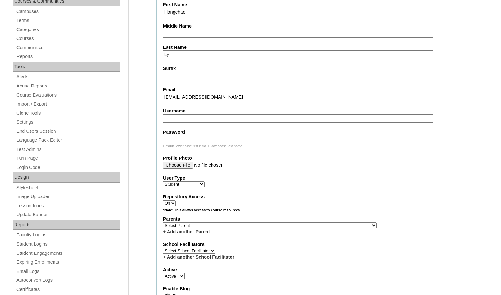
type input "hongchaol@pikechristian.org"
click at [303, 224] on select "Select Parent , Fautanu, Ma 1, 1 23-24 accountMorgan, Jason 6th Street Mennonit…" at bounding box center [269, 225] width 213 height 6
select select "29294"
click at [320, 225] on div "Parents Select Parent , Fautanu, Ma 1, 1 23-24 accountMorgan, Jason 6th Street …" at bounding box center [313, 225] width 300 height 19
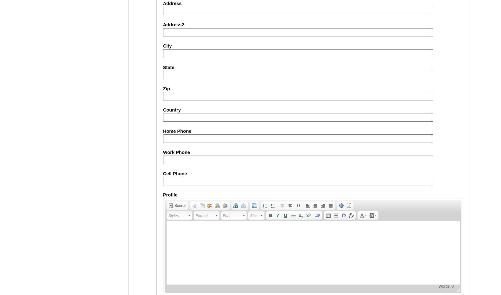
scroll to position [669, 0]
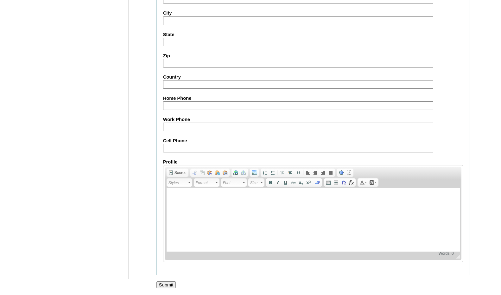
click at [172, 284] on input "Submit" at bounding box center [166, 284] width 20 height 7
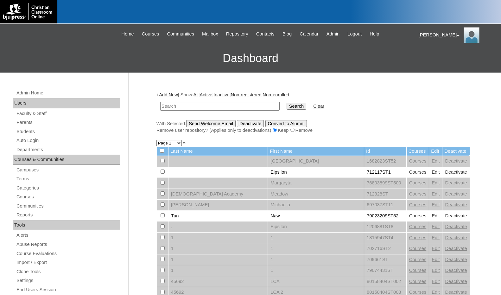
click at [451, 111] on form "Search Clear" at bounding box center [313, 106] width 314 height 16
click at [38, 124] on link "Parents" at bounding box center [68, 122] width 105 height 8
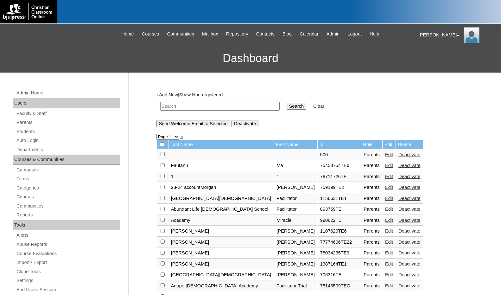
click at [174, 109] on input "text" at bounding box center [219, 106] width 119 height 9
drag, startPoint x: 180, startPoint y: 107, endPoint x: 146, endPoint y: 106, distance: 34.5
type input "709344"
click at [287, 105] on input "Search" at bounding box center [297, 106] width 20 height 7
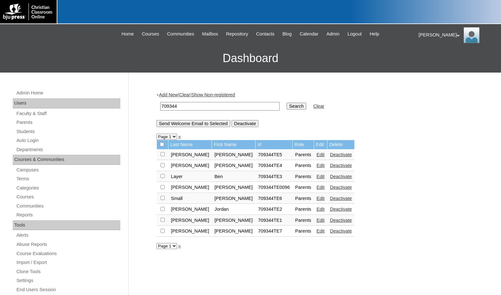
click at [317, 231] on link "Edit" at bounding box center [321, 230] width 8 height 5
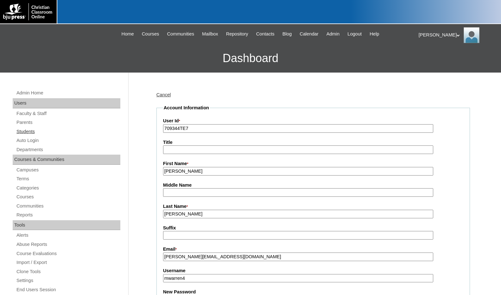
click at [43, 133] on link "Students" at bounding box center [68, 132] width 105 height 8
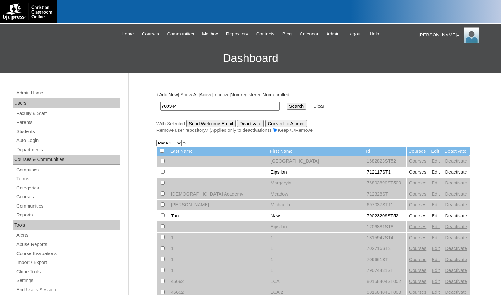
type input "709344"
click at [287, 107] on input "Search" at bounding box center [297, 106] width 20 height 7
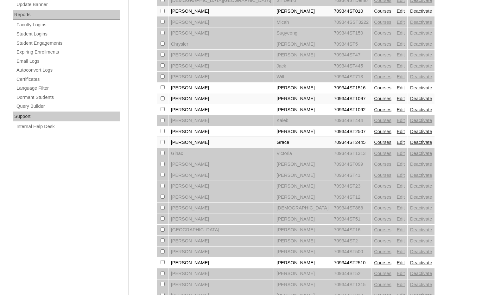
scroll to position [380, 0]
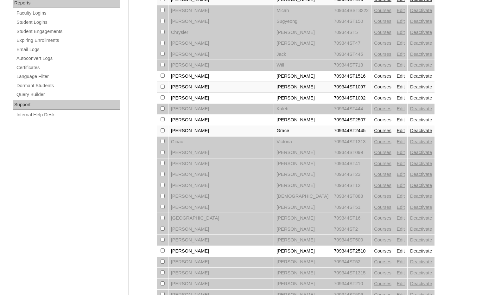
click at [374, 119] on link "Courses" at bounding box center [382, 119] width 17 height 5
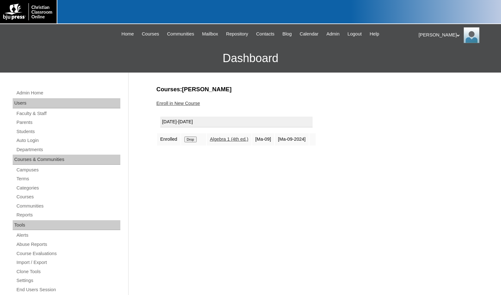
click at [187, 103] on link "Enroll in New Course" at bounding box center [178, 103] width 44 height 5
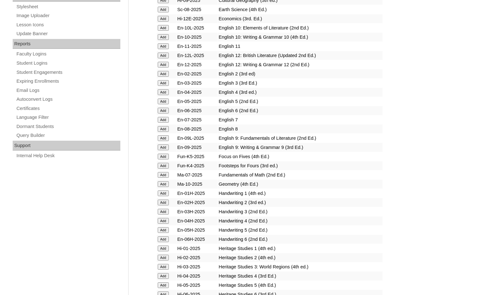
scroll to position [348, 0]
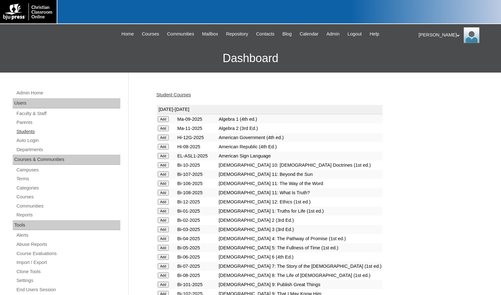
click at [26, 133] on link "Students" at bounding box center [68, 132] width 105 height 8
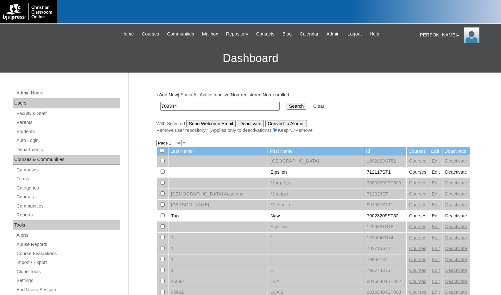
type input "709344"
click at [287, 103] on input "Search" at bounding box center [297, 106] width 20 height 7
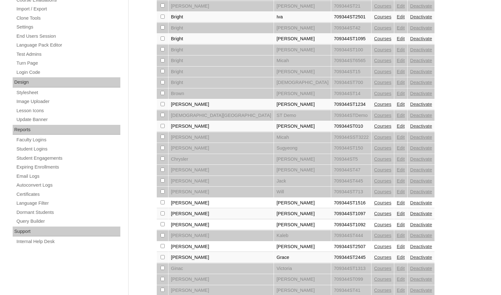
scroll to position [412, 0]
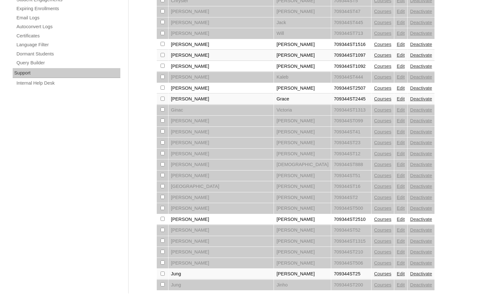
click at [397, 91] on link "Edit" at bounding box center [401, 88] width 8 height 5
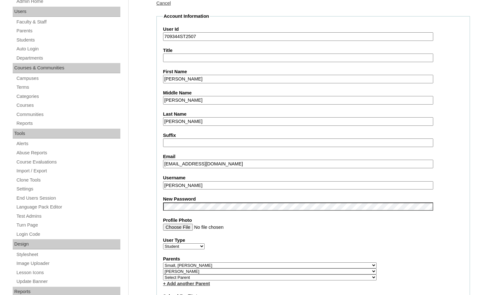
scroll to position [95, 0]
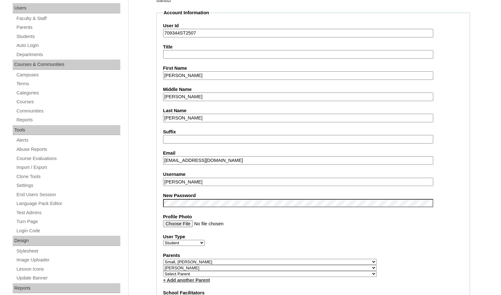
drag, startPoint x: 199, startPoint y: 185, endPoint x: 149, endPoint y: 178, distance: 49.8
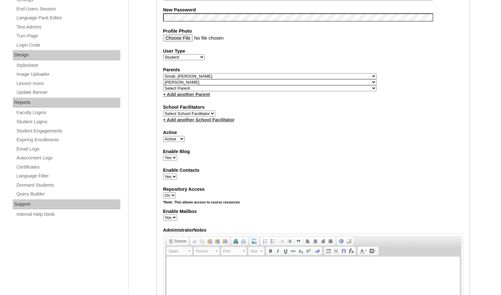
scroll to position [285, 0]
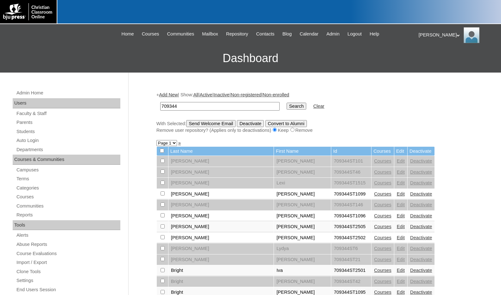
drag, startPoint x: 229, startPoint y: 106, endPoint x: 135, endPoint y: 102, distance: 94.5
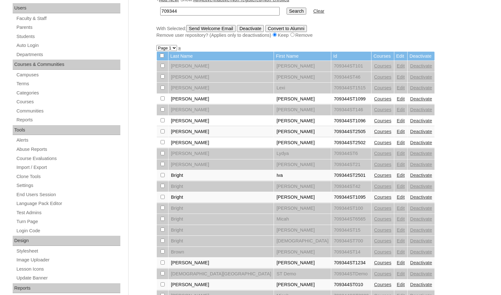
scroll to position [127, 0]
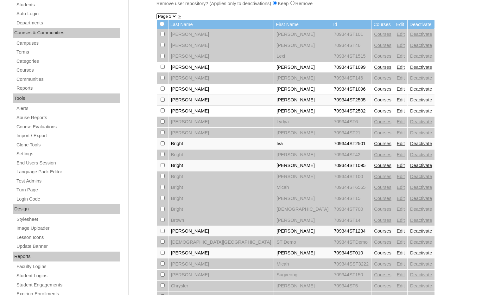
click at [397, 155] on link "Edit" at bounding box center [401, 154] width 8 height 5
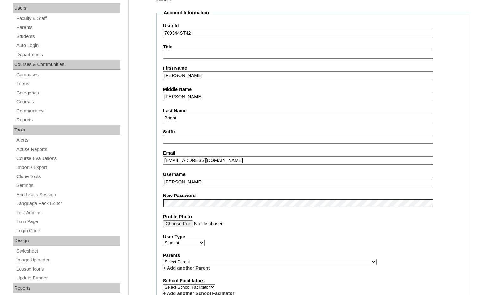
scroll to position [127, 0]
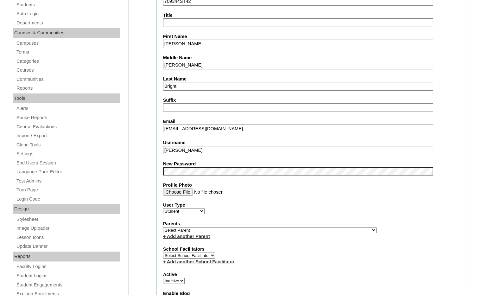
click at [301, 229] on select "Select Parent , [GEOGRAPHIC_DATA], Ma 1, 1 23-24 accountMorgan, [PERSON_NAME] 6…" at bounding box center [269, 230] width 213 height 6
select select "35920"
click at [319, 227] on div "Parents Select Parent , [GEOGRAPHIC_DATA], Ma 1, 1 23-24 accountMorgan, [PERSON…" at bounding box center [313, 229] width 300 height 19
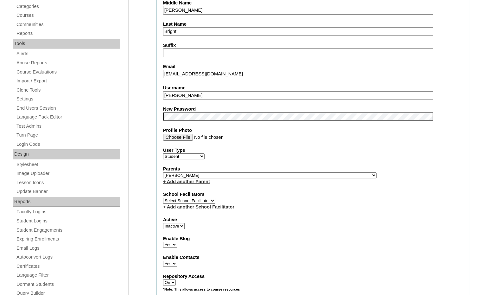
scroll to position [190, 0]
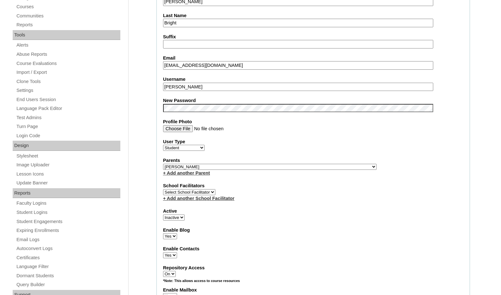
click at [178, 219] on select "Active Inactive" at bounding box center [174, 217] width 22 height 6
select select "1"
click at [163, 214] on select "Active Inactive" at bounding box center [174, 217] width 22 height 6
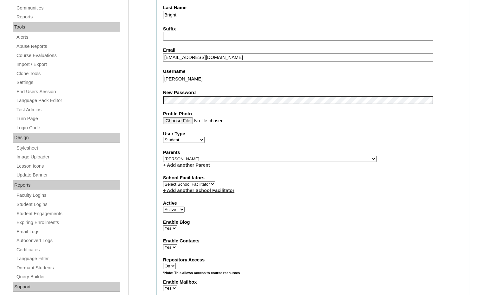
scroll to position [95, 0]
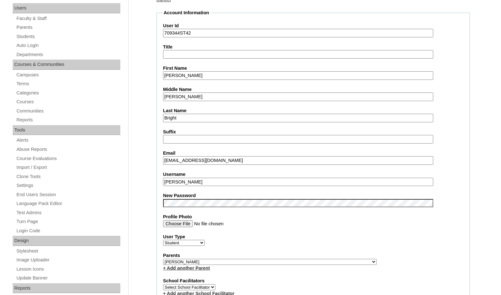
drag, startPoint x: 182, startPoint y: 183, endPoint x: 141, endPoint y: 183, distance: 40.9
drag, startPoint x: 180, startPoint y: 35, endPoint x: 144, endPoint y: 34, distance: 35.2
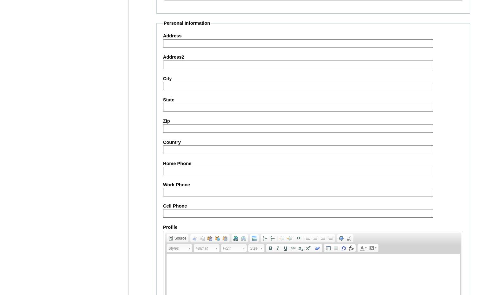
scroll to position [664, 0]
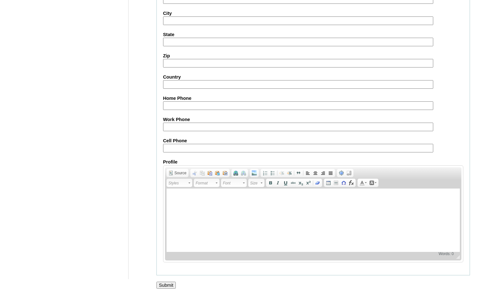
click at [170, 284] on input "Submit" at bounding box center [166, 285] width 20 height 7
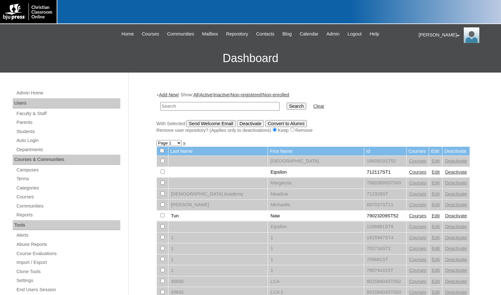
click at [457, 130] on div "Remove user repository? (Applies only to deactivations) Keep Remove" at bounding box center [313, 130] width 314 height 7
click at [237, 108] on input "text" at bounding box center [219, 106] width 119 height 9
paste input "709344"
type input "709344"
click at [287, 105] on input "Search" at bounding box center [297, 106] width 20 height 7
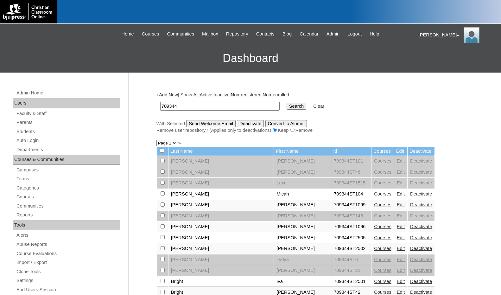
click at [374, 194] on link "Courses" at bounding box center [382, 193] width 17 height 5
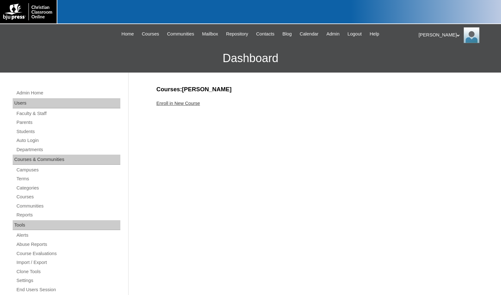
click at [184, 103] on link "Enroll in New Course" at bounding box center [178, 103] width 44 height 5
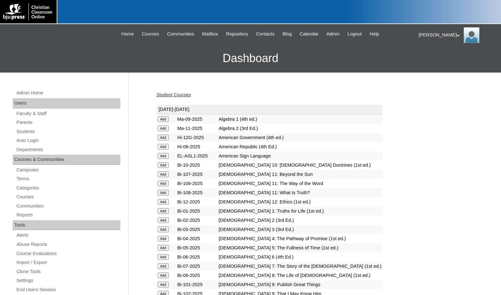
click at [166, 122] on input "Add" at bounding box center [163, 119] width 11 height 6
click at [30, 130] on link "Students" at bounding box center [68, 132] width 105 height 8
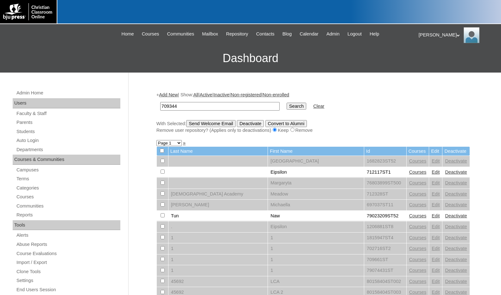
type input "709344"
click at [287, 106] on input "Search" at bounding box center [297, 106] width 20 height 7
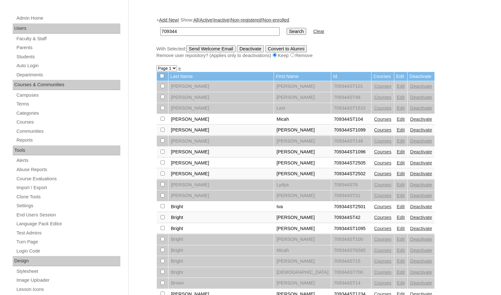
scroll to position [32, 0]
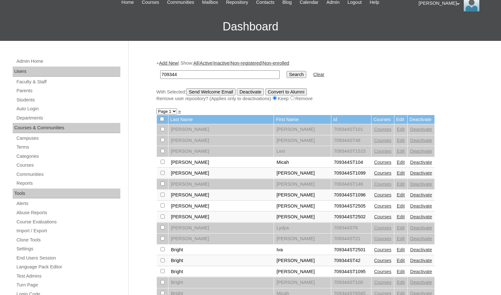
click at [166, 62] on link "Add New" at bounding box center [168, 62] width 19 height 5
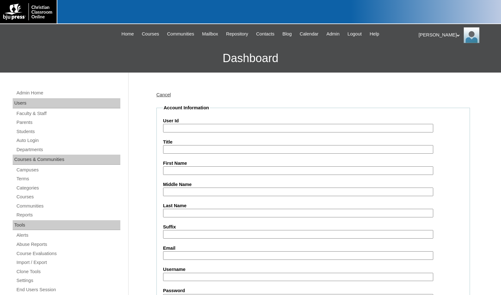
click at [184, 127] on input "User Id" at bounding box center [298, 128] width 270 height 9
paste input "709344"
type input "709344ST105"
type input "Chloe"
type input "Williams"
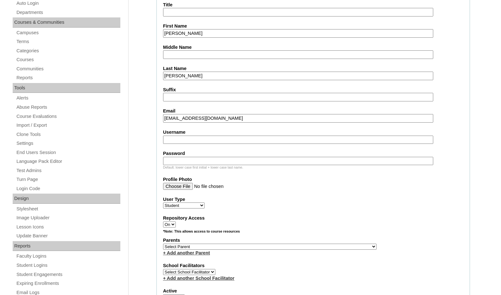
scroll to position [158, 0]
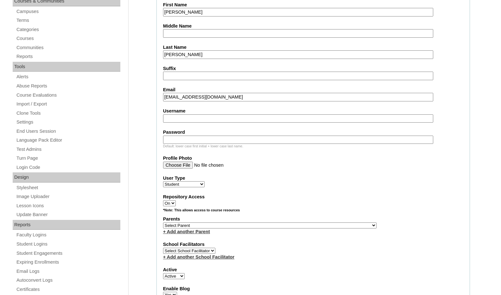
type input "chloewilliams@cbamidland.org"
click at [295, 225] on select "Select Parent , Fautanu, Ma 1, 1 23-24 accountMorgan, Jason 6th Street Mennonit…" at bounding box center [269, 225] width 213 height 6
select select "35920"
click at [324, 225] on div "Parents Select Parent , Fautanu, Ma 1, 1 23-24 accountMorgan, Jason 6th Street …" at bounding box center [313, 225] width 300 height 19
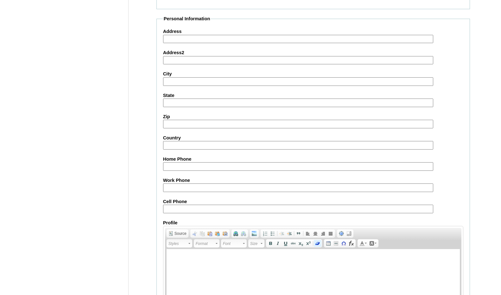
scroll to position [669, 0]
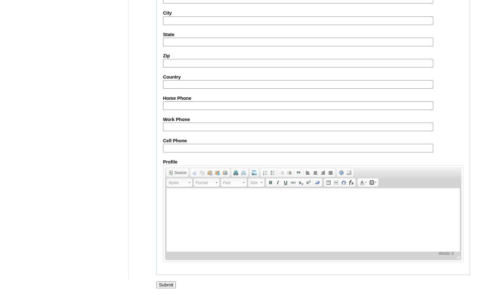
click at [168, 286] on input "Submit" at bounding box center [166, 284] width 20 height 7
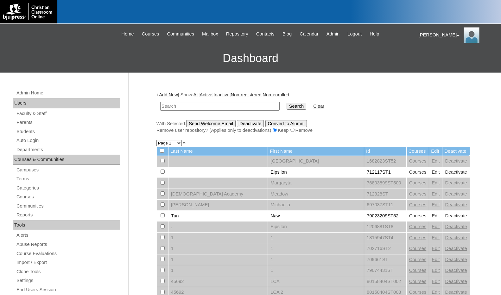
drag, startPoint x: 452, startPoint y: 127, endPoint x: 355, endPoint y: 134, distance: 96.5
click at [452, 127] on div "With Selected: Send Welcome Email Deactivate Convert to Alumni Remove user repo…" at bounding box center [313, 127] width 314 height 14
drag, startPoint x: 234, startPoint y: 107, endPoint x: 238, endPoint y: 108, distance: 4.0
click at [234, 107] on input "text" at bounding box center [219, 106] width 119 height 9
paste input "709344"
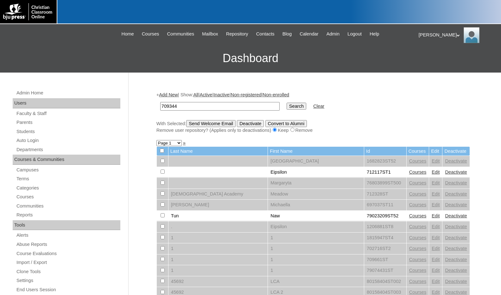
type input "709344"
click at [287, 106] on input "Search" at bounding box center [297, 106] width 20 height 7
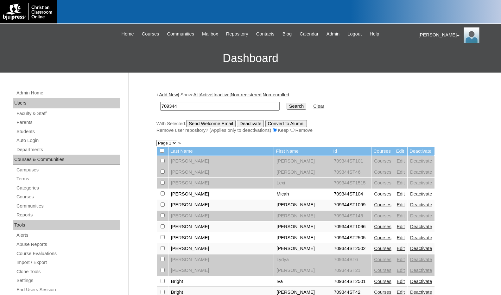
click at [171, 144] on select "Page 1 Page 2 Page 3" at bounding box center [166, 143] width 21 height 6
select select "admin_students.php?q=709344&submit=Search&page=3"
click at [156, 141] on select "Page 1 Page 2 Page 3" at bounding box center [166, 143] width 21 height 6
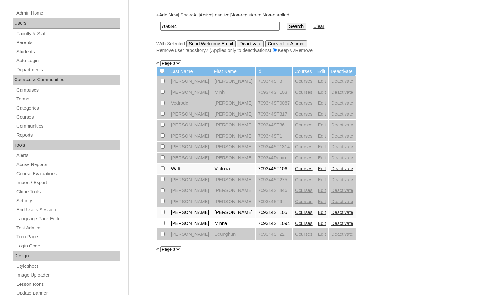
scroll to position [127, 0]
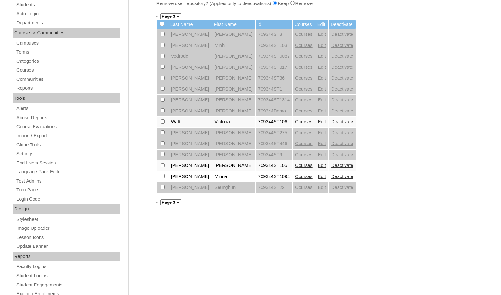
click at [295, 124] on link "Courses" at bounding box center [303, 121] width 17 height 5
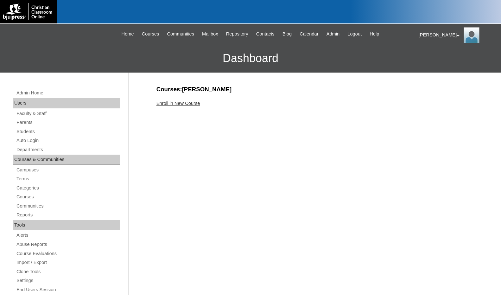
click at [189, 101] on link "Enroll in New Course" at bounding box center [178, 103] width 44 height 5
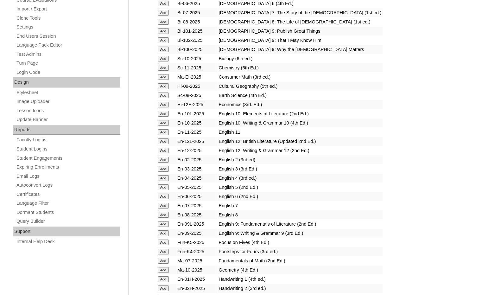
scroll to position [285, 0]
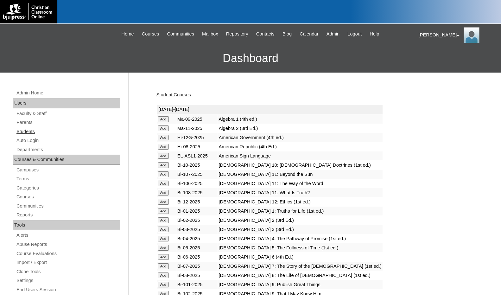
click at [34, 130] on link "Students" at bounding box center [68, 132] width 105 height 8
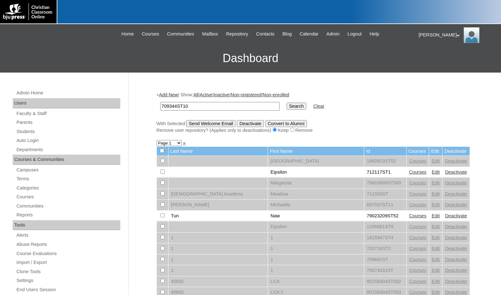
type input "709344ST10"
click at [287, 103] on input "Search" at bounding box center [297, 106] width 20 height 7
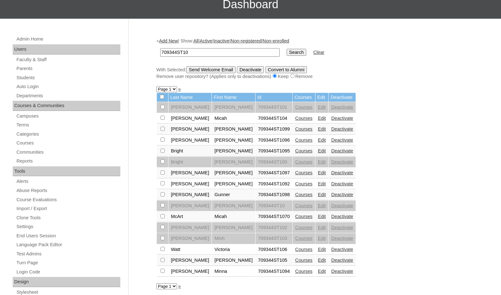
scroll to position [63, 0]
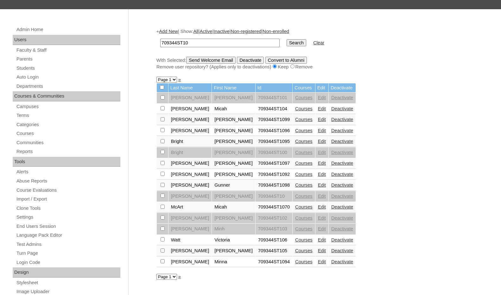
click at [162, 99] on input "checkbox" at bounding box center [163, 97] width 4 height 4
checkbox input "true"
click at [163, 99] on input "checkbox" at bounding box center [163, 97] width 4 height 4
checkbox input "true"
click at [162, 99] on input "checkbox" at bounding box center [163, 97] width 4 height 4
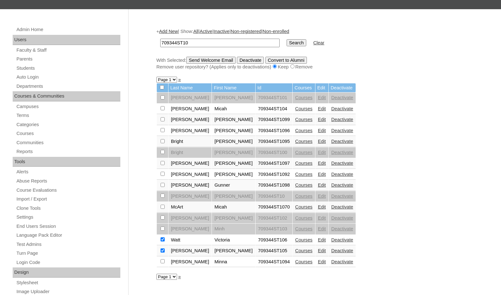
checkbox input "true"
click at [197, 60] on input "Send Welcome Email" at bounding box center [210, 60] width 49 height 7
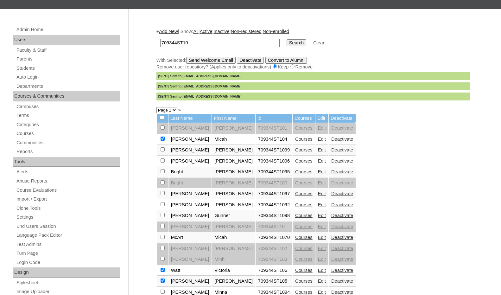
click at [442, 178] on div "+ Add New | Show: All | Active | Inactive | Non-registered | Non-enrolled 70934…" at bounding box center [311, 234] width 317 height 424
